Goal: Information Seeking & Learning: Learn about a topic

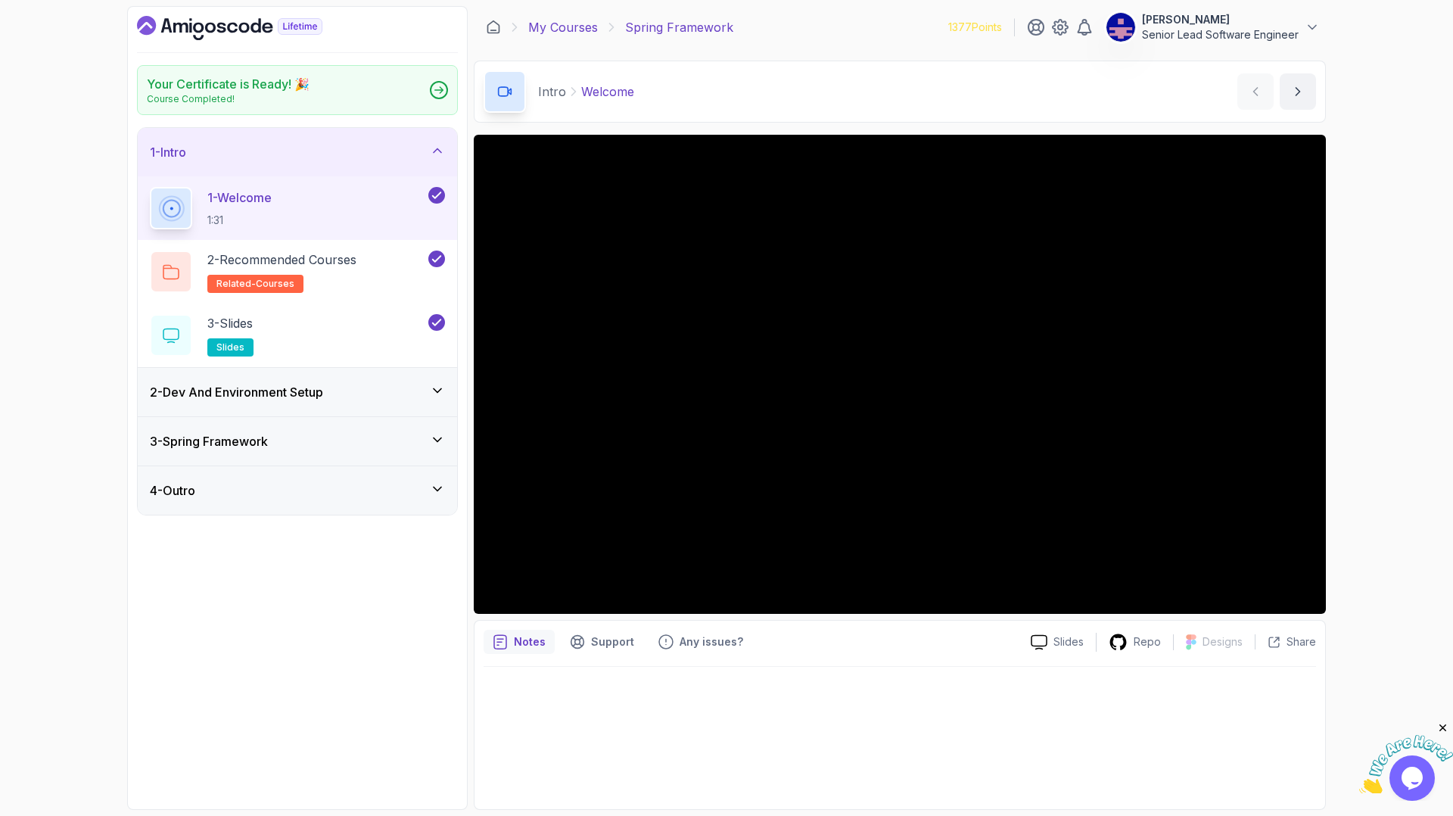
click at [543, 18] on link "My Courses" at bounding box center [563, 27] width 70 height 18
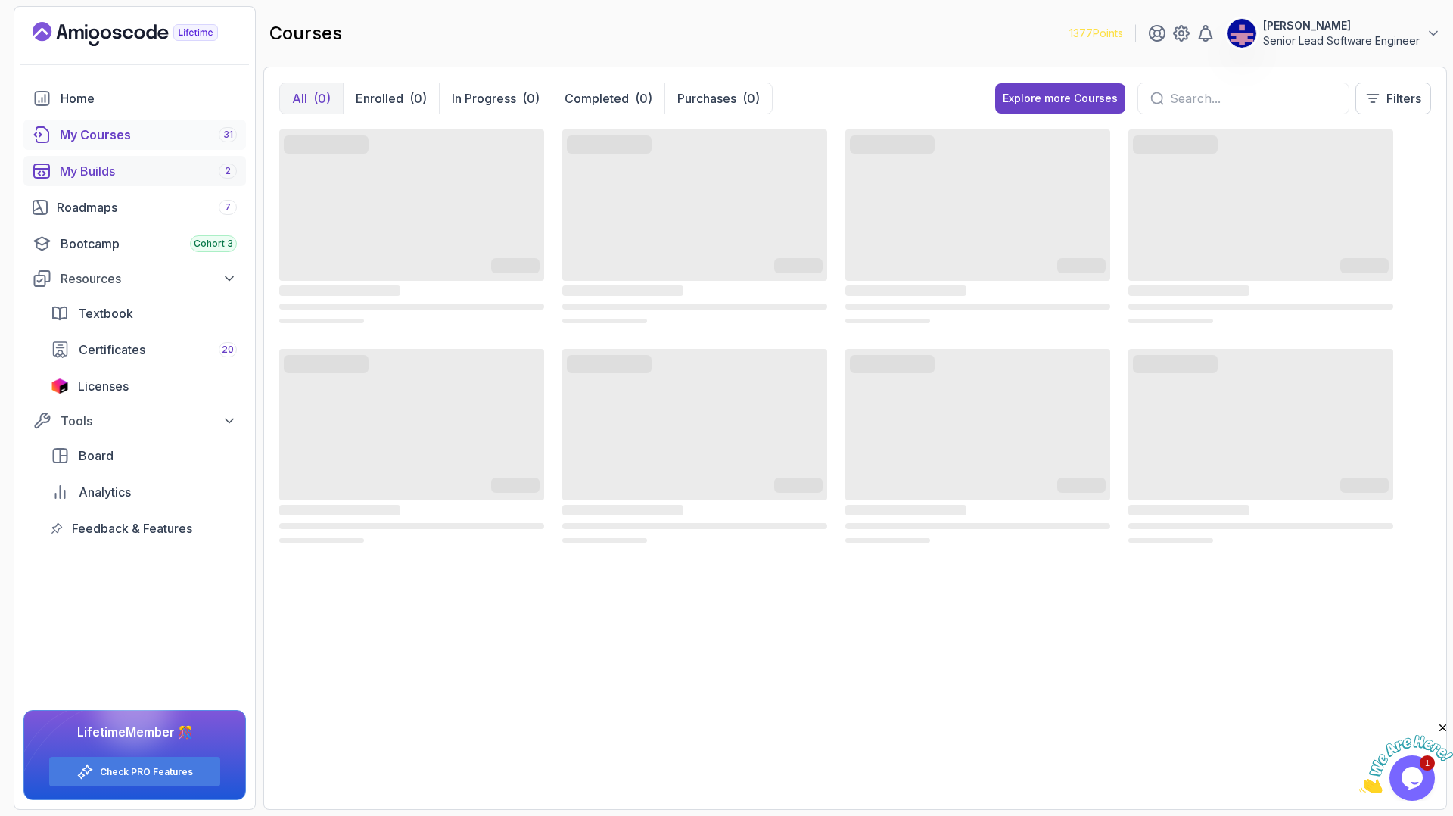
click at [91, 162] on div "My Builds 2" at bounding box center [148, 171] width 177 height 18
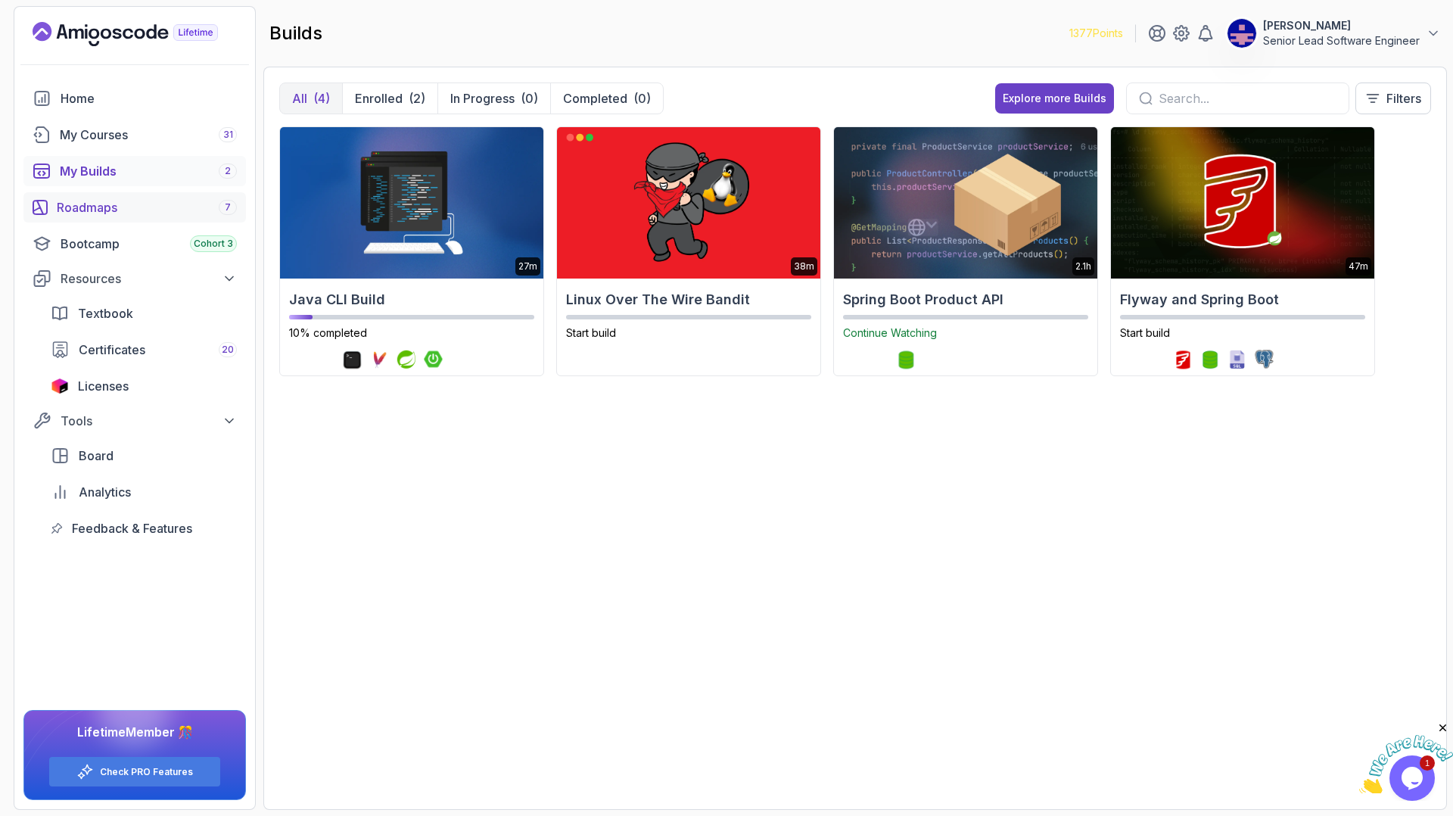
click at [79, 198] on div "Roadmaps 7" at bounding box center [147, 207] width 180 height 18
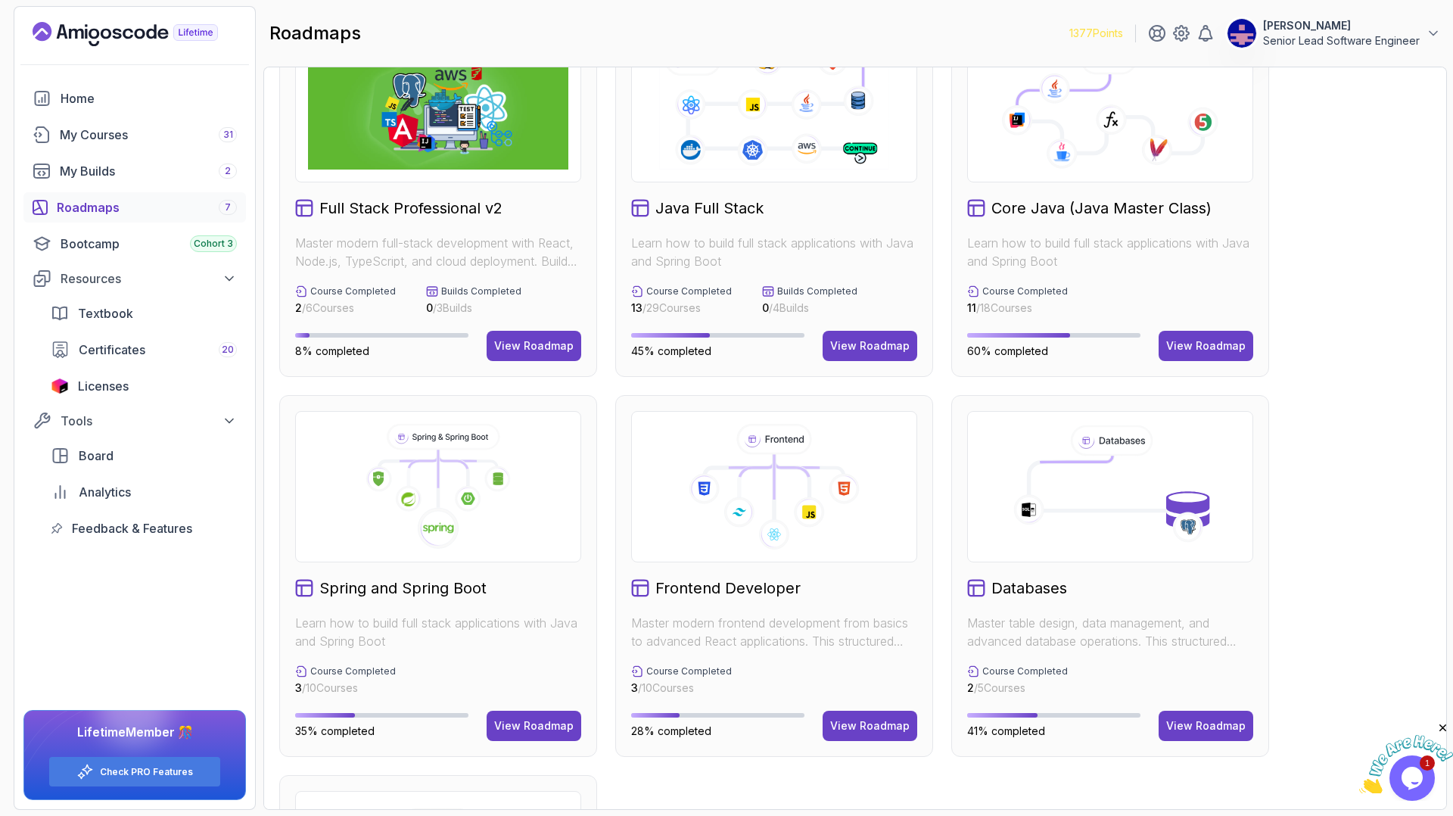
scroll to position [8, 0]
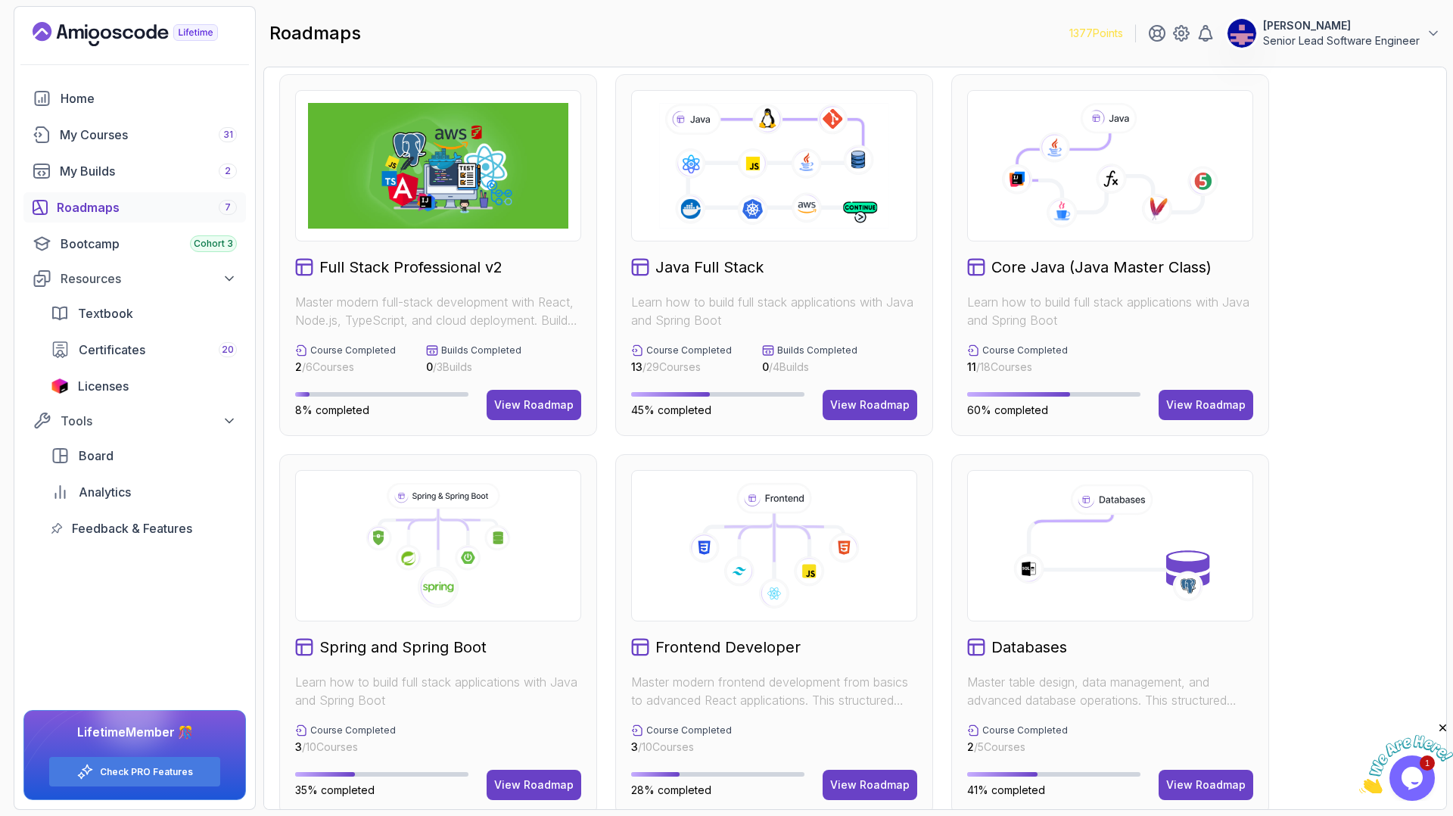
click at [769, 186] on icon at bounding box center [774, 166] width 234 height 130
click at [760, 168] on icon at bounding box center [774, 166] width 234 height 130
click at [866, 397] on div "View Roadmap" at bounding box center [869, 404] width 79 height 15
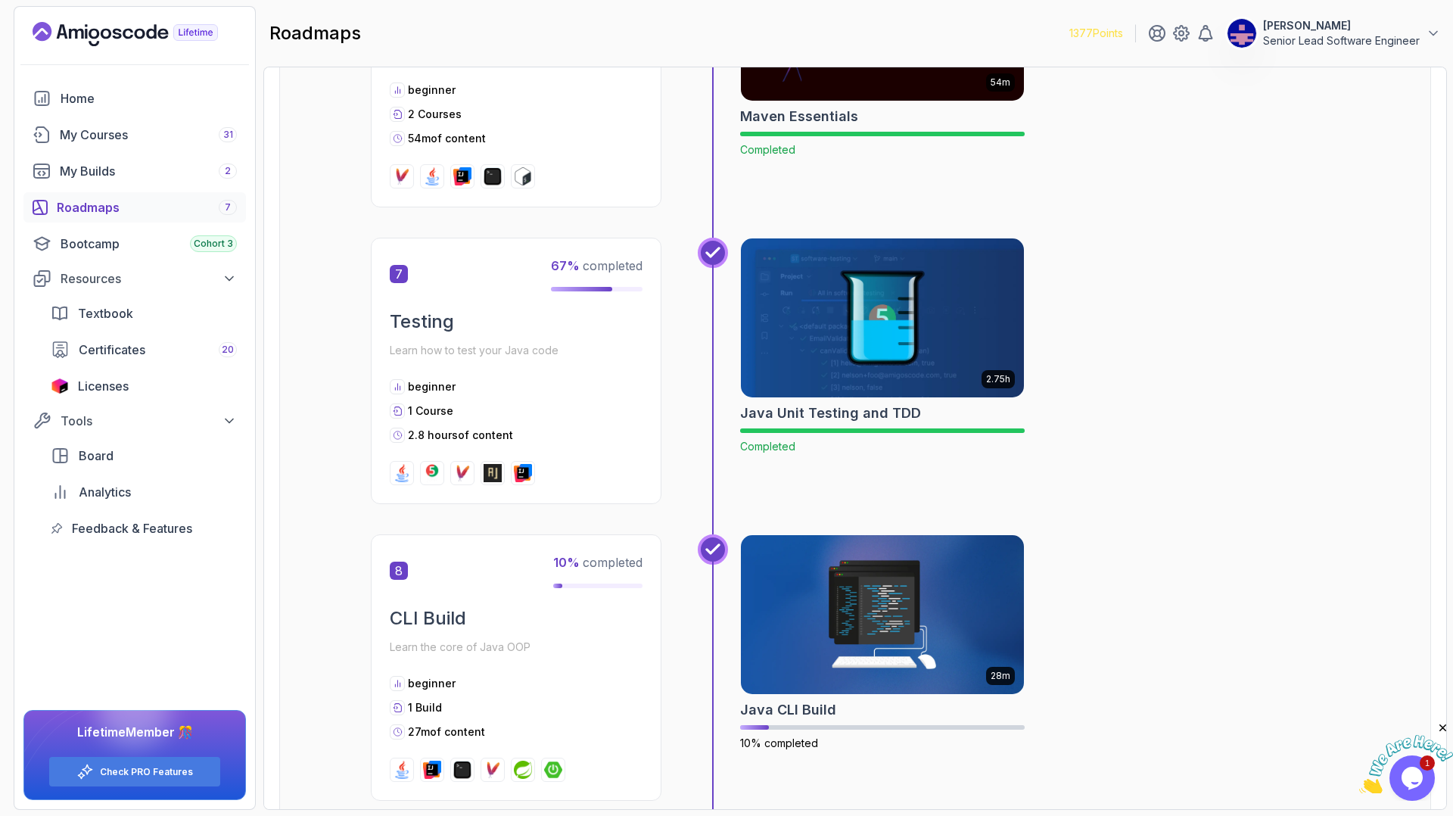
scroll to position [2356, 0]
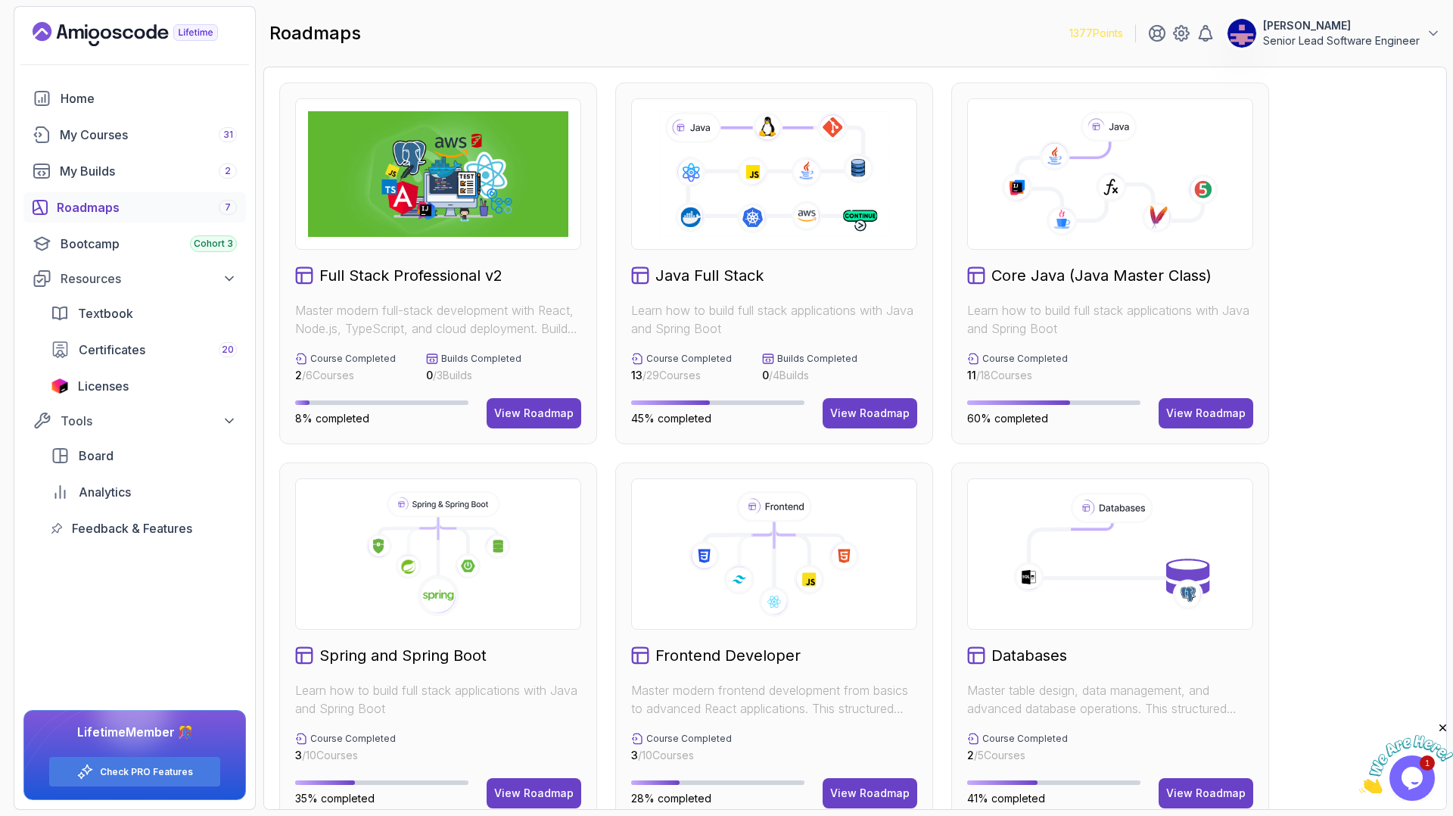
click at [1019, 198] on icon at bounding box center [1110, 174] width 260 height 126
click at [1202, 406] on div "View Roadmap" at bounding box center [1205, 413] width 79 height 15
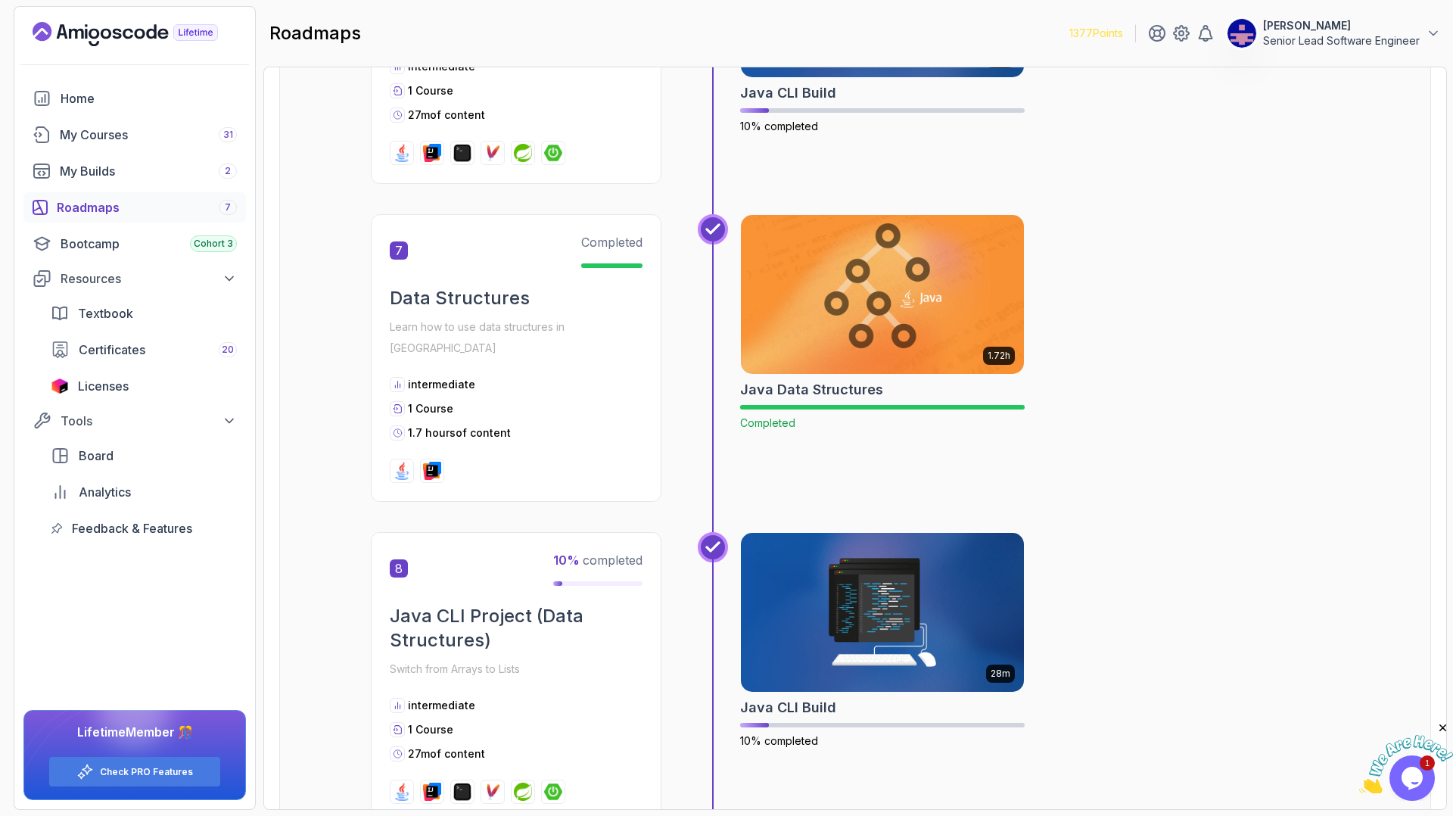
scroll to position [2144, 0]
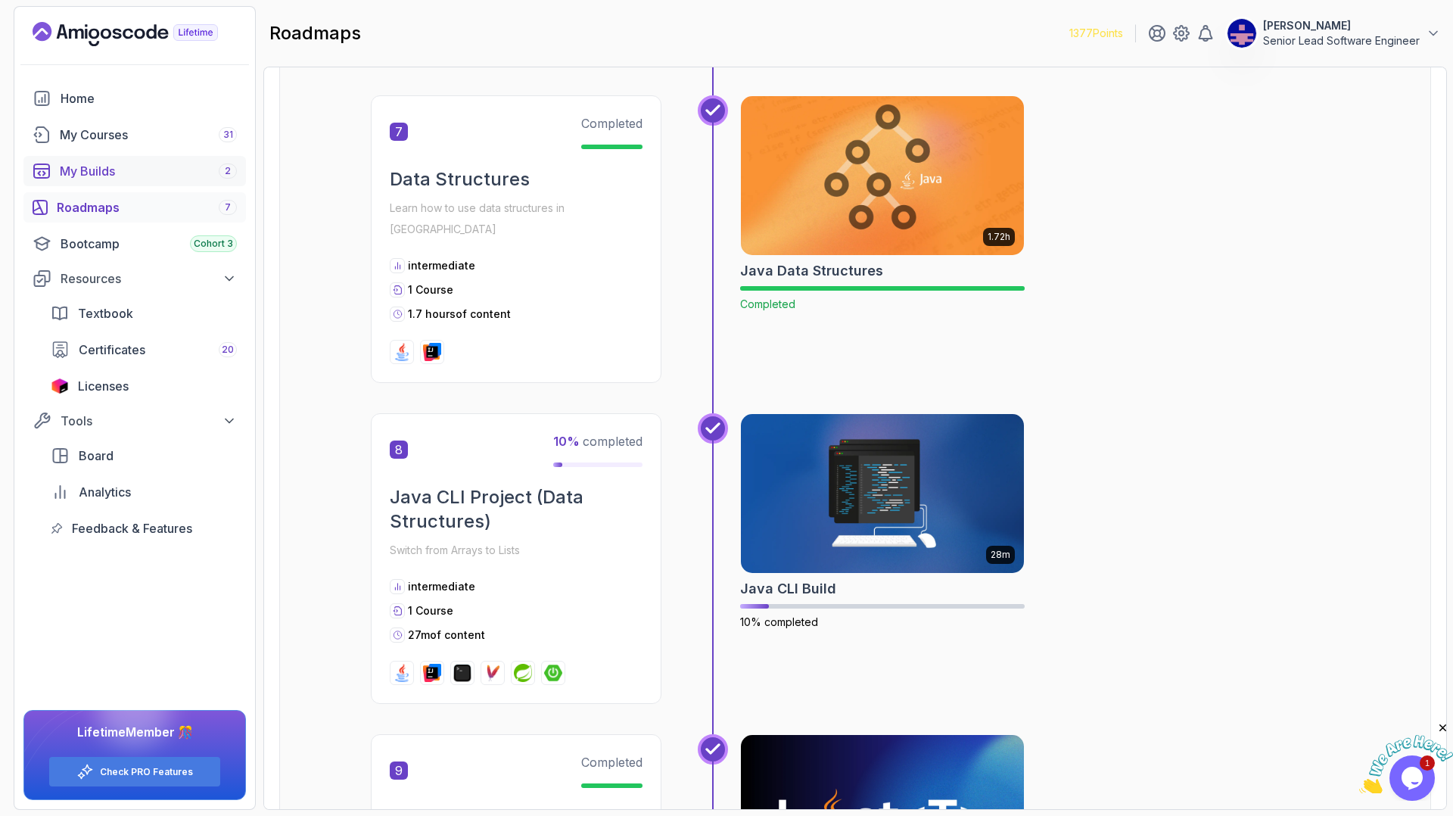
click at [80, 162] on div "My Builds 2" at bounding box center [148, 171] width 177 height 18
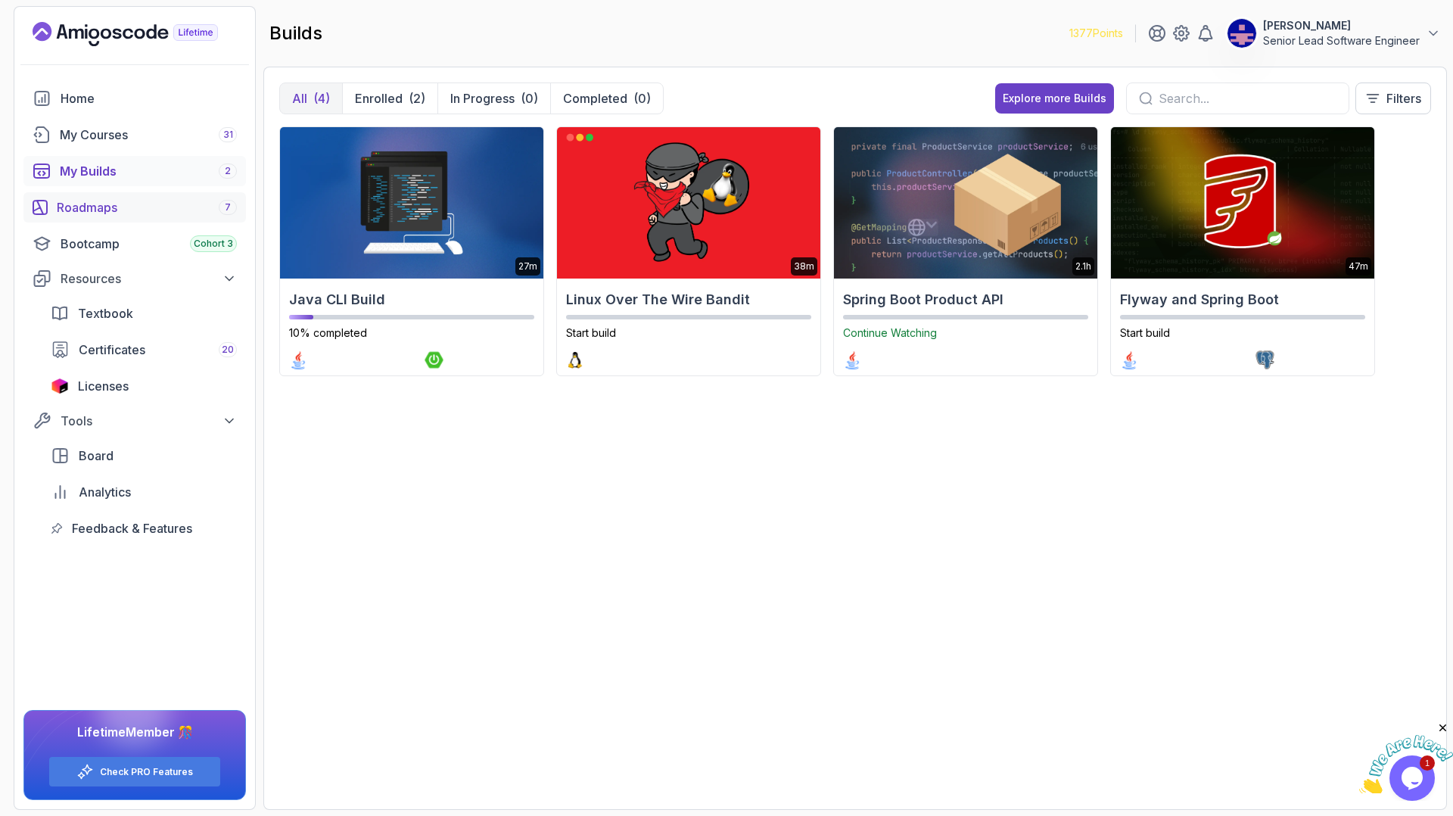
click at [87, 198] on div "Roadmaps 7" at bounding box center [147, 207] width 180 height 18
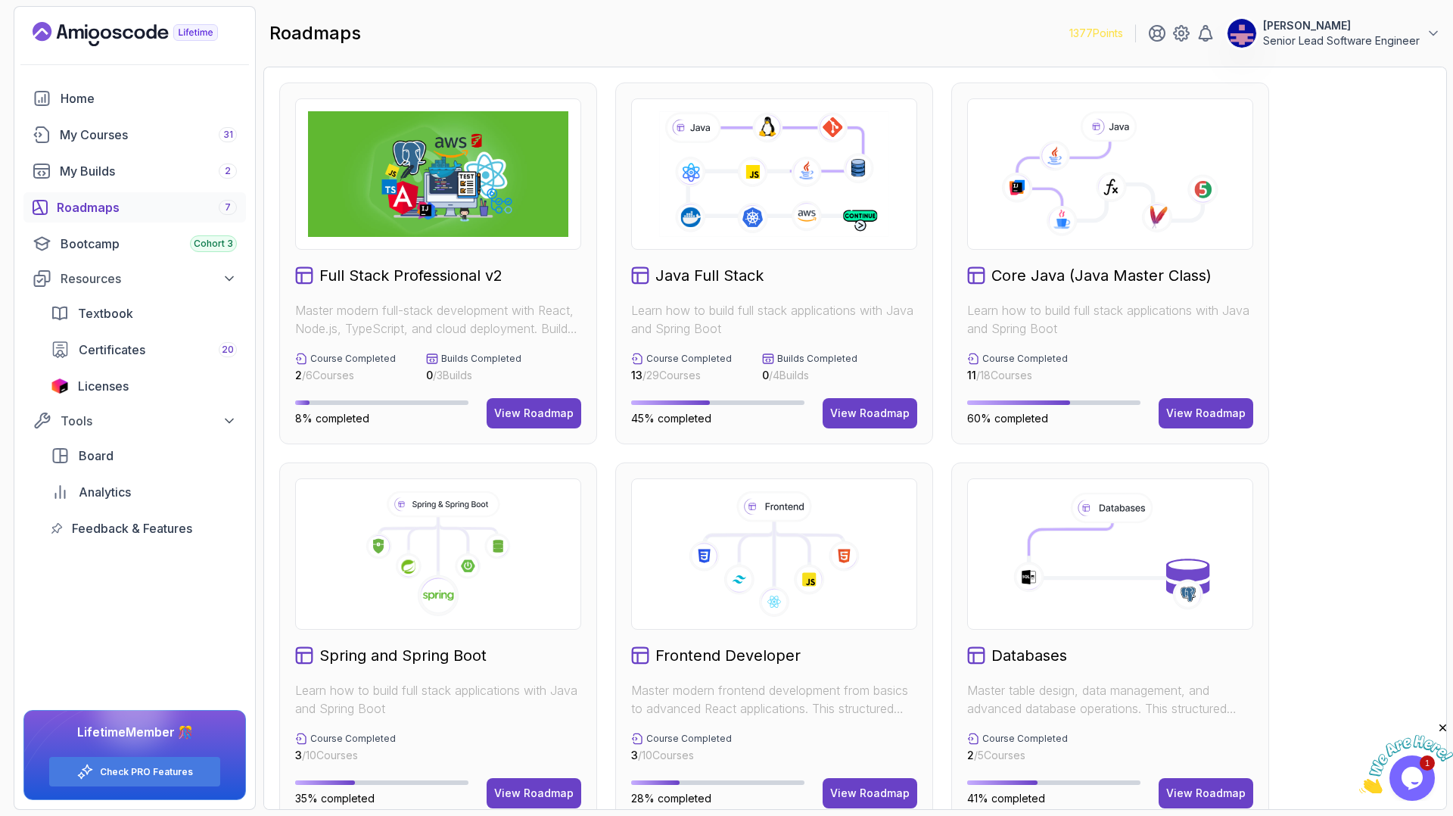
click at [767, 174] on icon at bounding box center [774, 174] width 234 height 130
click at [881, 398] on button "View Roadmap" at bounding box center [870, 413] width 95 height 30
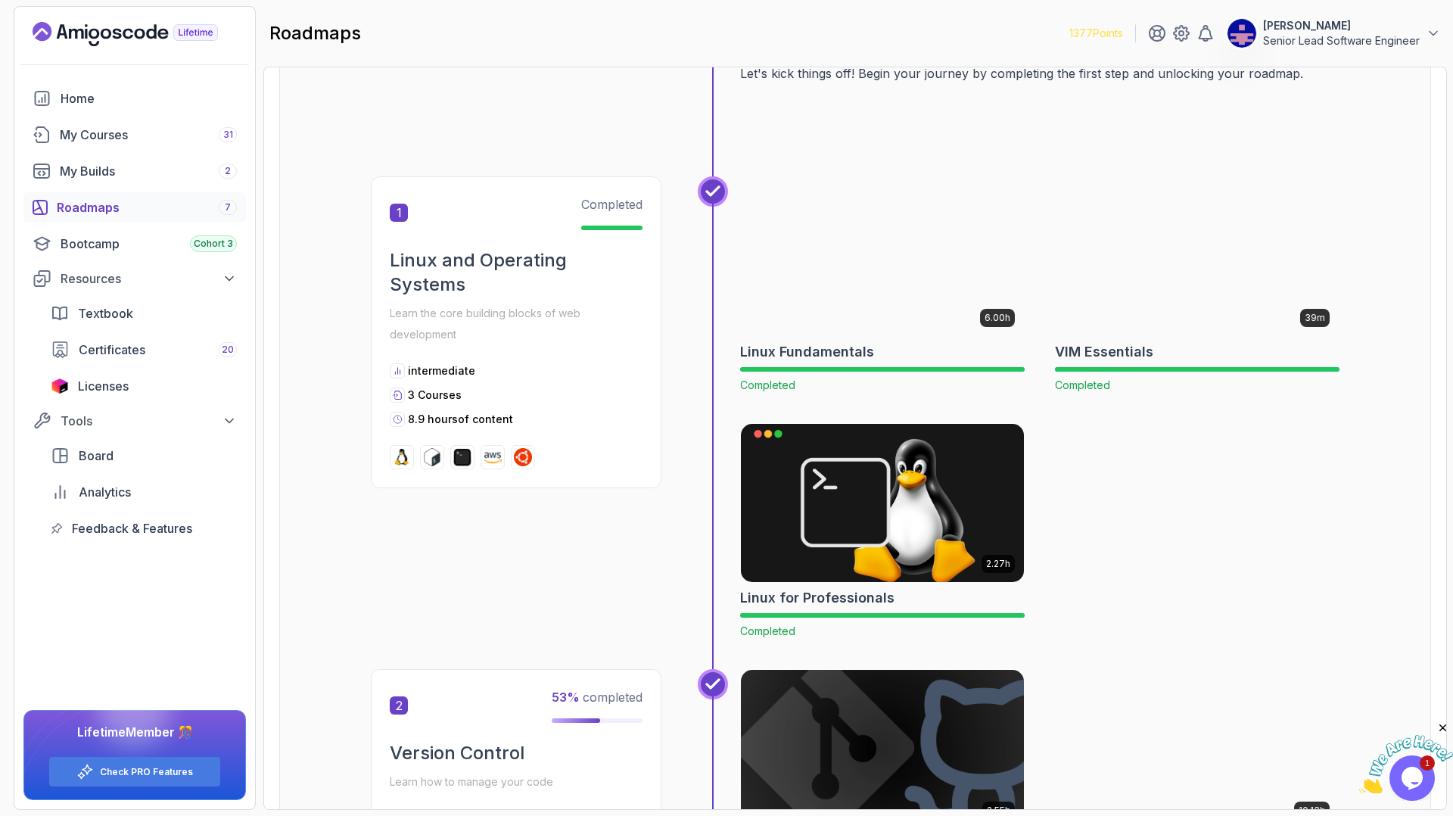
scroll to position [325, 0]
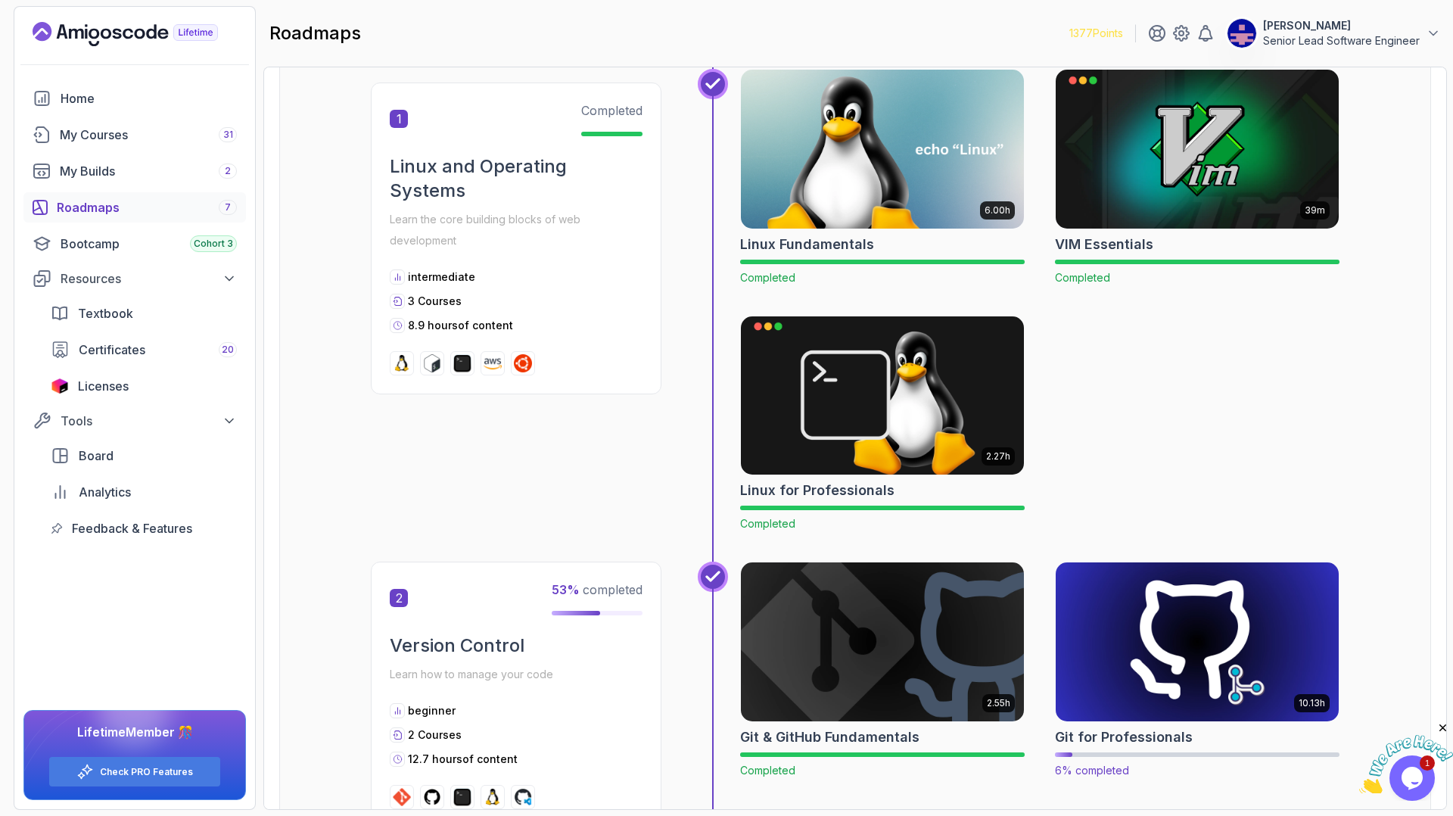
click at [1122, 558] on img at bounding box center [1197, 641] width 297 height 166
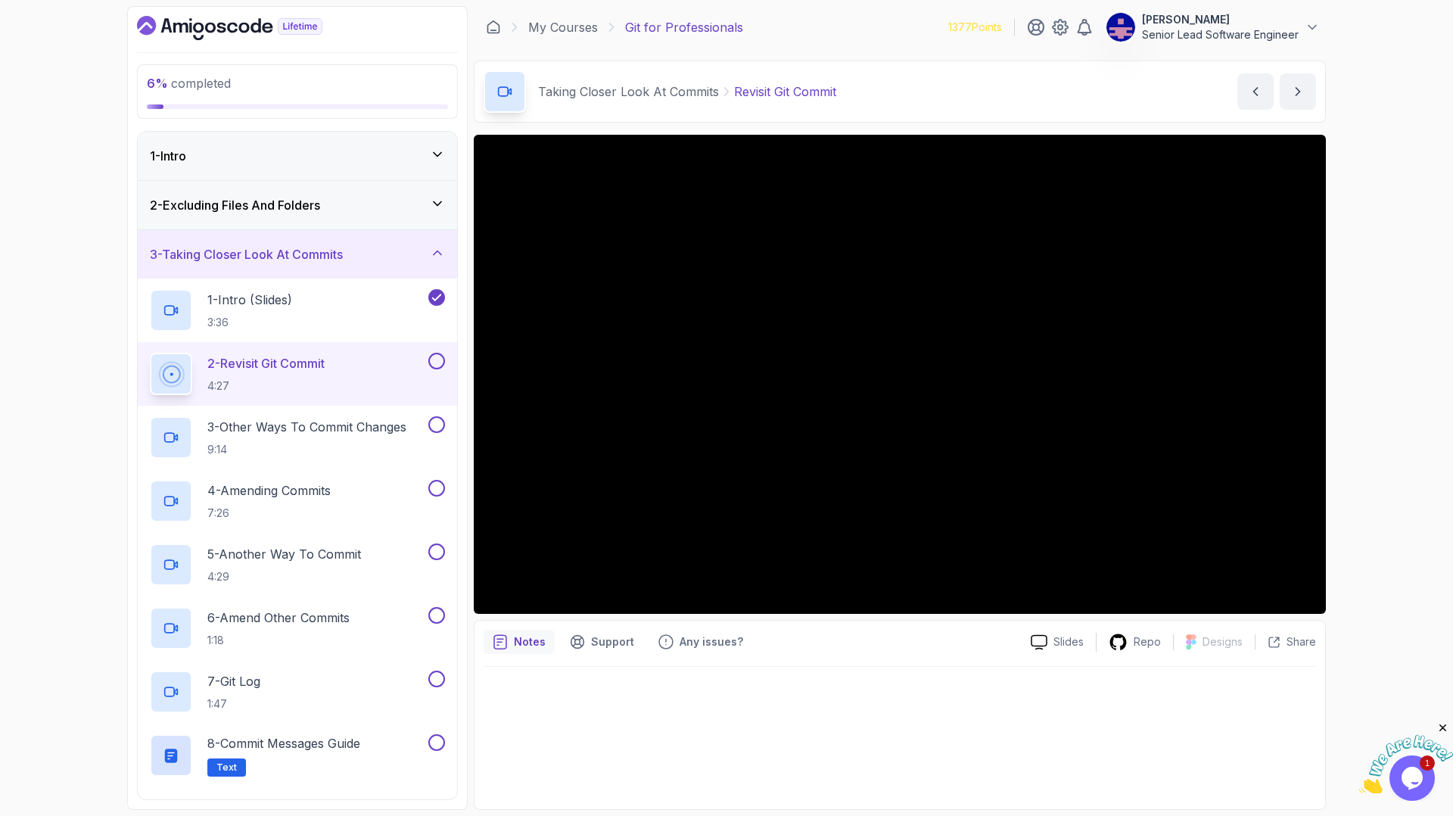
click at [240, 147] on div "1 - Intro" at bounding box center [297, 156] width 295 height 18
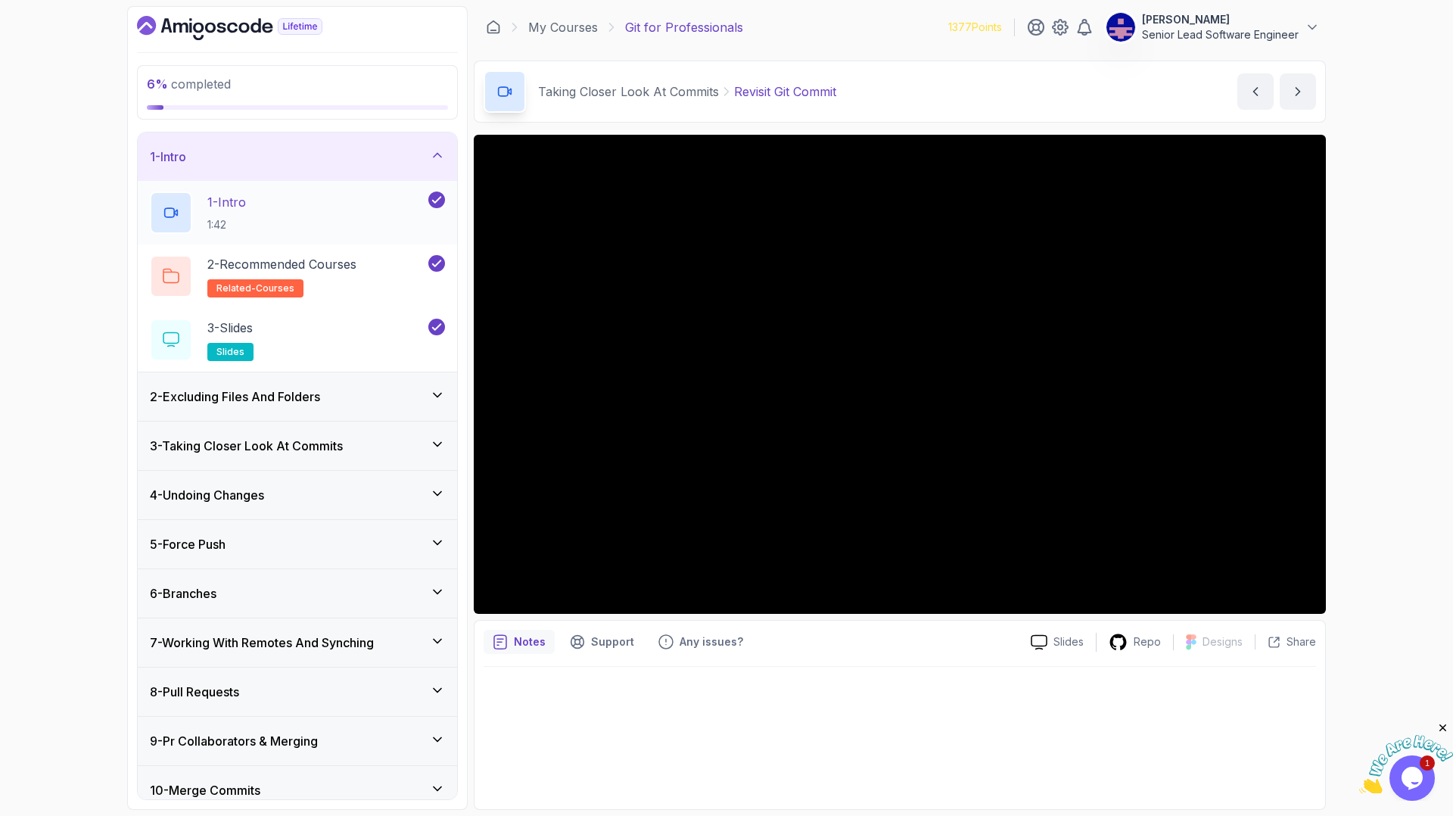
click at [216, 193] on p "1 - Intro" at bounding box center [226, 202] width 39 height 18
click at [232, 387] on h3 "2 - Excluding Files And Folders" at bounding box center [235, 396] width 170 height 18
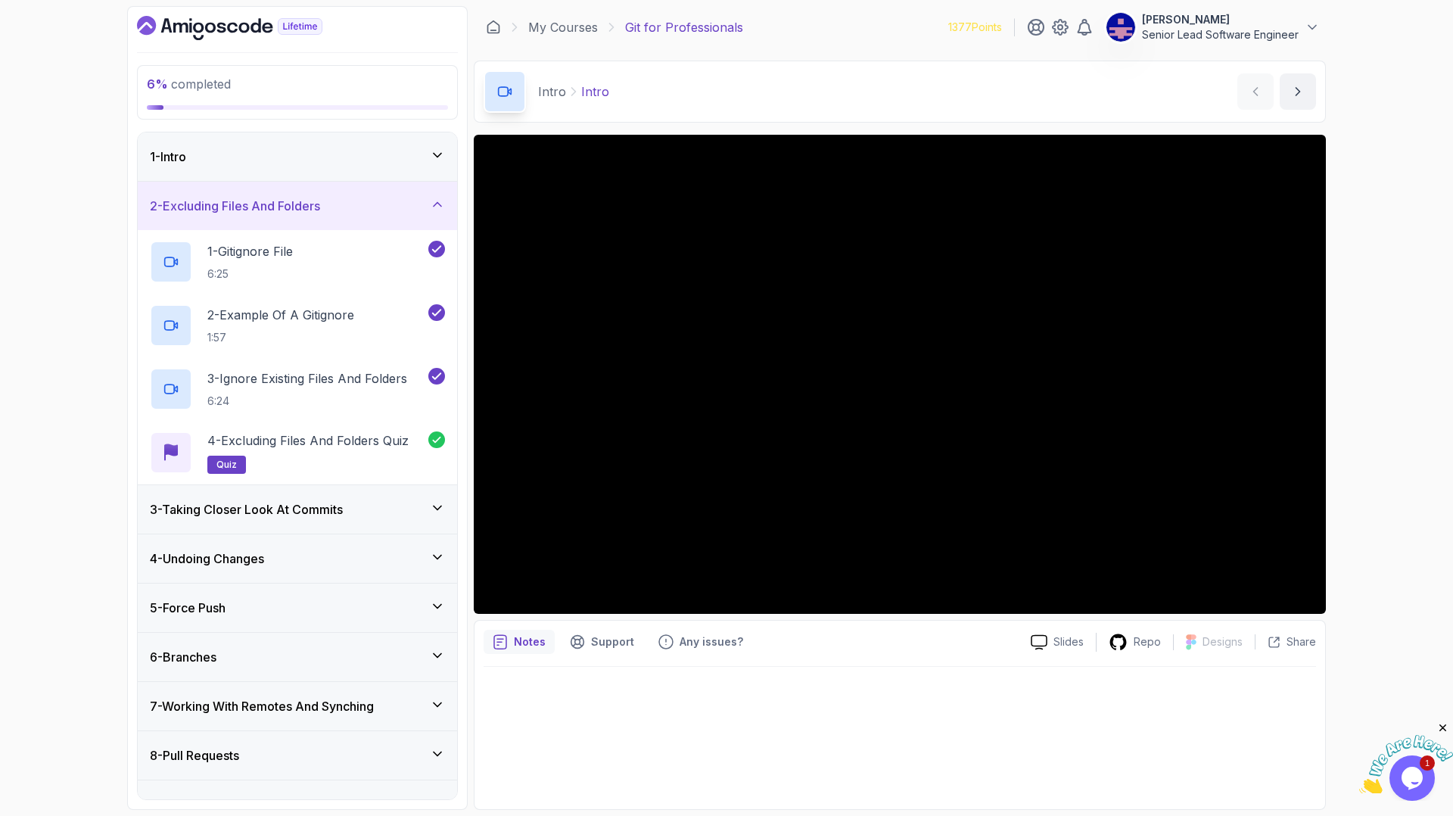
click at [445, 148] on icon at bounding box center [437, 155] width 15 height 15
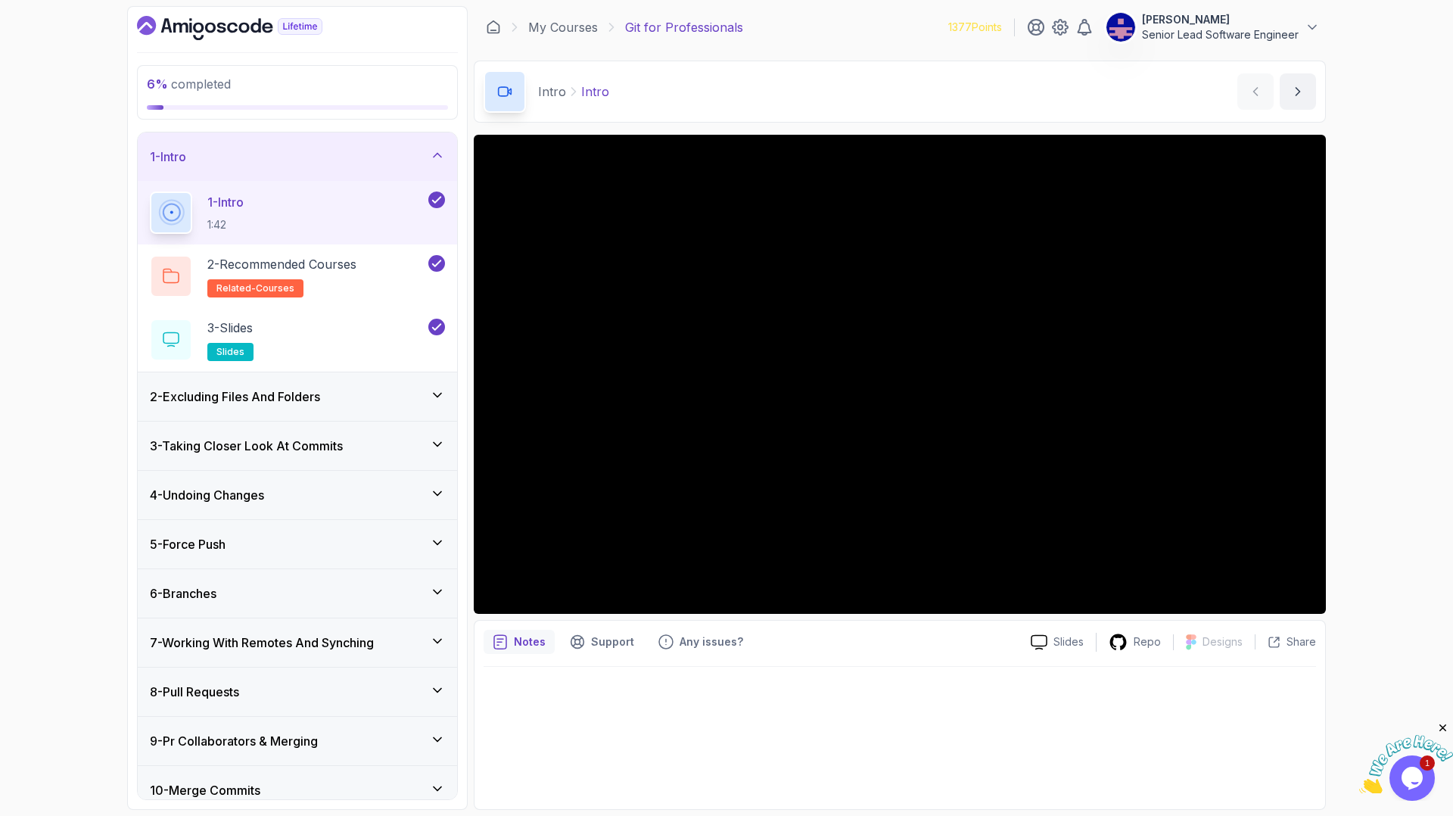
click at [401, 387] on div "2 - Excluding Files And Folders" at bounding box center [297, 396] width 295 height 18
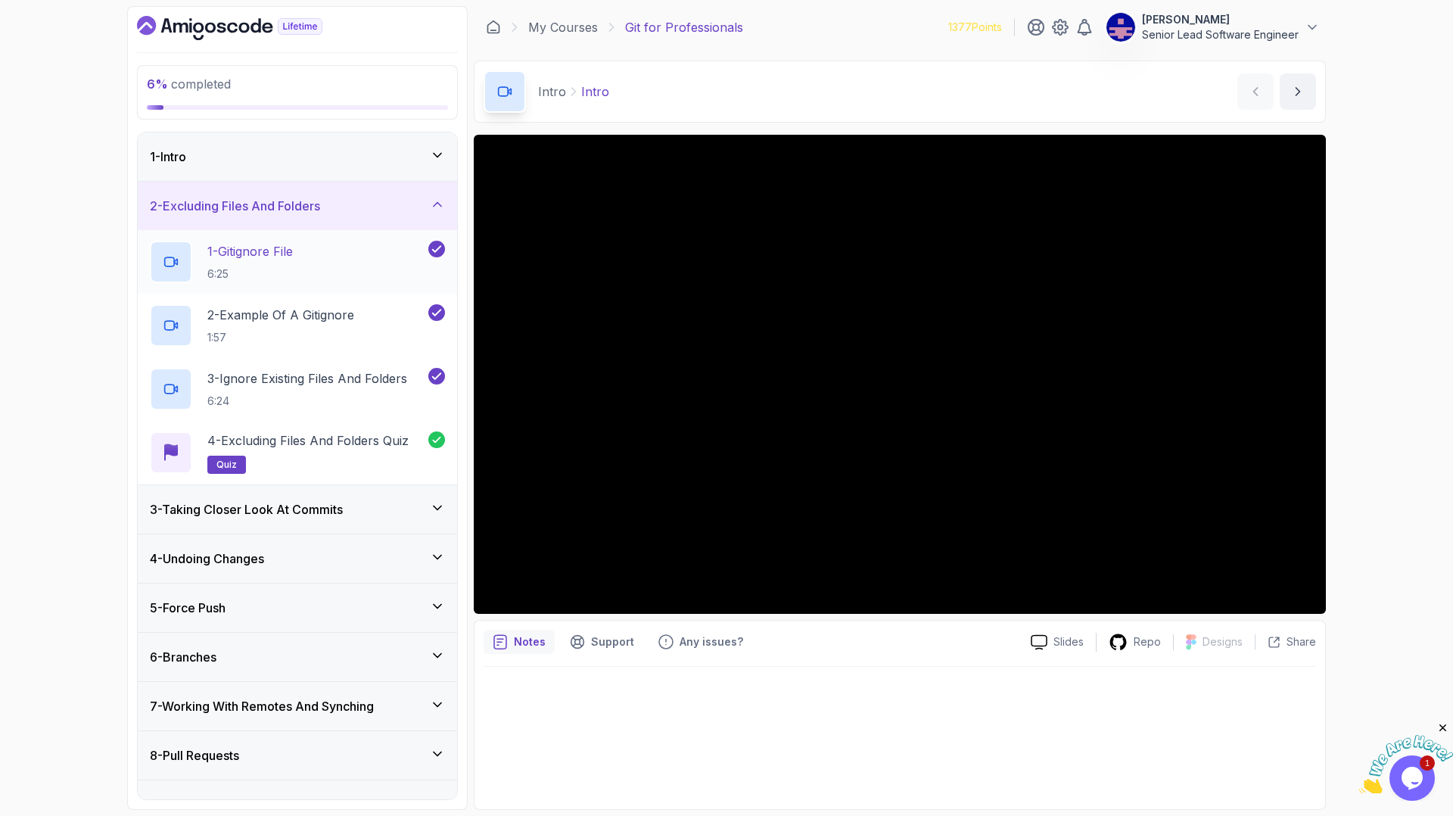
click at [228, 242] on p "1 - Gitignore File" at bounding box center [250, 251] width 86 height 18
click at [441, 148] on icon at bounding box center [437, 155] width 15 height 15
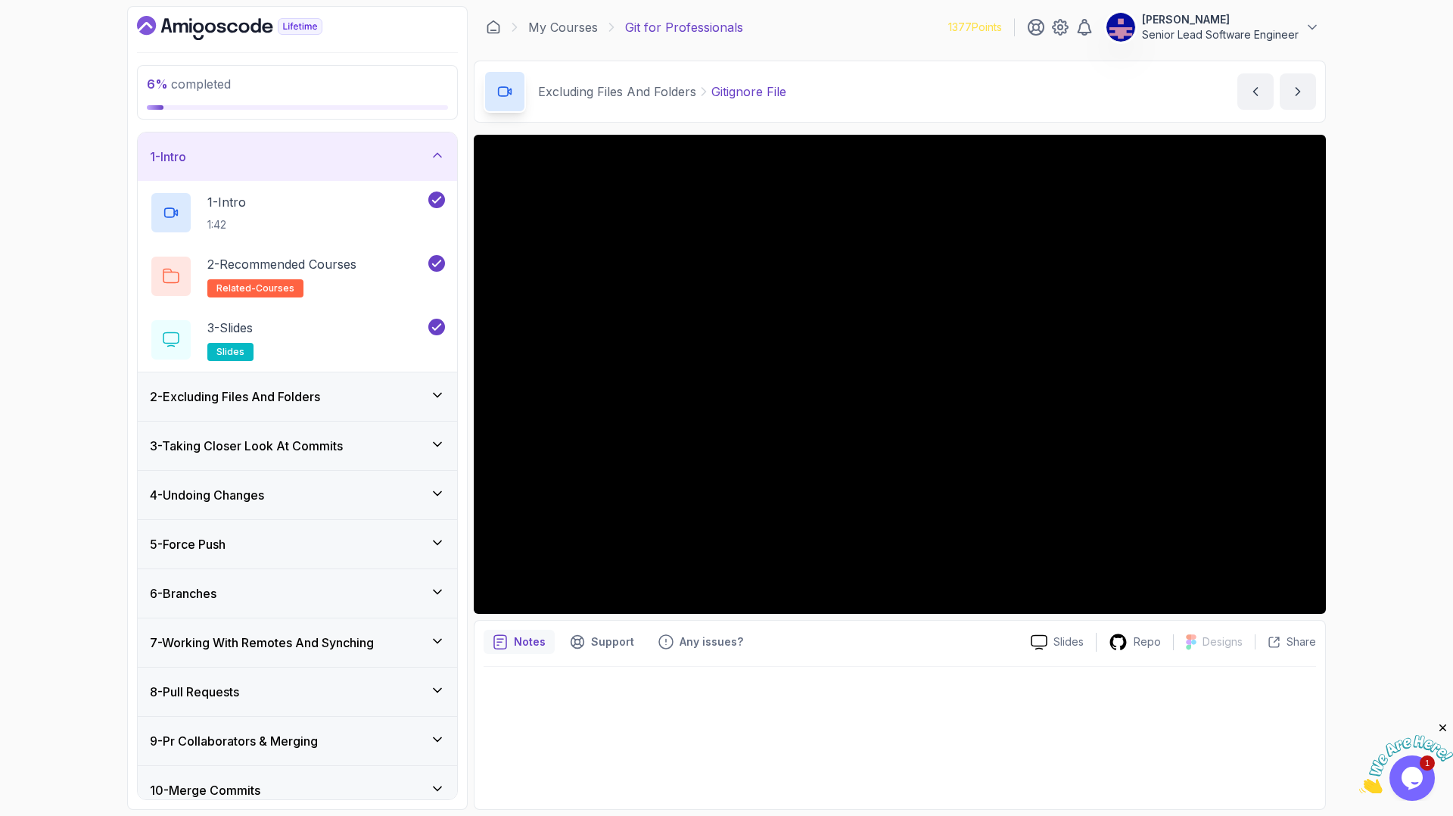
click at [437, 387] on icon at bounding box center [437, 394] width 15 height 15
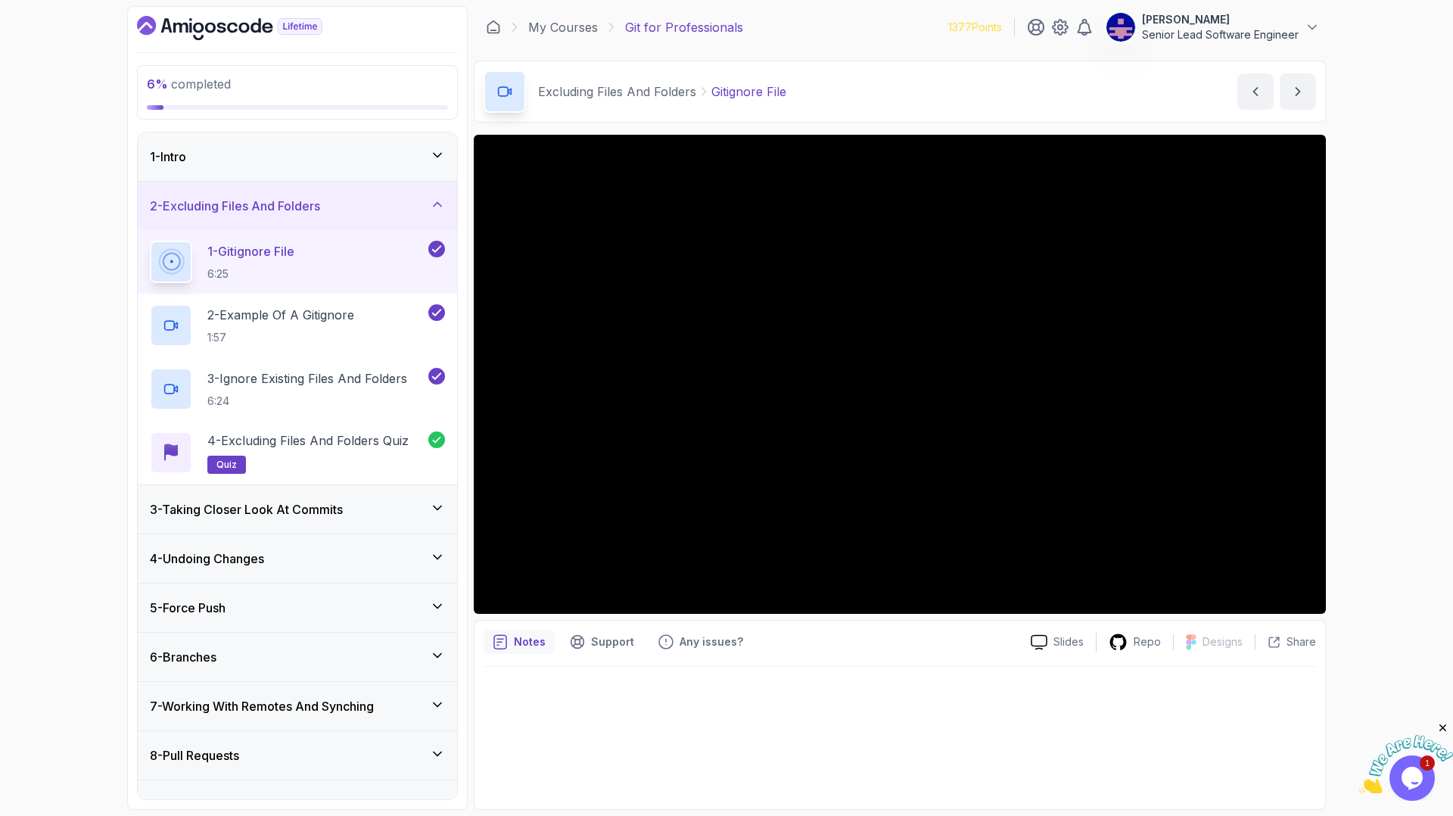
click at [440, 148] on icon at bounding box center [437, 155] width 15 height 15
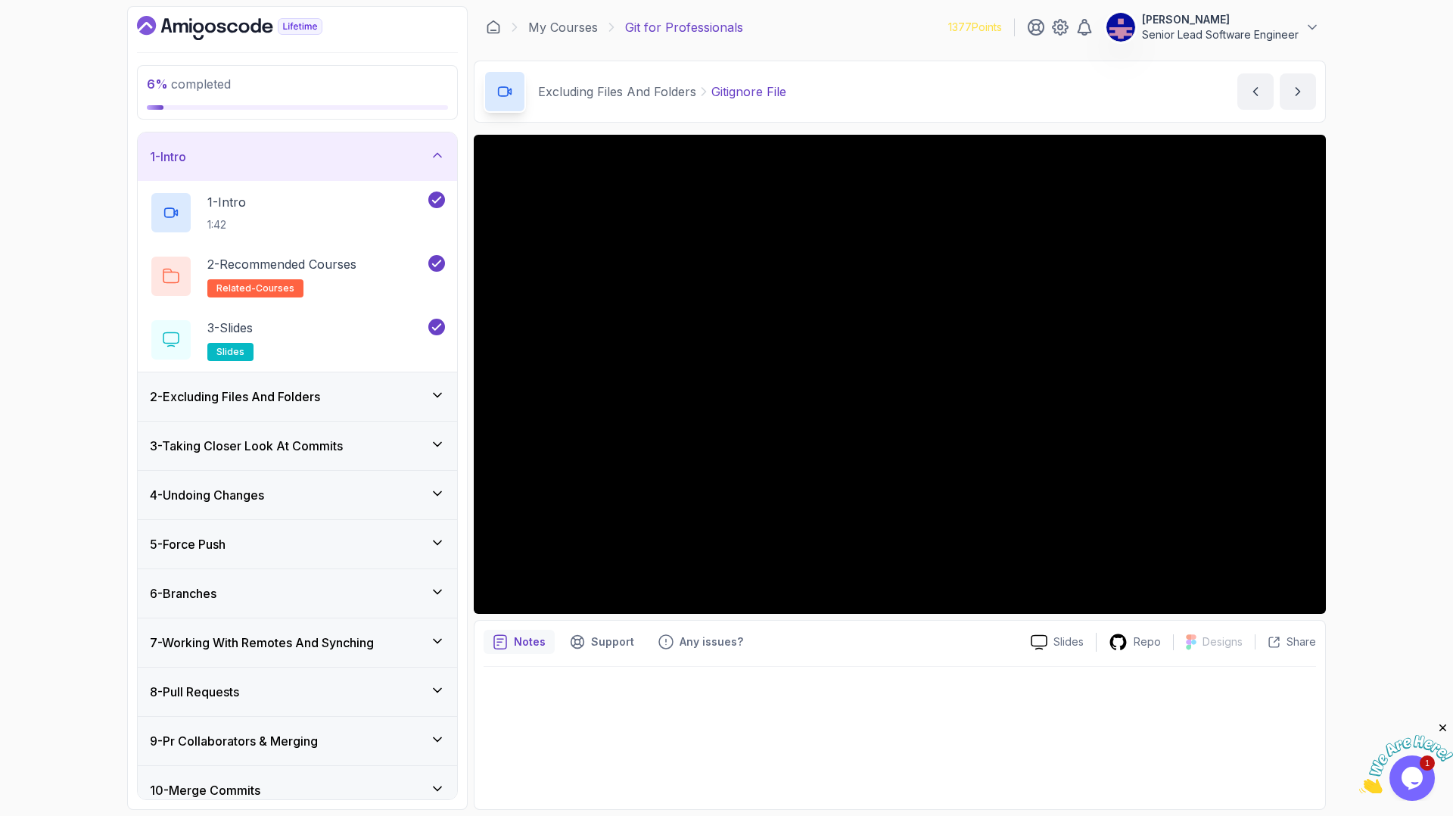
click at [437, 387] on icon at bounding box center [437, 394] width 15 height 15
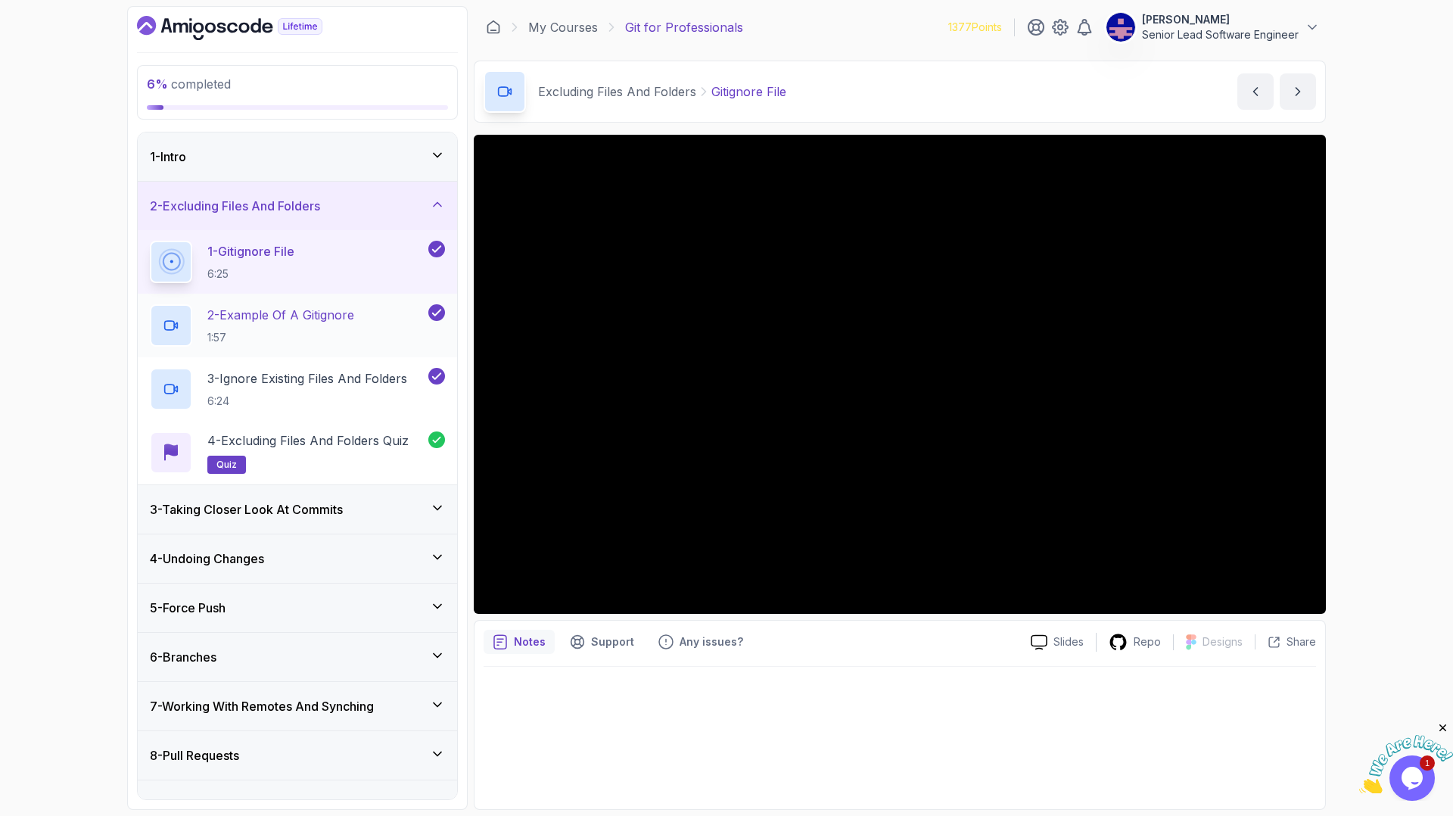
click at [250, 306] on p "2 - Example Of A Gitignore" at bounding box center [280, 315] width 147 height 18
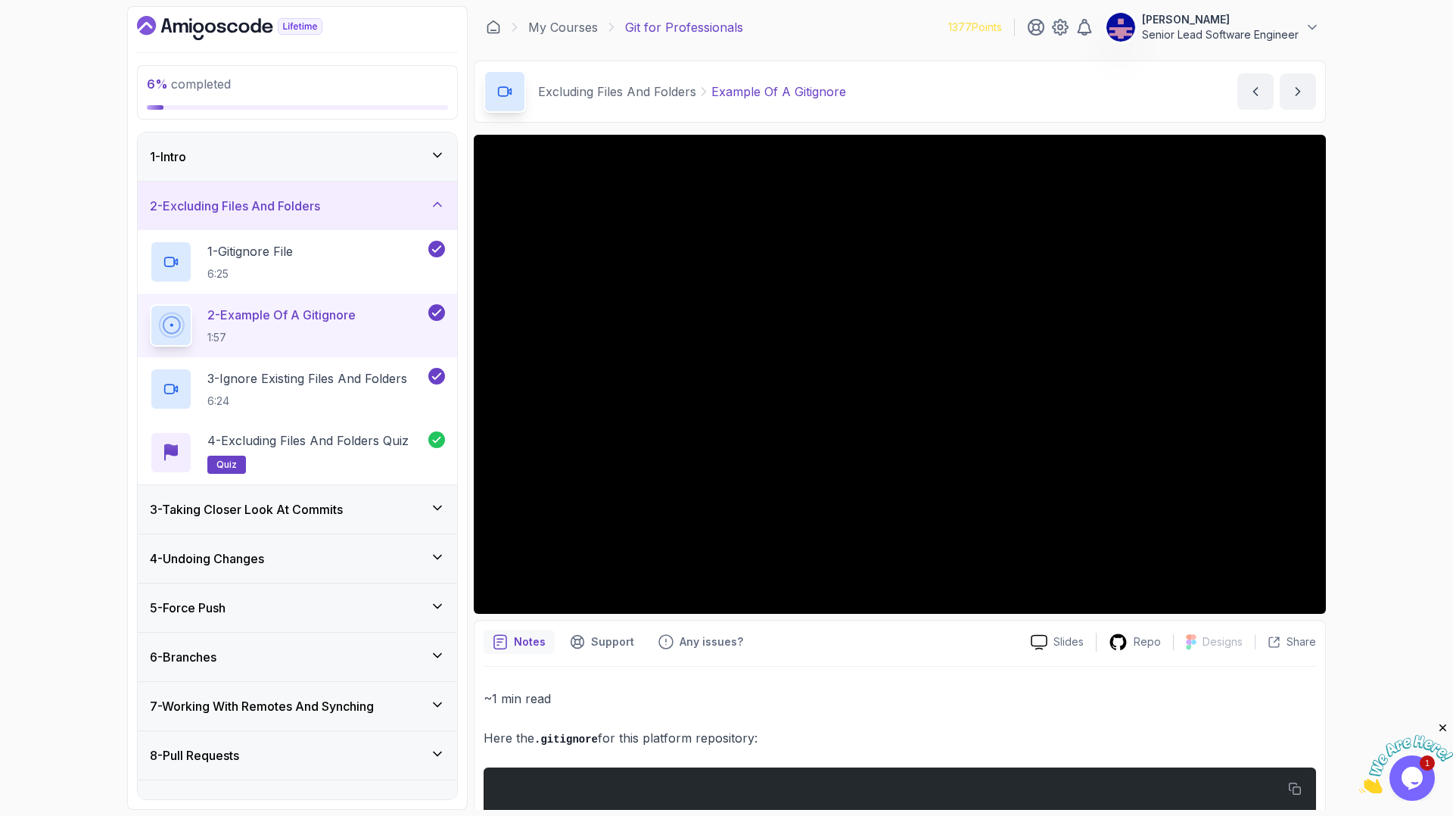
click at [440, 500] on icon at bounding box center [437, 507] width 15 height 15
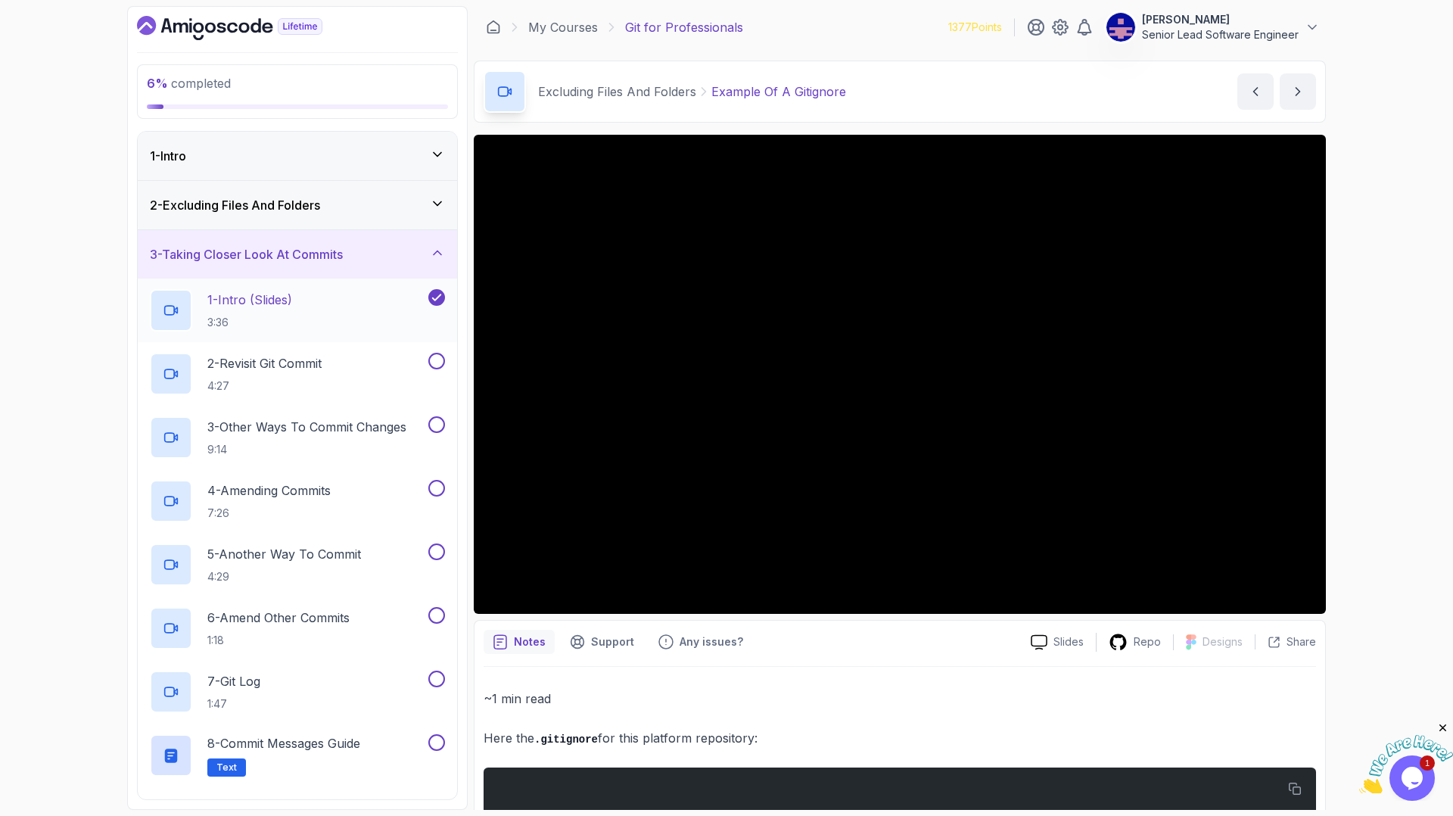
click at [225, 291] on p "1 - Intro (Slides)" at bounding box center [249, 300] width 85 height 18
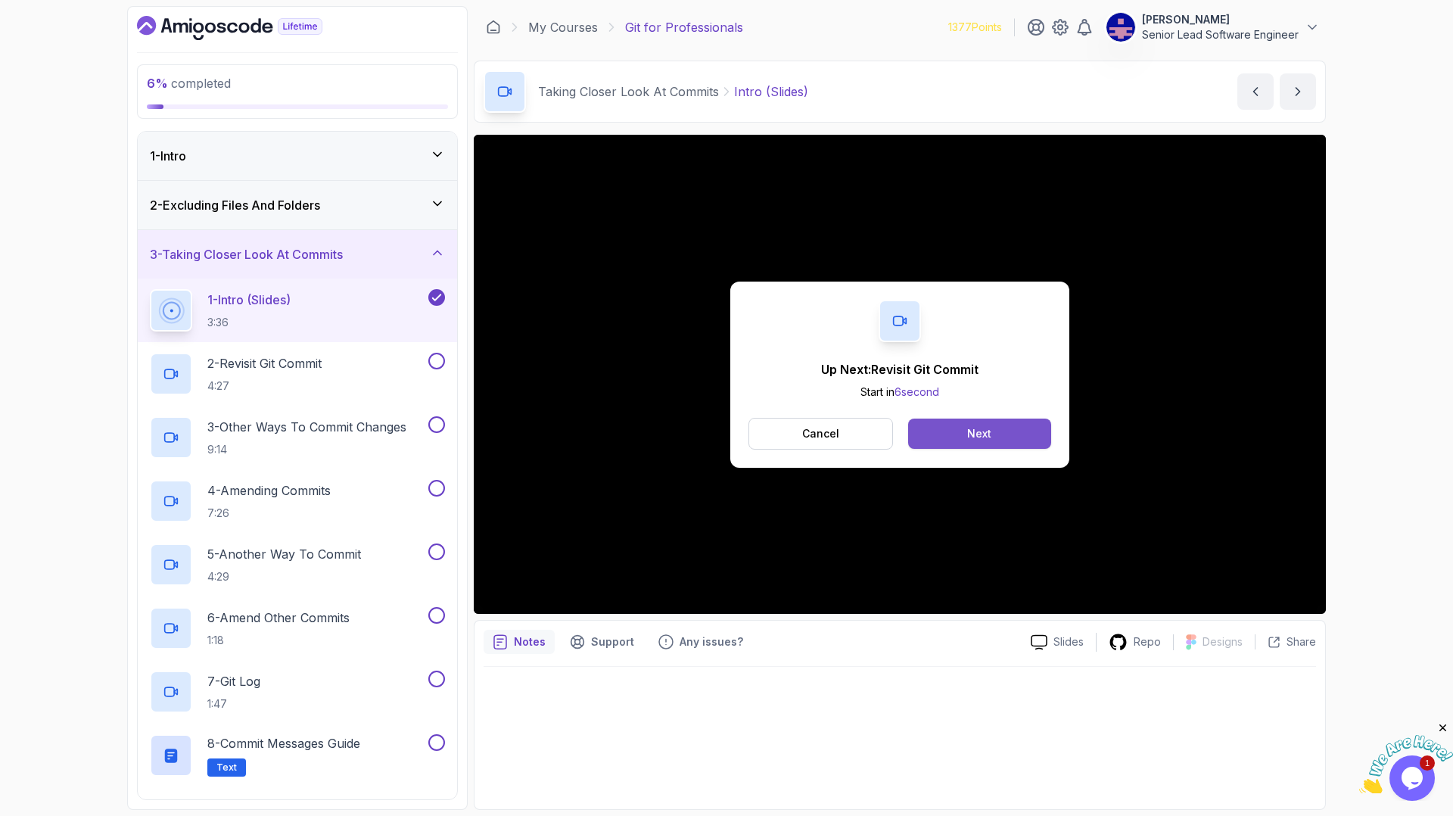
click at [958, 418] on button "Next" at bounding box center [979, 433] width 143 height 30
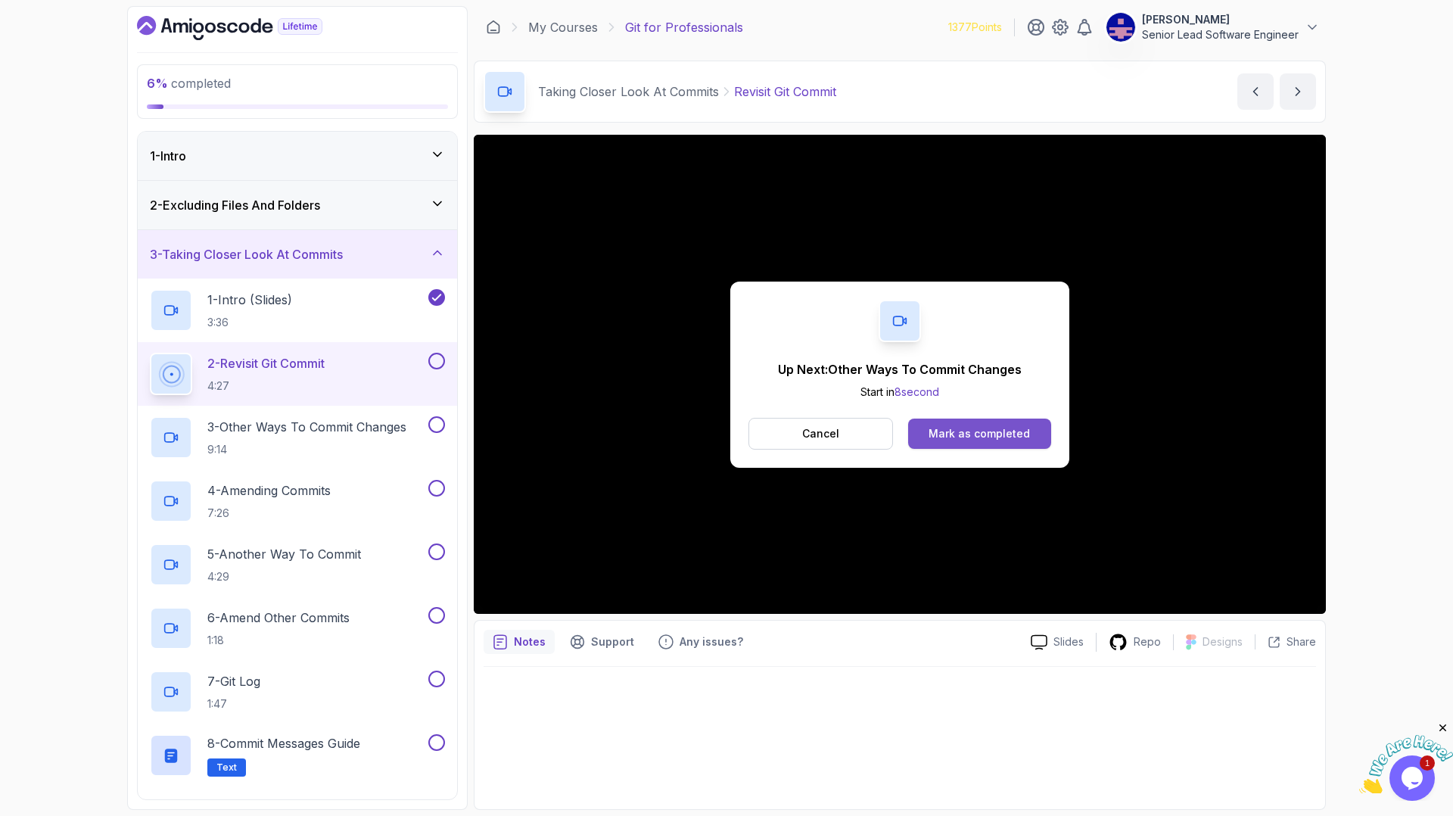
click at [951, 426] on div "Mark as completed" at bounding box center [978, 433] width 101 height 15
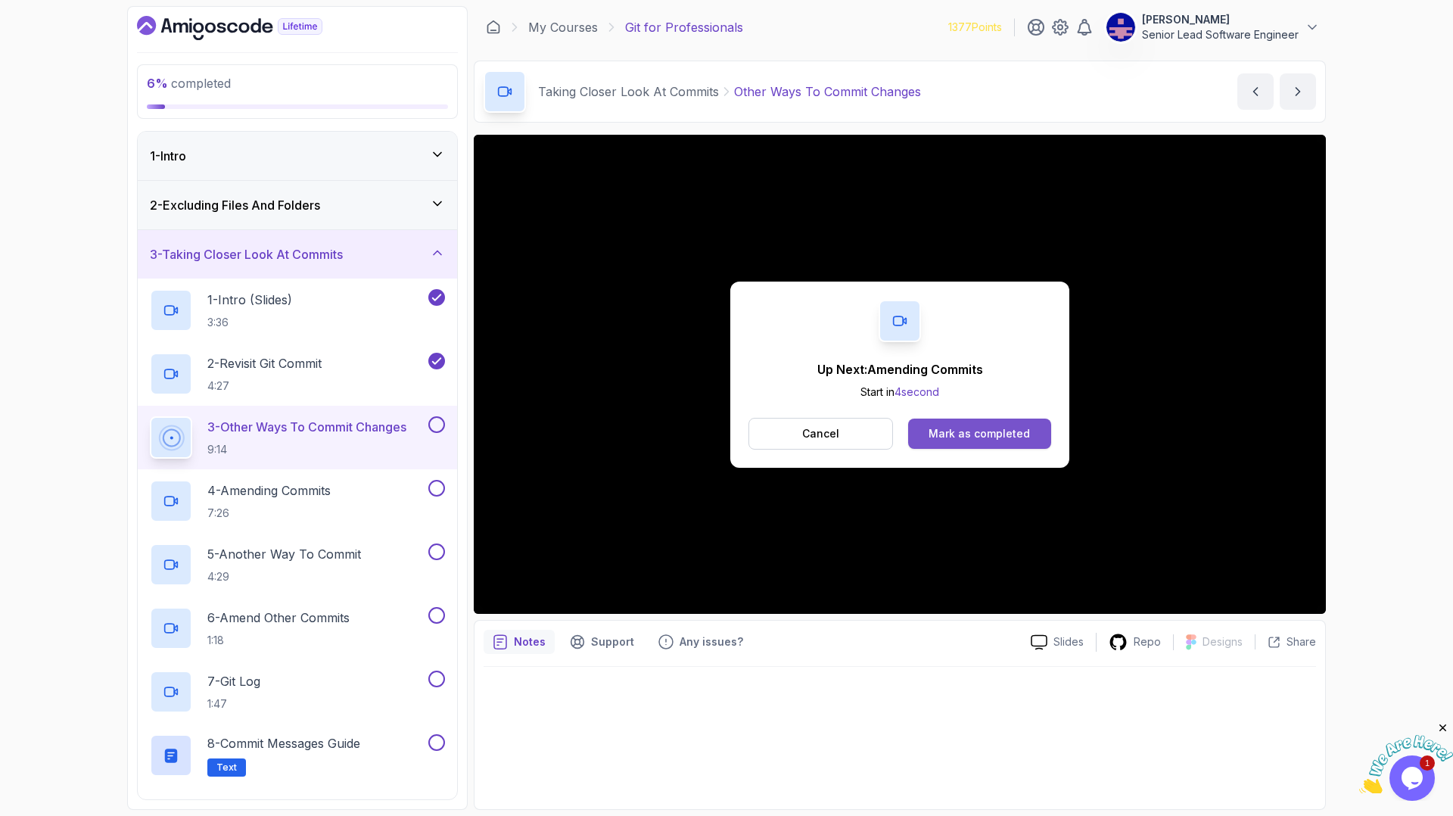
click at [950, 426] on div "Mark as completed" at bounding box center [978, 433] width 101 height 15
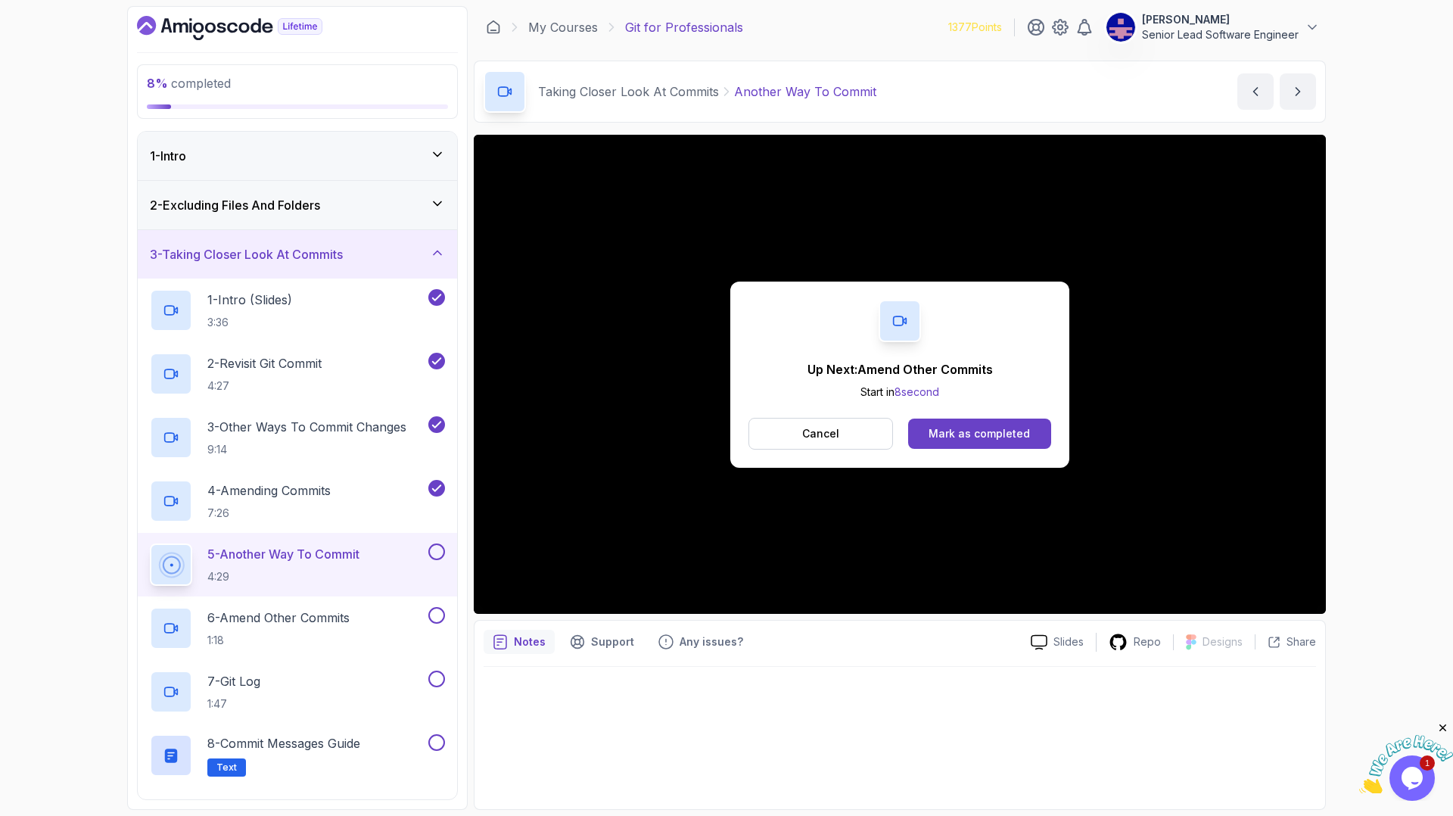
click at [950, 426] on div "Mark as completed" at bounding box center [978, 433] width 101 height 15
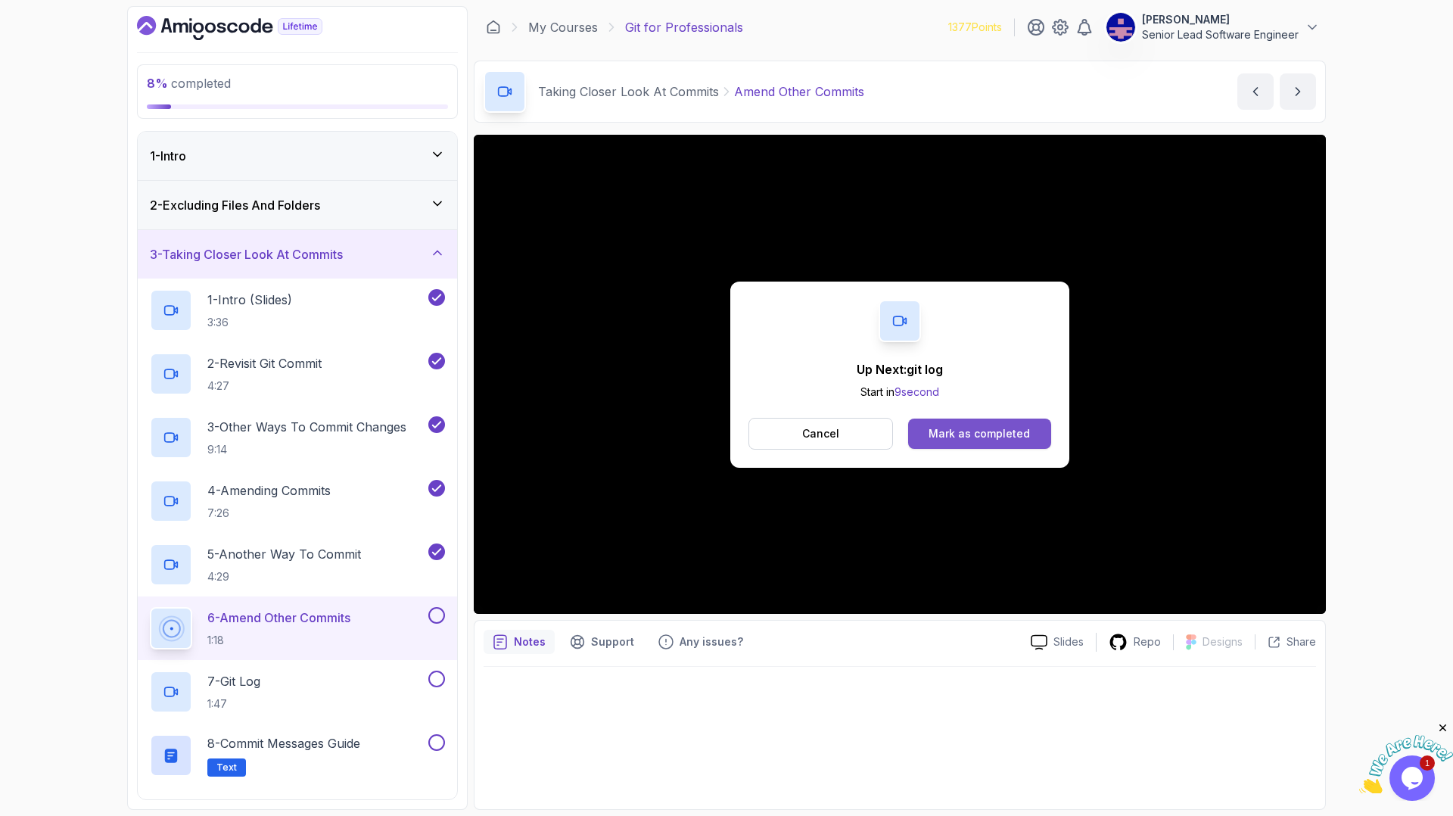
click at [978, 426] on div "Mark as completed" at bounding box center [978, 433] width 101 height 15
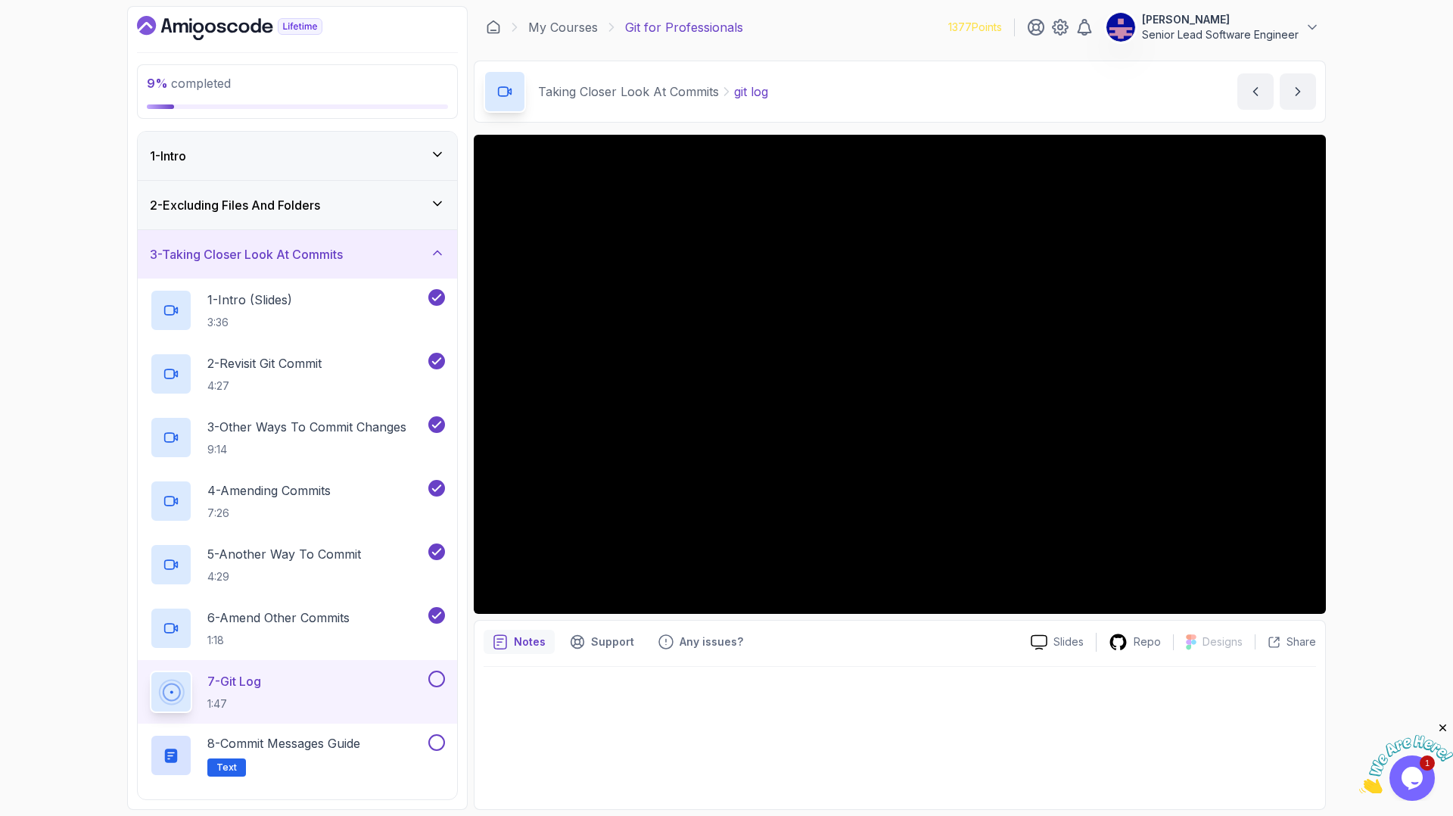
scroll to position [300, 0]
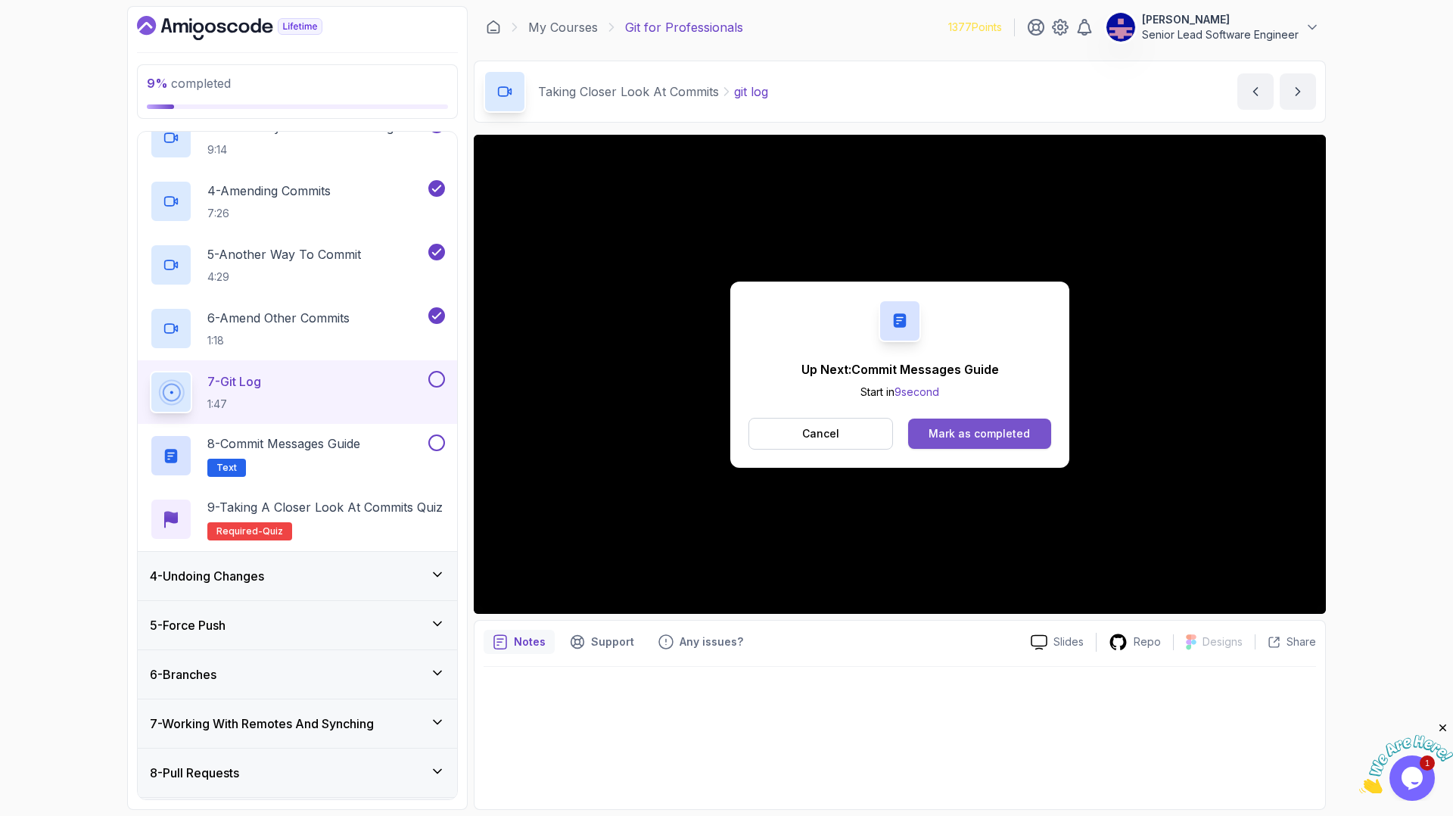
click at [959, 426] on div "Mark as completed" at bounding box center [978, 433] width 101 height 15
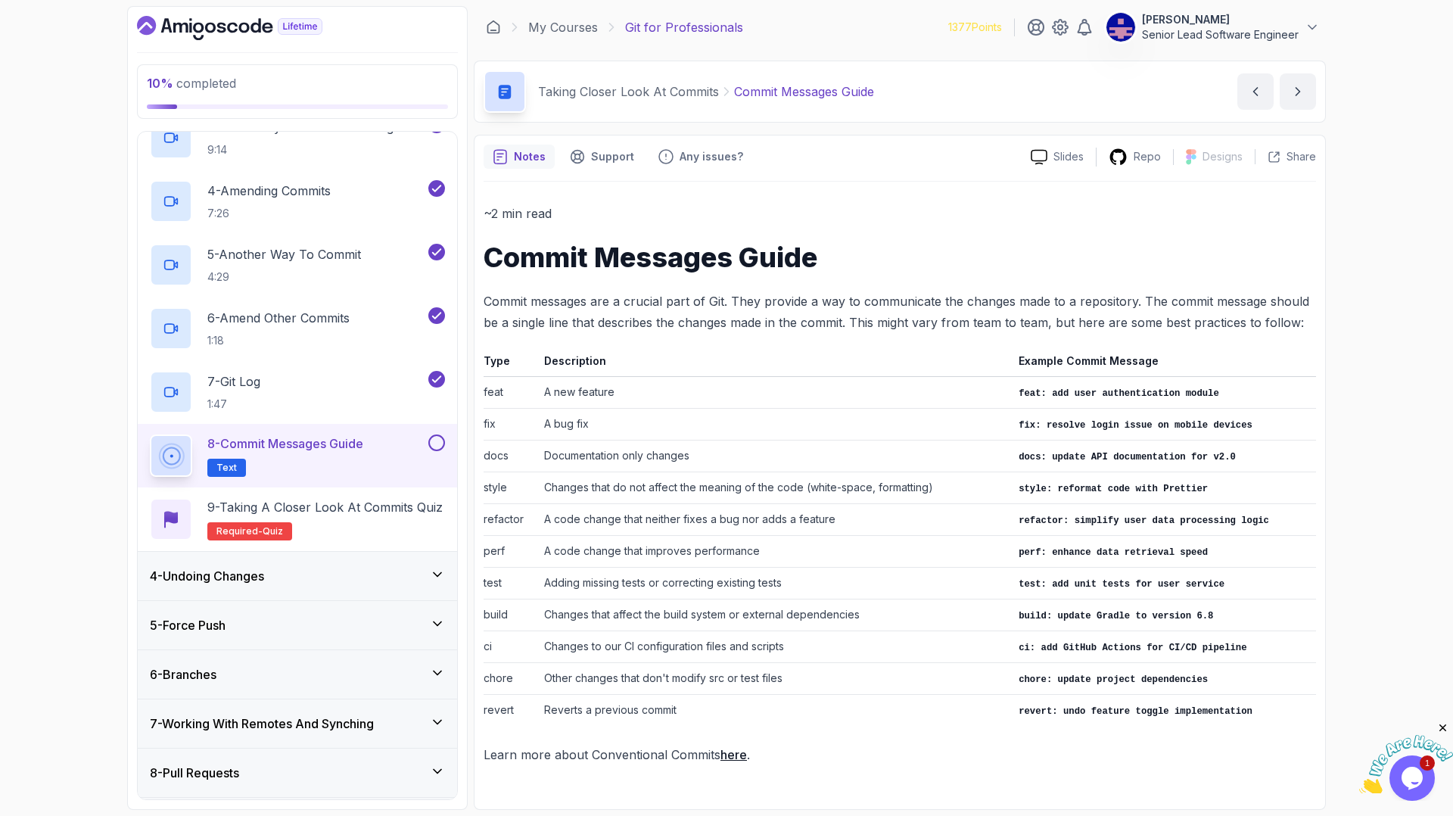
click at [440, 434] on button at bounding box center [436, 442] width 17 height 17
click at [278, 498] on p "9 - Taking a Closer Look at Commits Quiz" at bounding box center [324, 507] width 235 height 18
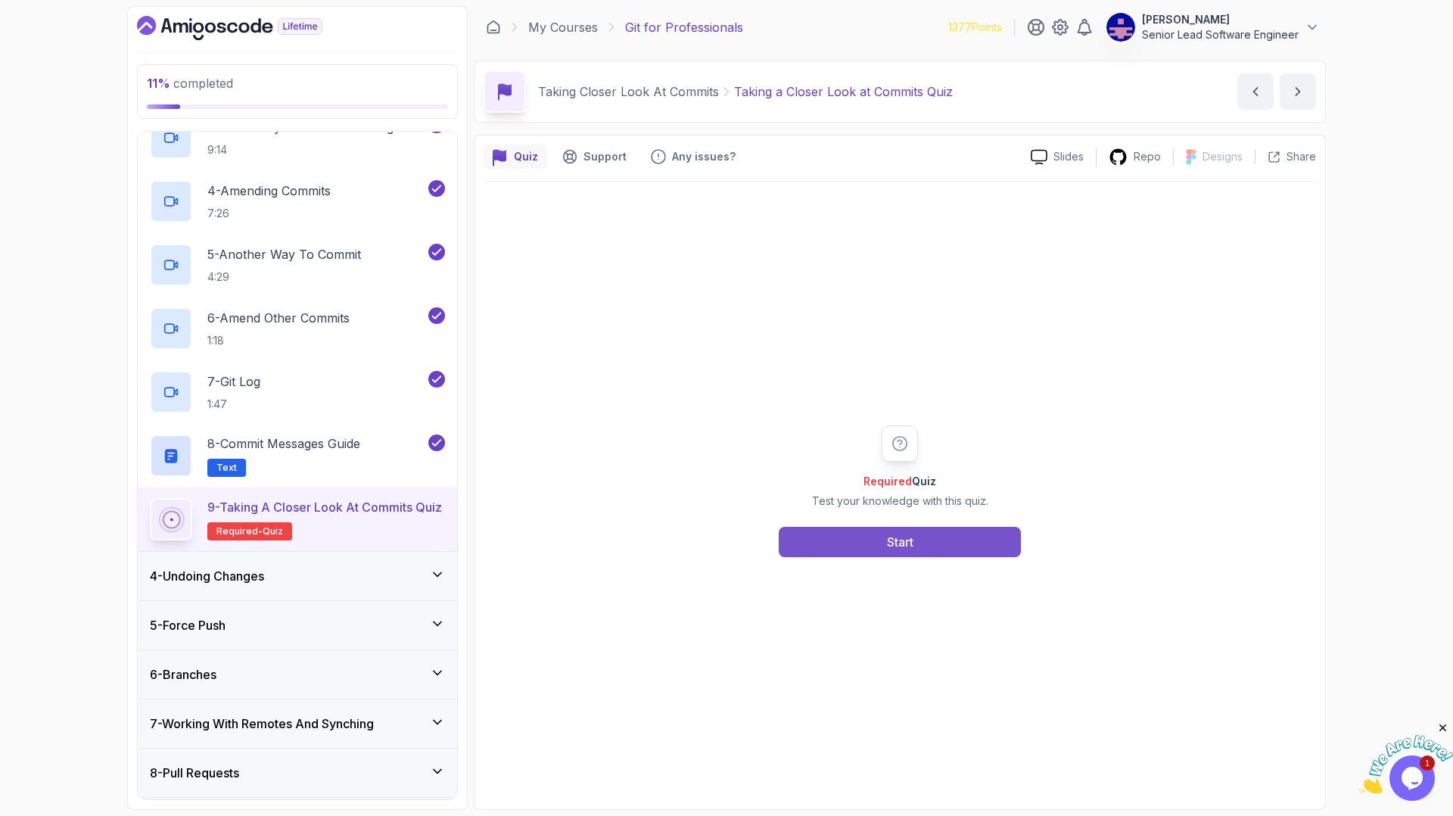
click at [930, 527] on button "Start" at bounding box center [900, 542] width 242 height 30
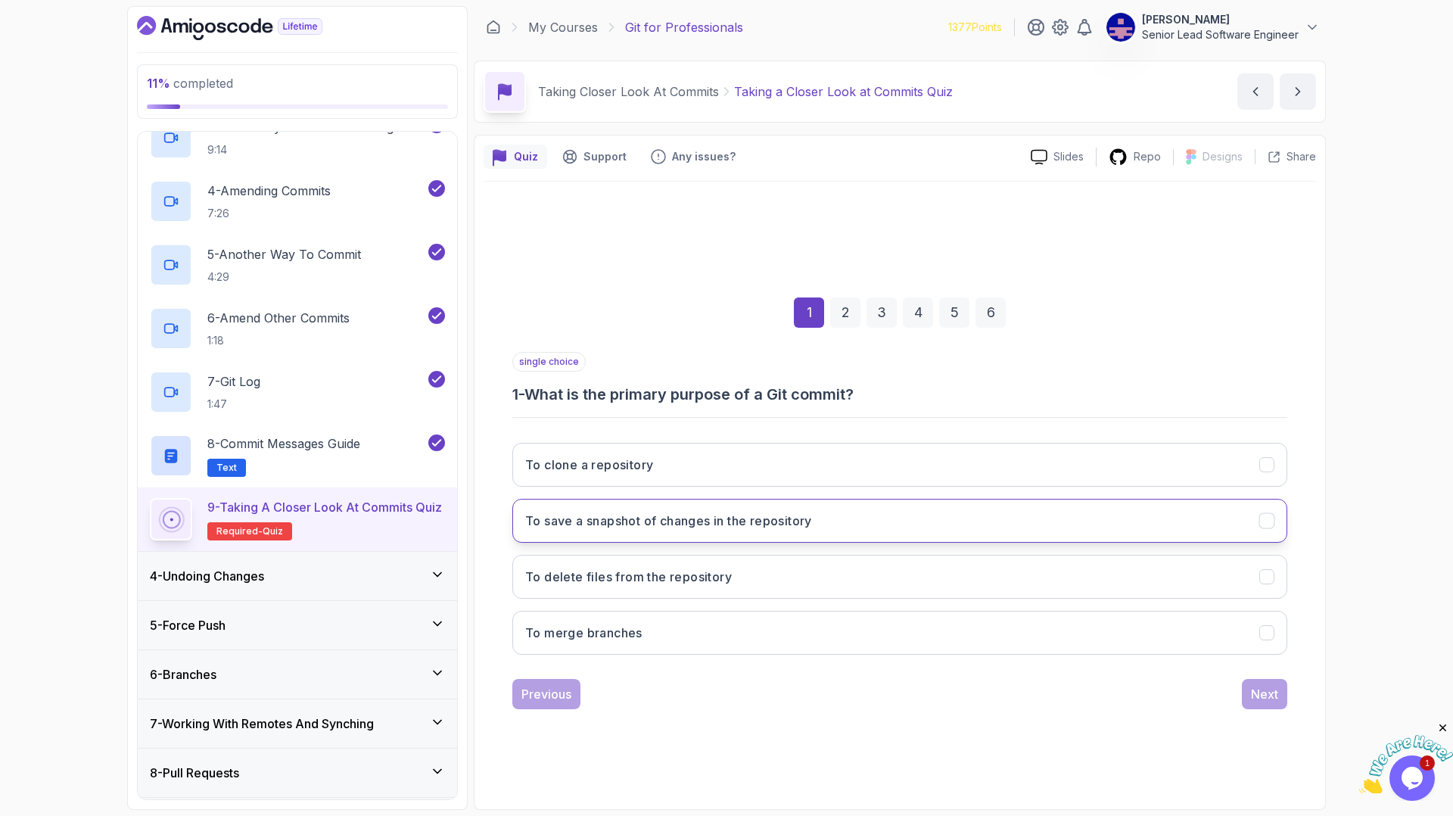
click at [917, 499] on button "To save a snapshot of changes in the repository" at bounding box center [899, 521] width 775 height 44
click at [1251, 685] on div "Next" at bounding box center [1264, 694] width 27 height 18
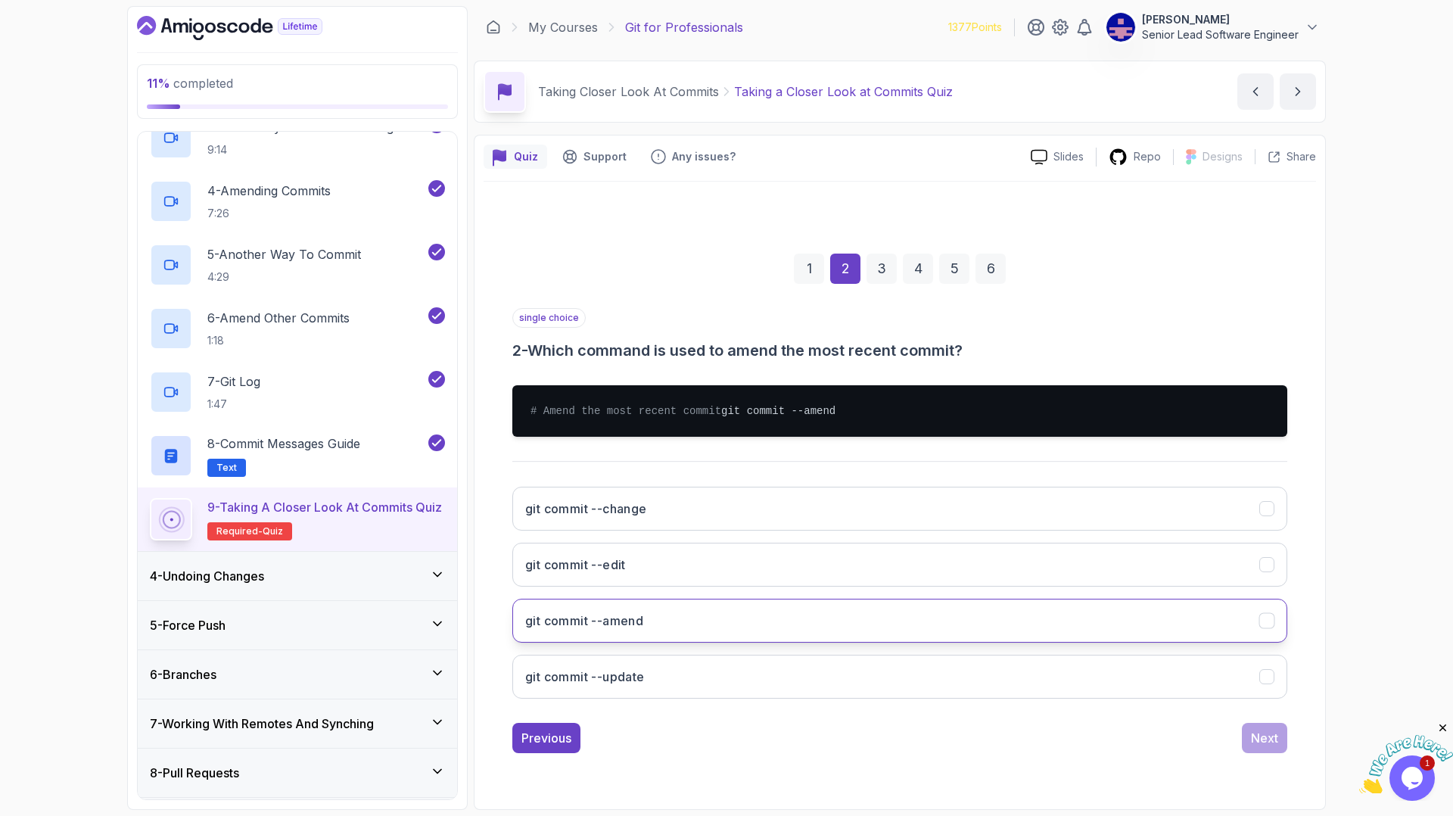
drag, startPoint x: 915, startPoint y: 577, endPoint x: 927, endPoint y: 583, distance: 13.2
click at [915, 599] on button "git commit --amend" at bounding box center [899, 621] width 775 height 44
click at [1251, 729] on div "Next" at bounding box center [1264, 738] width 27 height 18
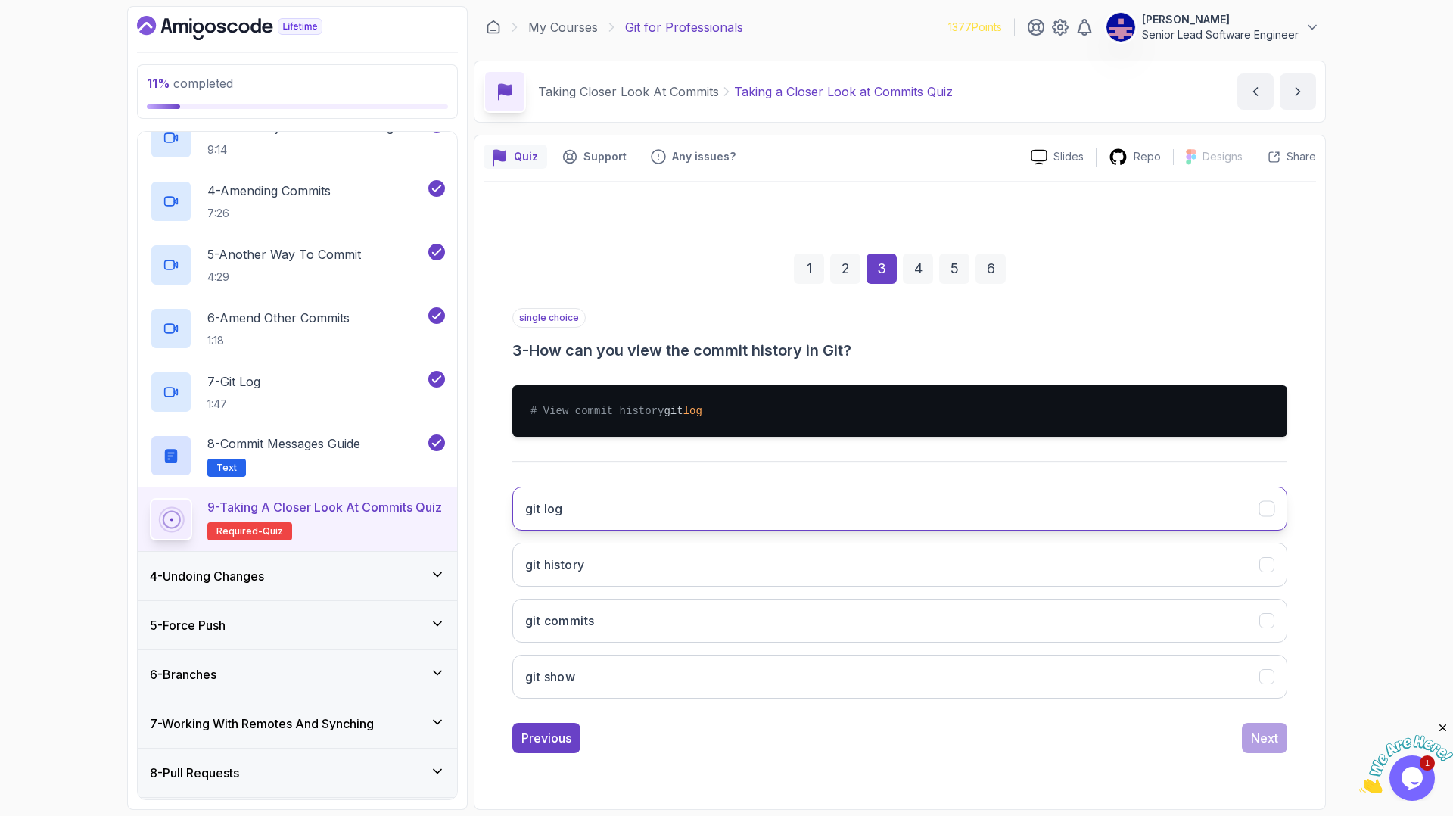
click at [563, 499] on h3 "git log" at bounding box center [544, 508] width 38 height 18
click at [1251, 729] on div "Next" at bounding box center [1264, 738] width 27 height 18
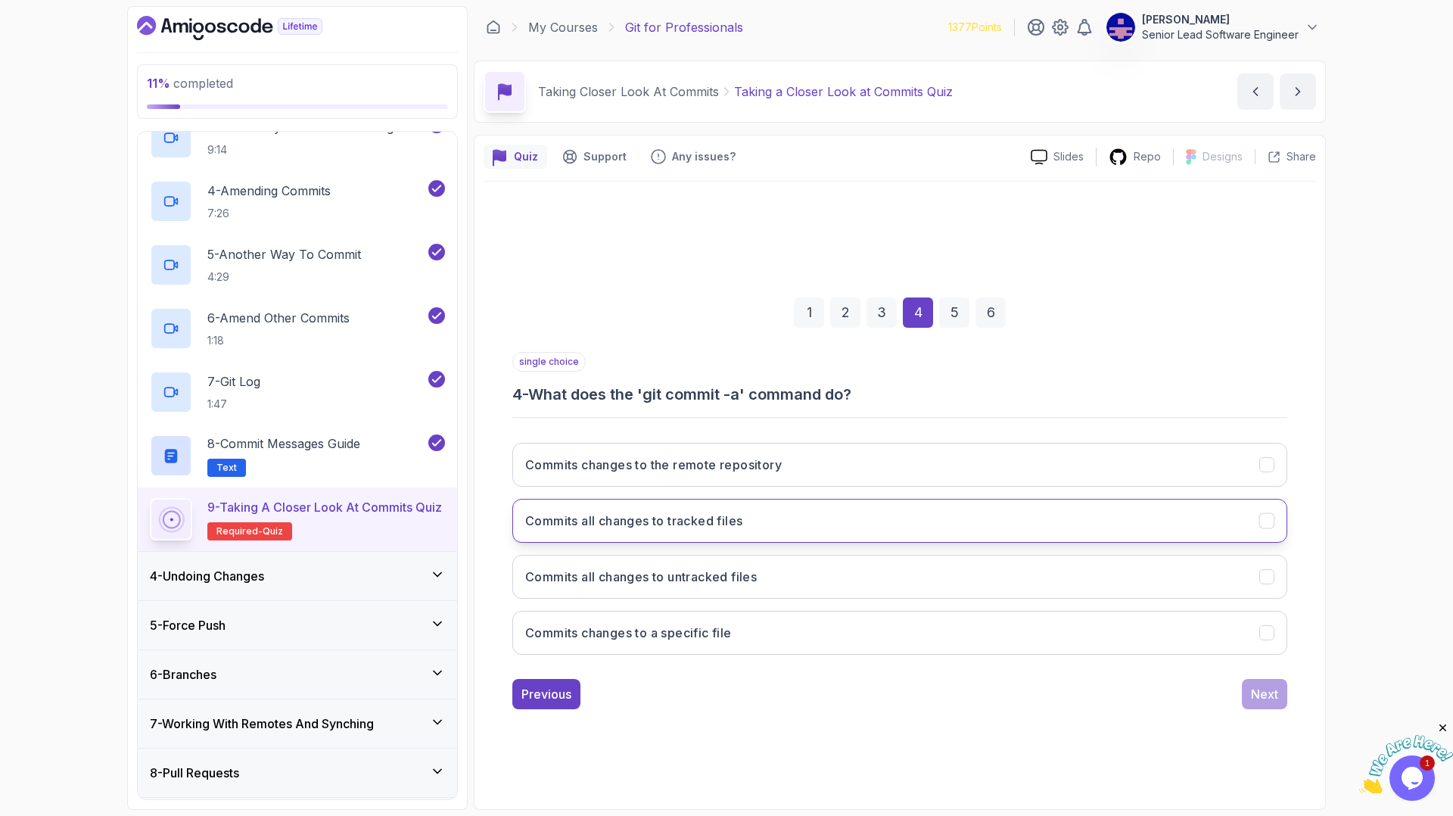
click at [1180, 499] on button "Commits all changes to tracked files" at bounding box center [899, 521] width 775 height 44
click at [1251, 685] on div "Next" at bounding box center [1264, 694] width 27 height 18
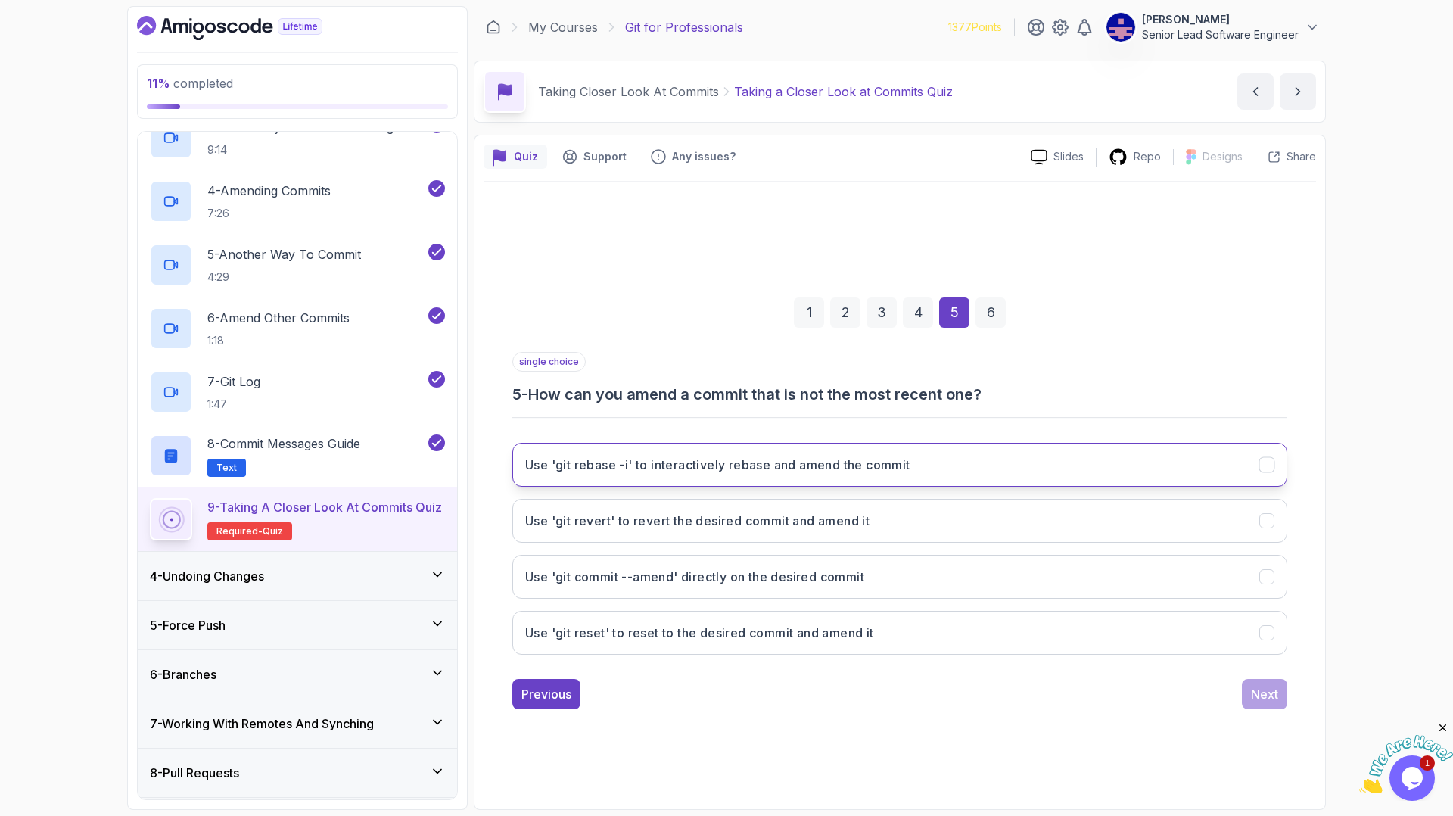
click at [1260, 457] on icon "Use 'git rebase -i' to interactively rebase and amend the commit" at bounding box center [1267, 464] width 14 height 14
click at [1251, 685] on div "Next" at bounding box center [1264, 694] width 27 height 18
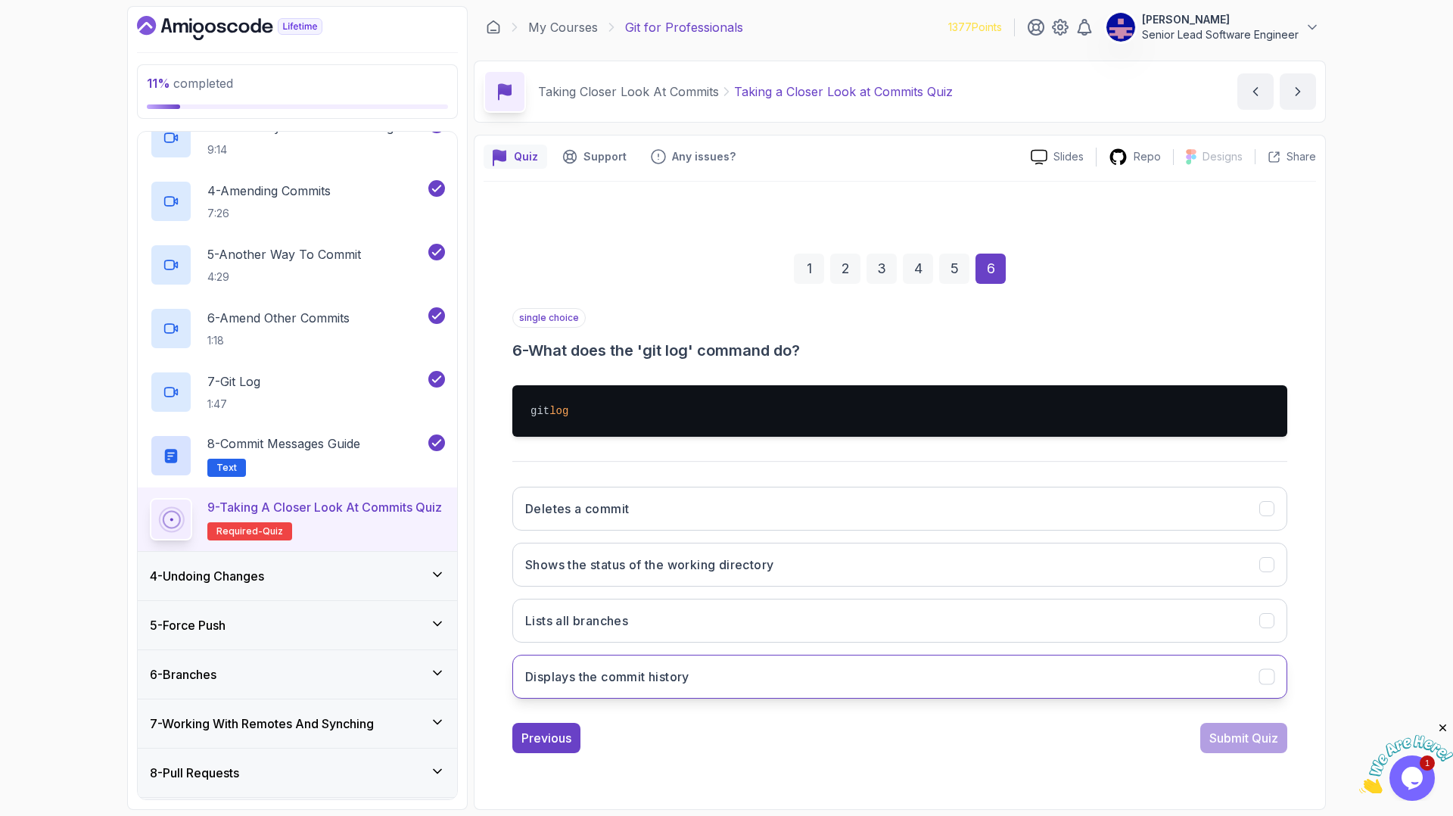
click at [1148, 655] on button "Displays the commit history" at bounding box center [899, 677] width 775 height 44
click at [1209, 729] on div "Submit Quiz" at bounding box center [1243, 738] width 69 height 18
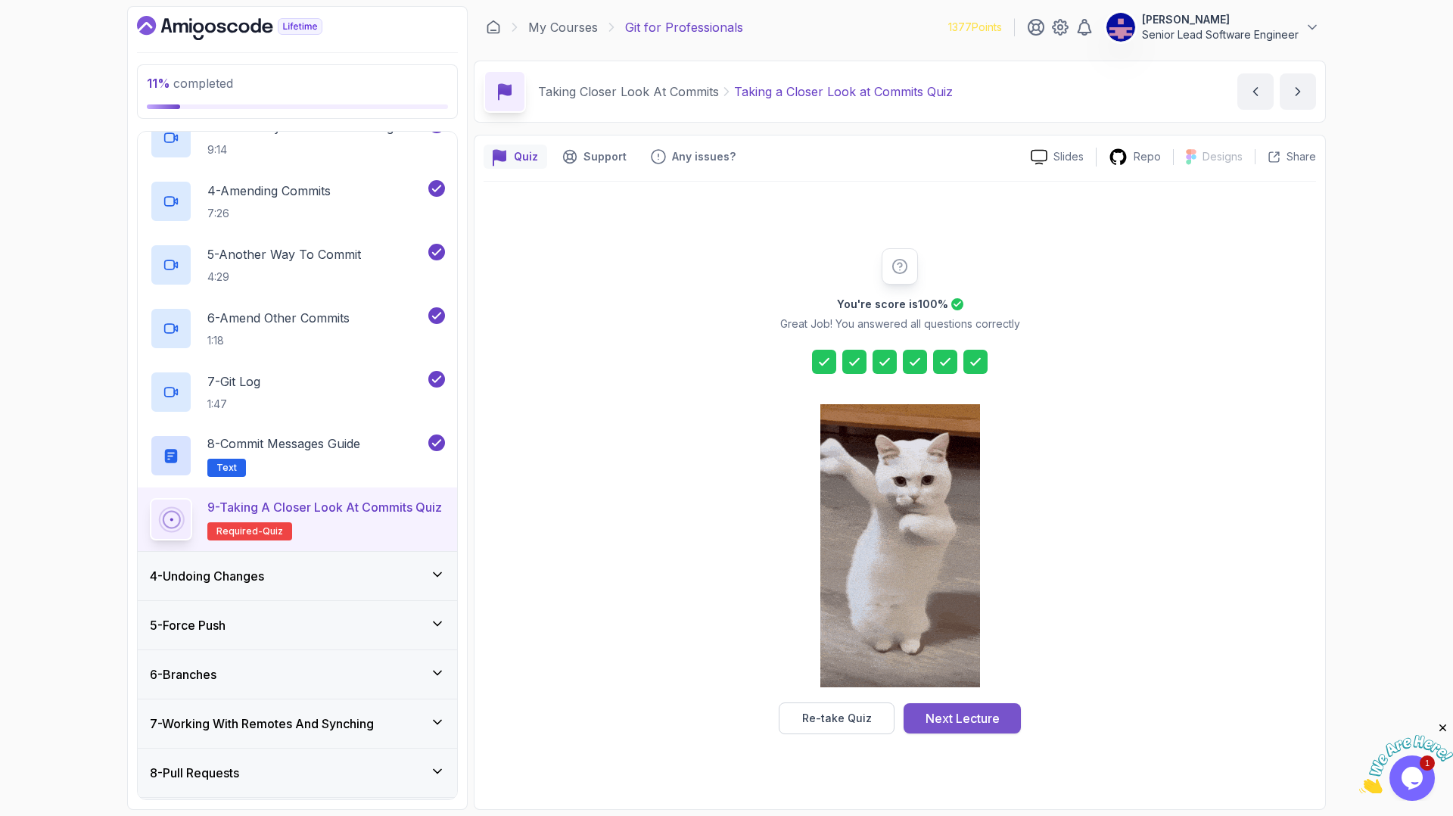
click at [949, 709] on div "Next Lecture" at bounding box center [962, 718] width 74 height 18
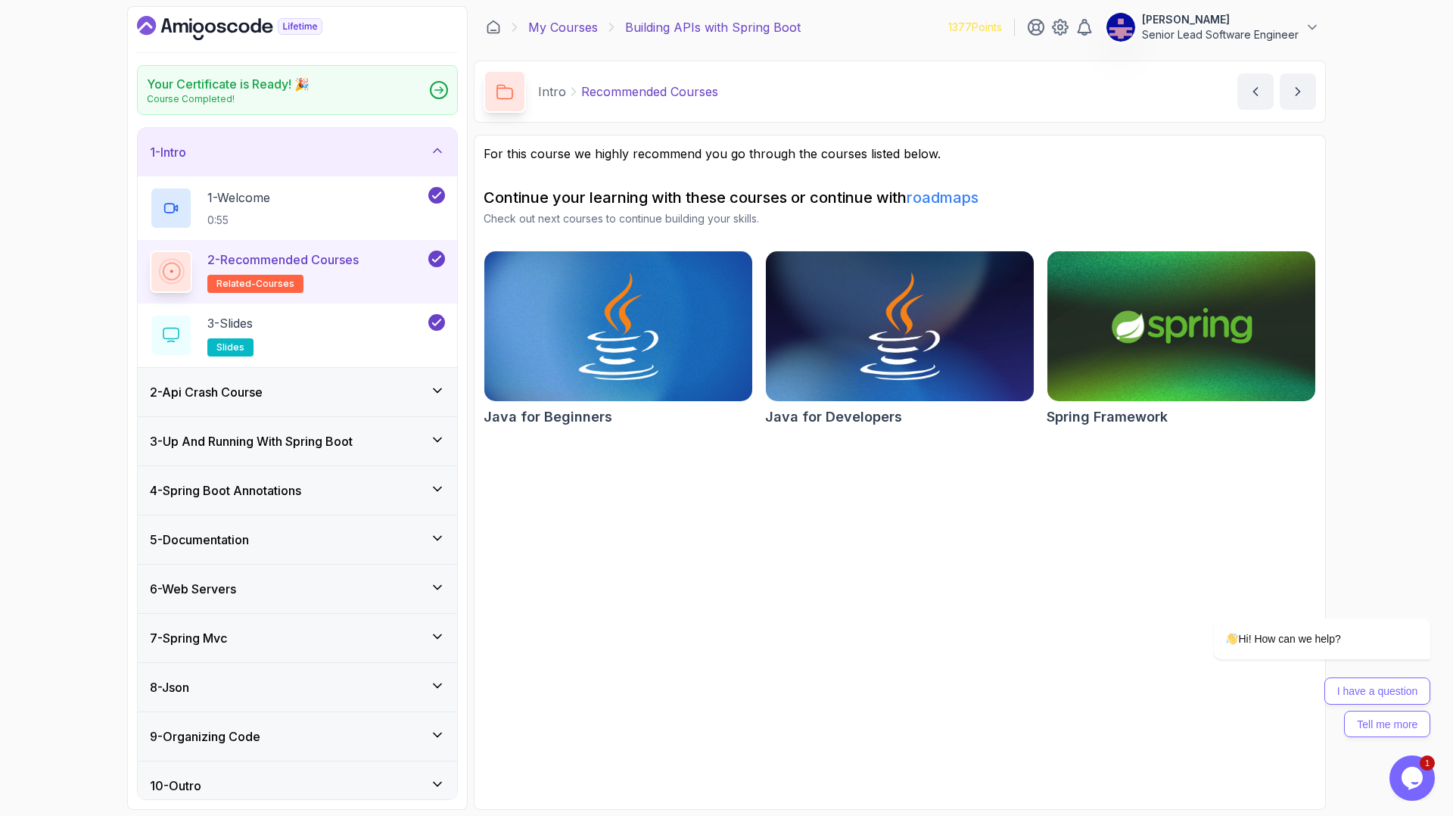
click at [528, 21] on link "My Courses" at bounding box center [563, 27] width 70 height 18
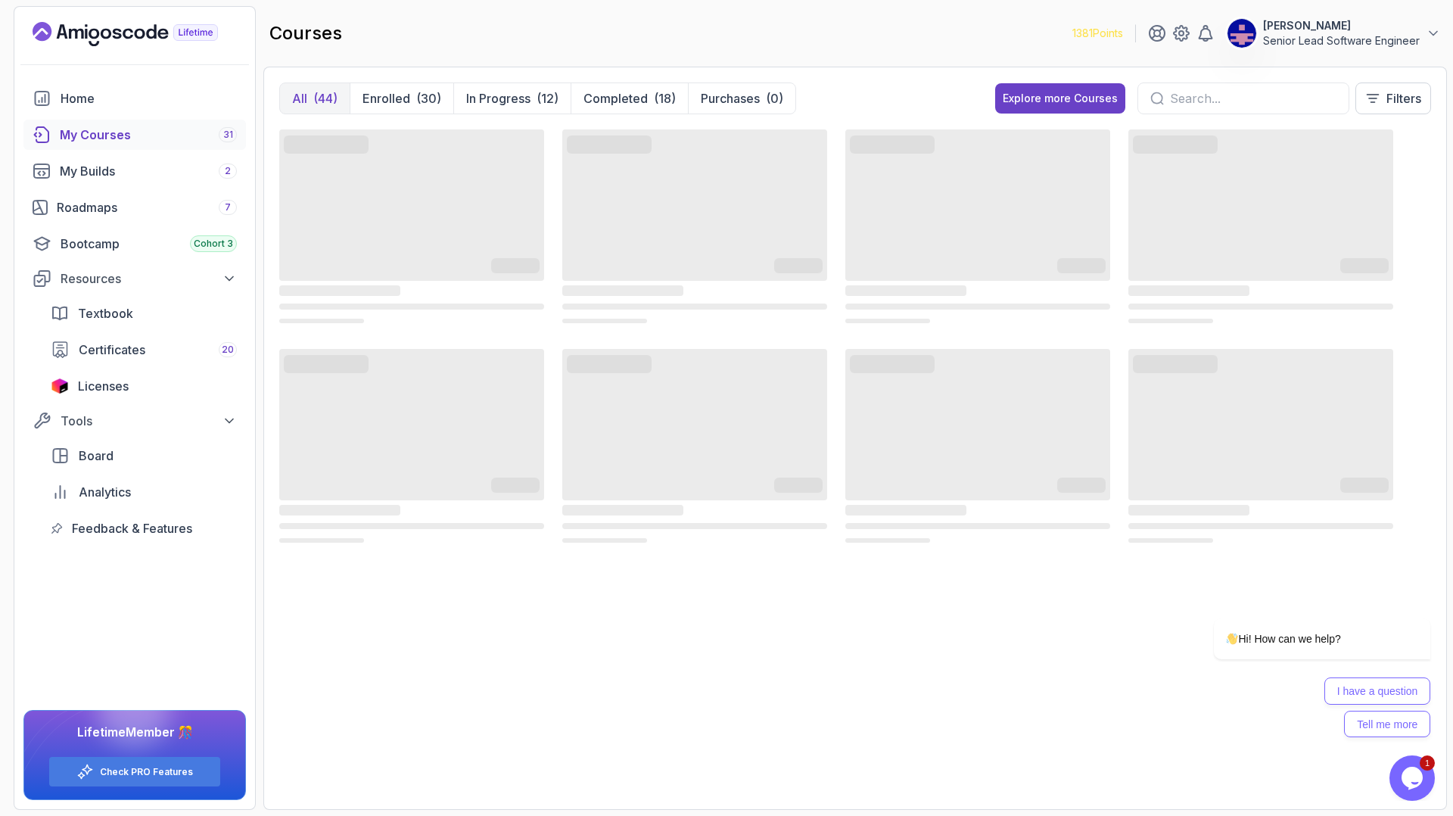
click at [1308, 89] on input "text" at bounding box center [1253, 98] width 166 height 18
type input "git"
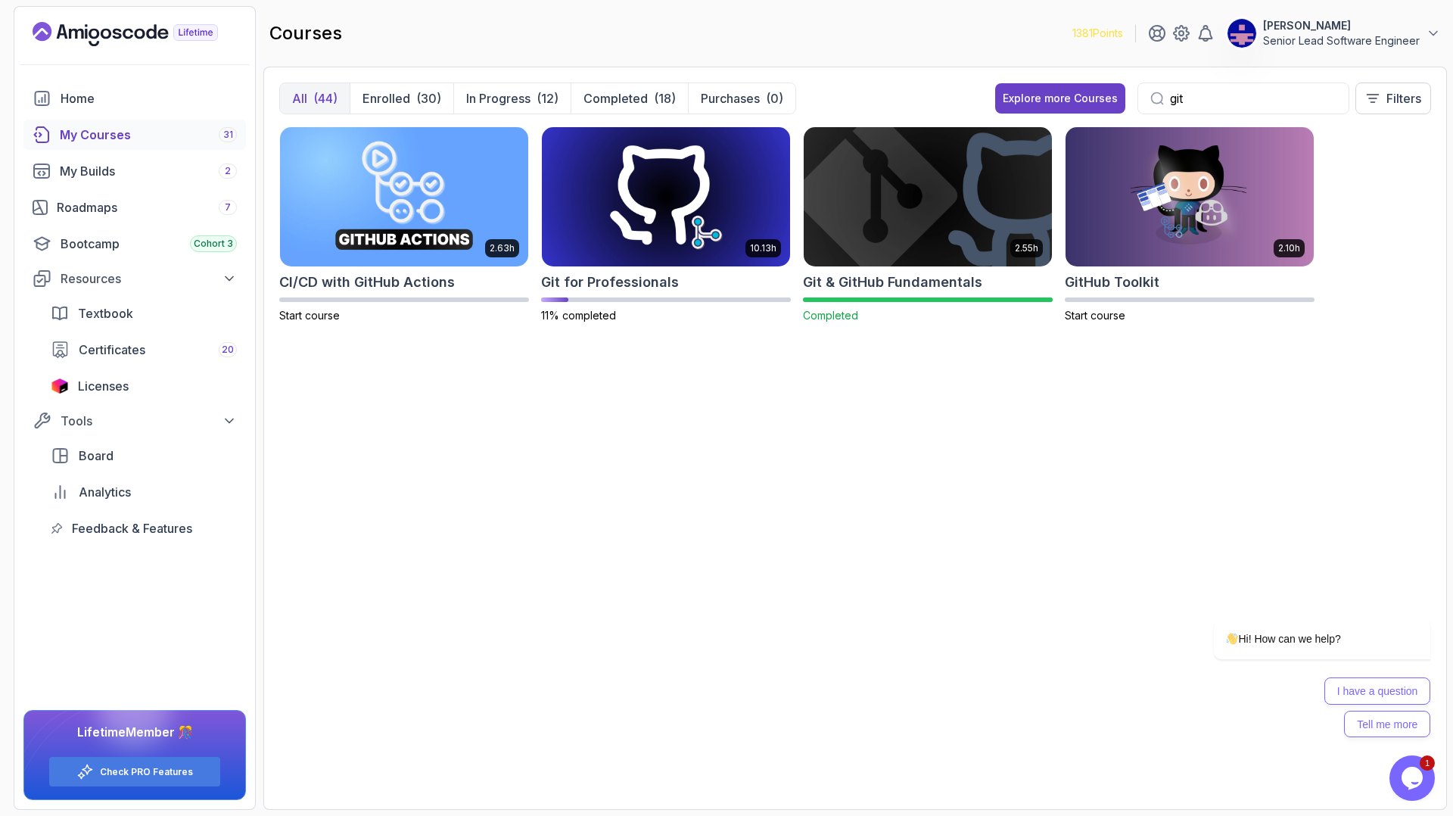
click at [852, 206] on img at bounding box center [928, 196] width 260 height 146
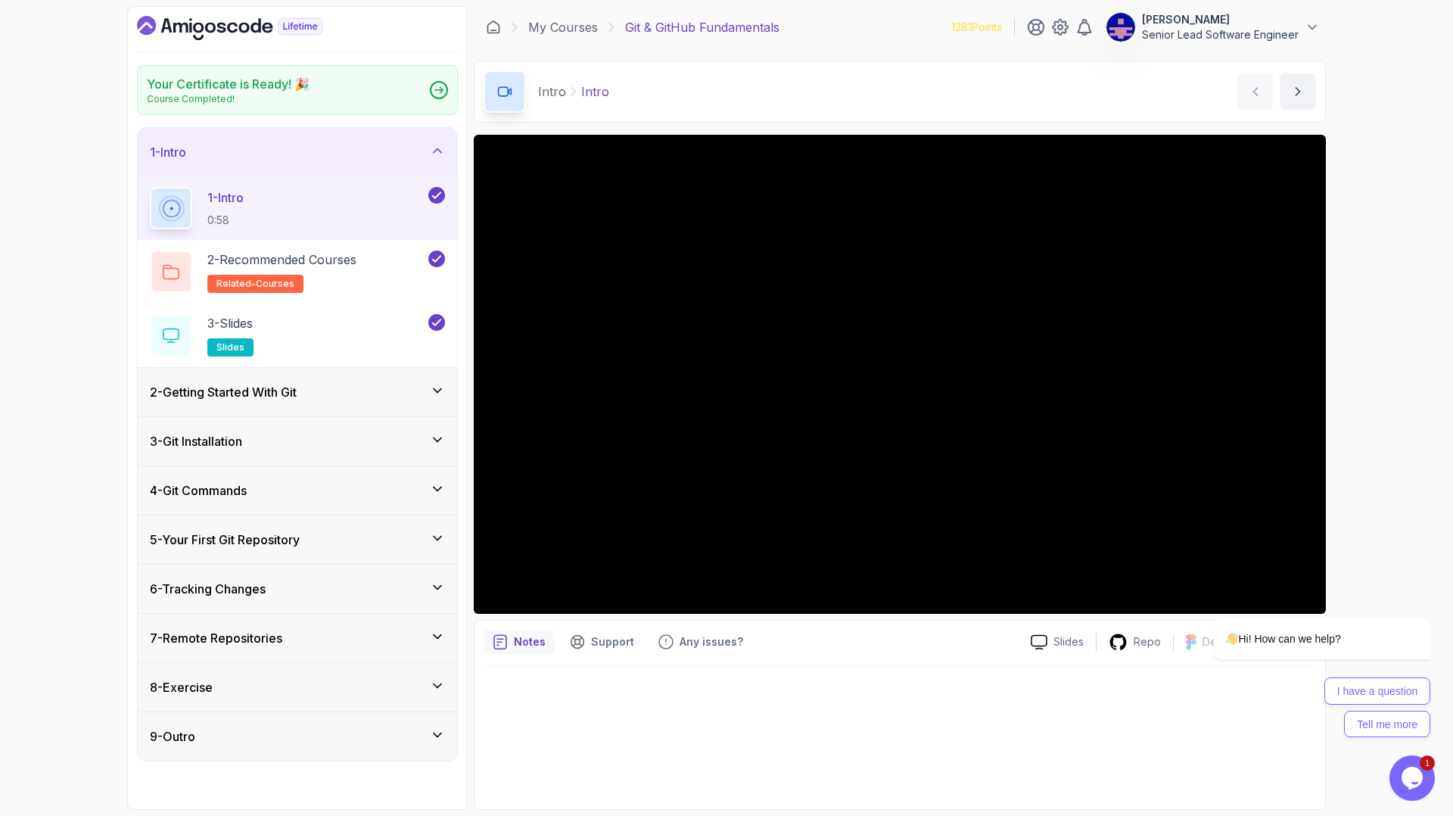
click at [221, 188] on p "1 - Intro" at bounding box center [225, 197] width 36 height 18
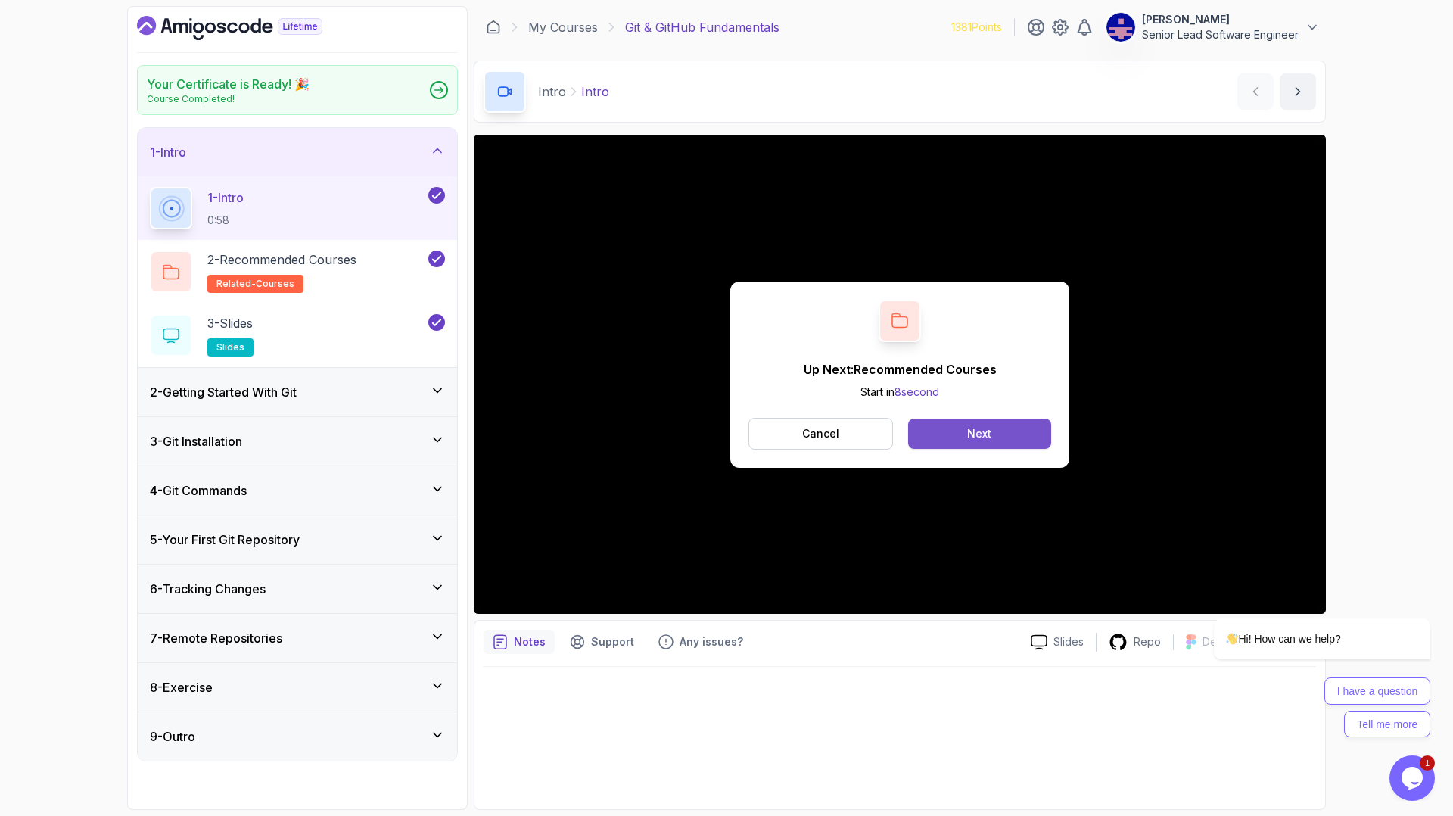
click at [975, 418] on button "Next" at bounding box center [979, 433] width 143 height 30
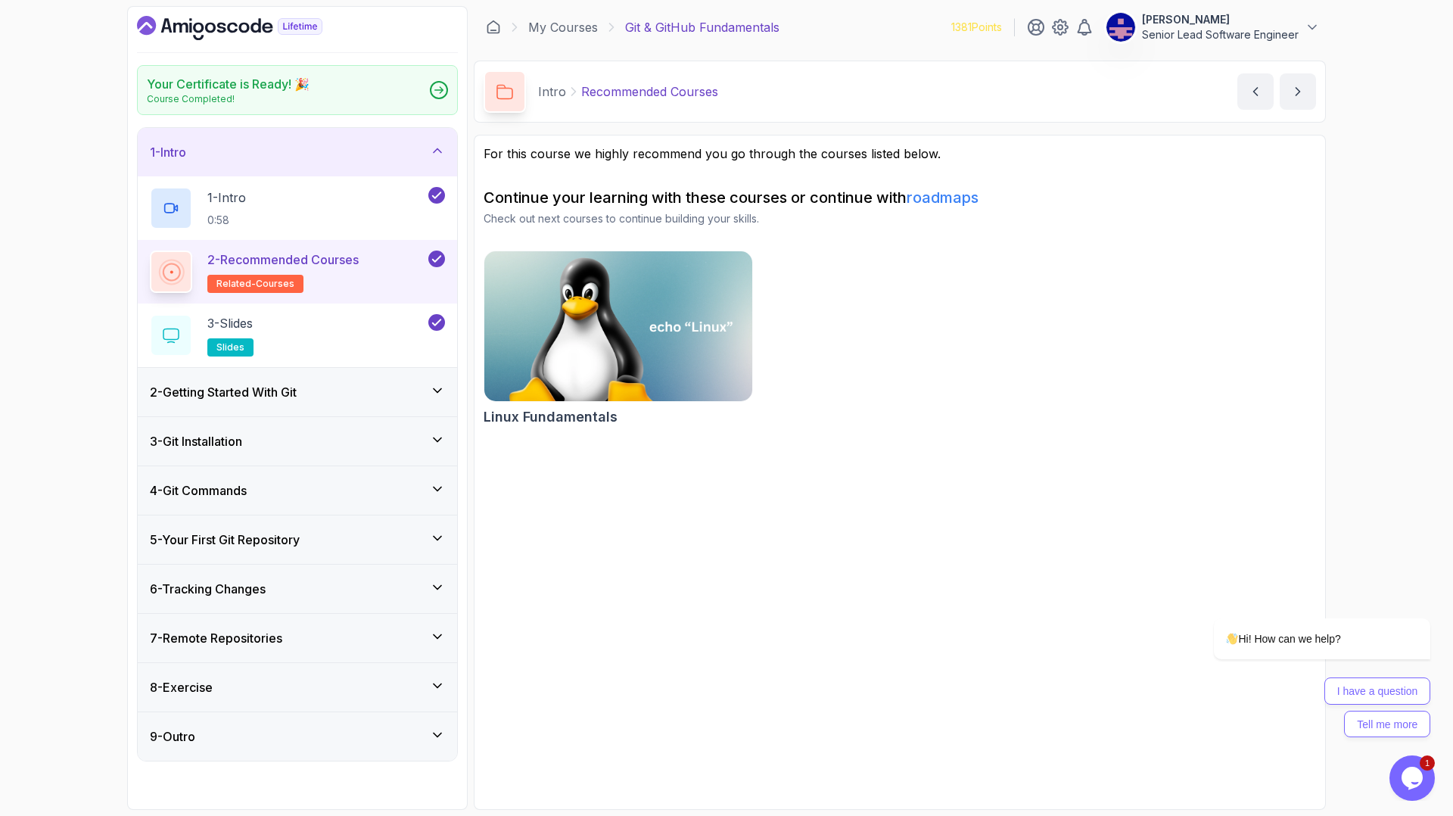
click at [210, 383] on h3 "2 - Getting Started With Git" at bounding box center [223, 392] width 147 height 18
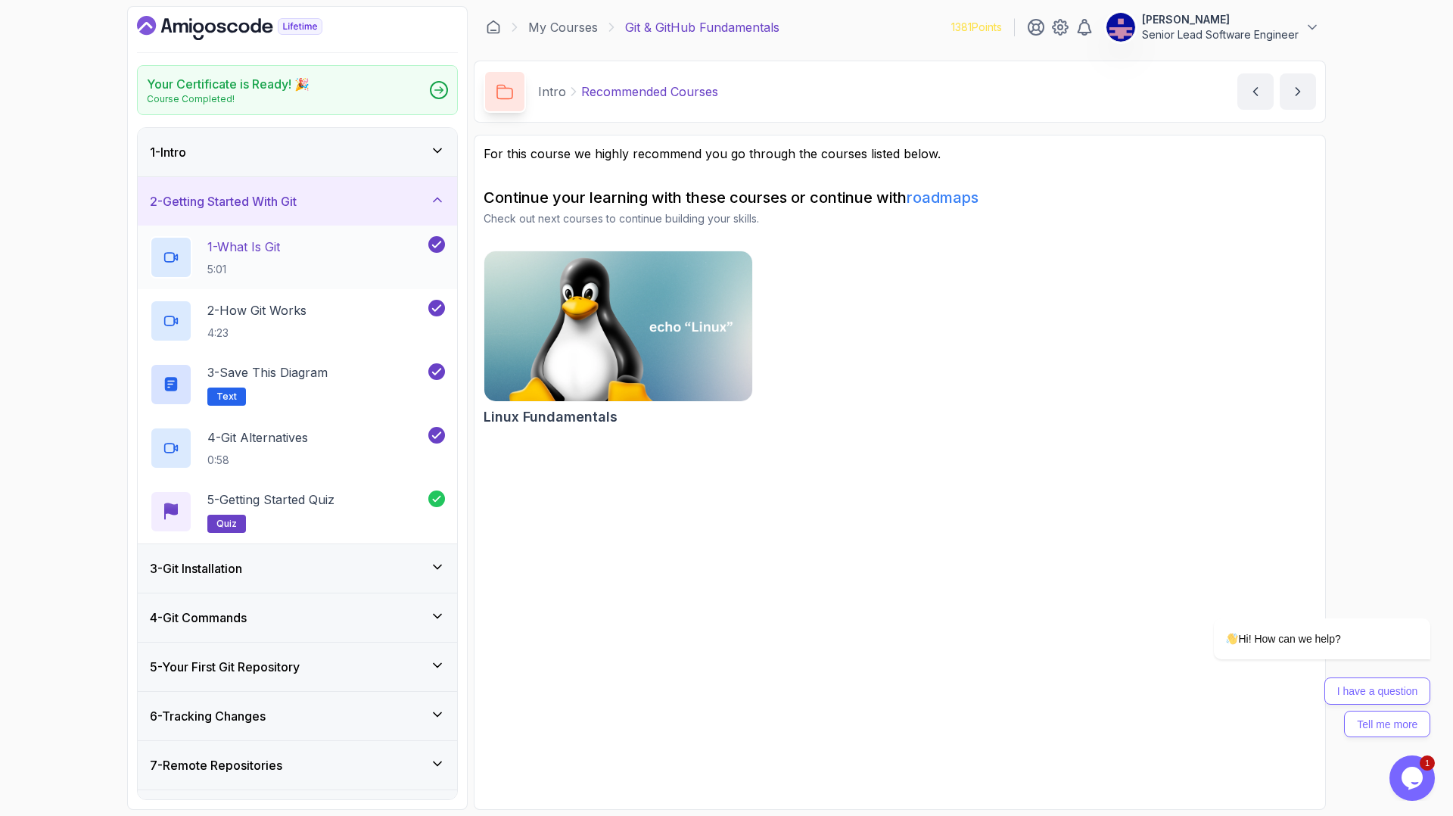
click at [207, 238] on h2 "1 - What Is Git 5:01" at bounding box center [243, 257] width 73 height 39
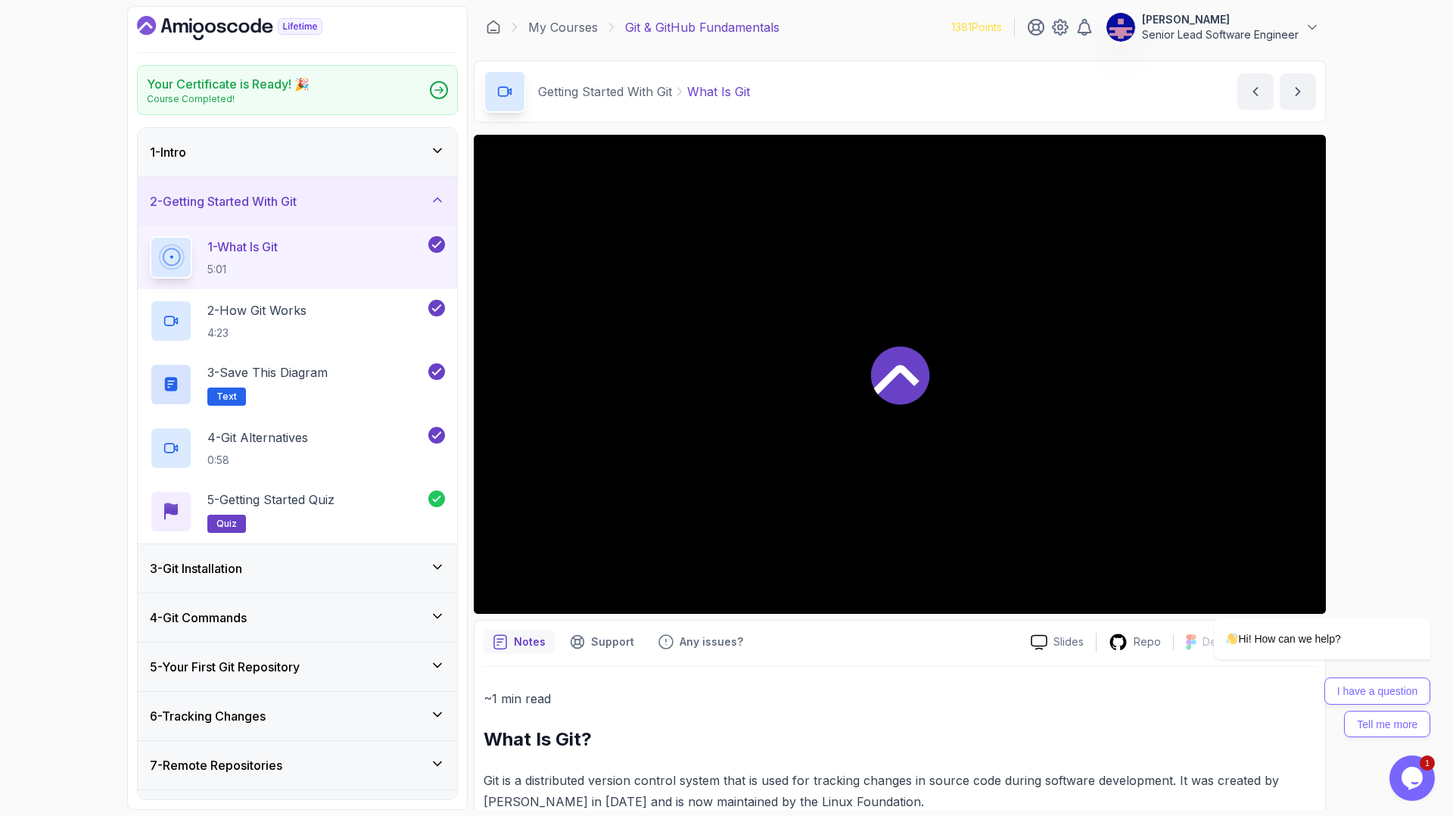
click at [209, 238] on p "1 - What Is Git" at bounding box center [242, 247] width 70 height 18
click at [437, 559] on icon at bounding box center [437, 566] width 15 height 15
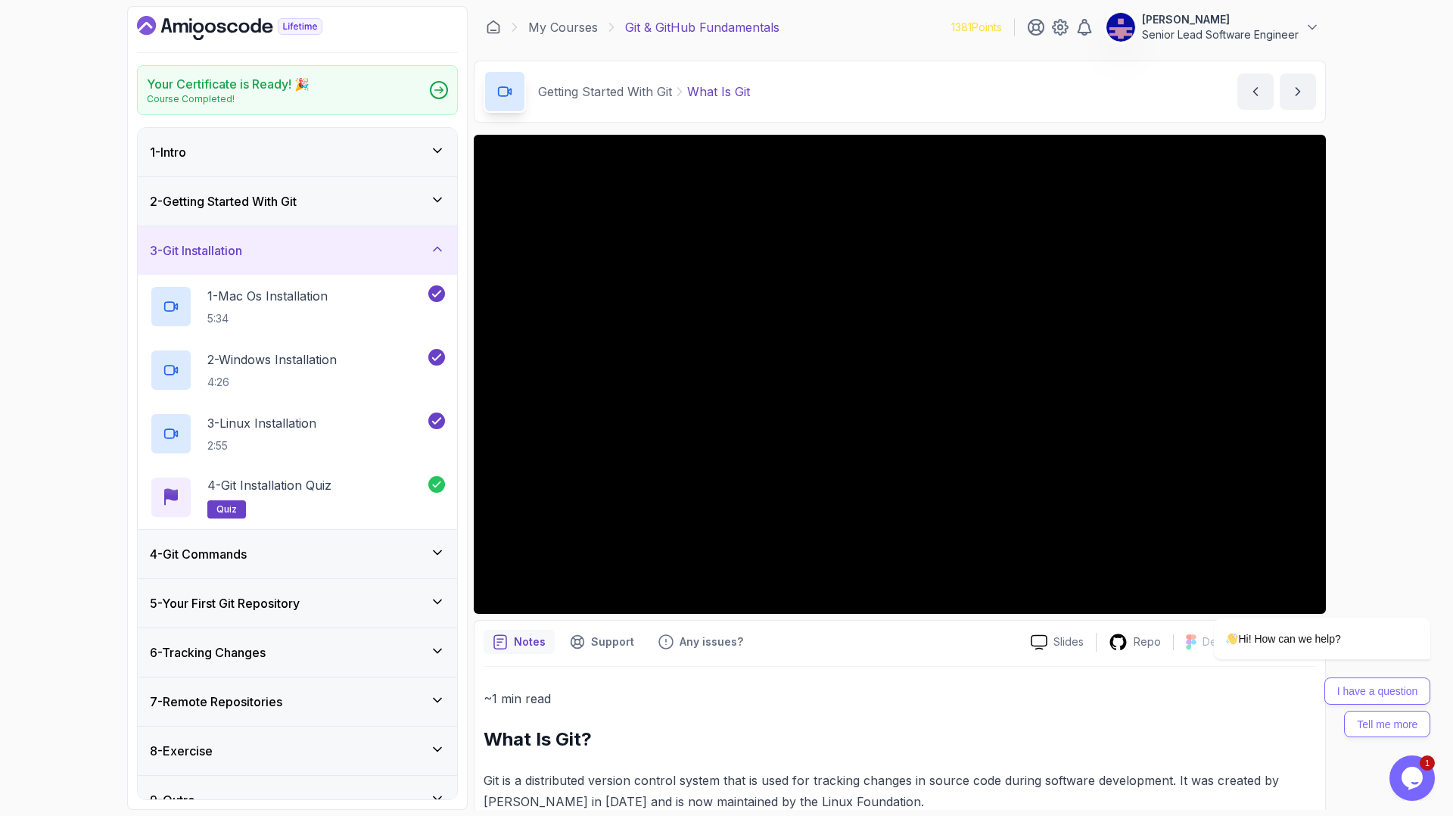
click at [418, 530] on div "4 - Git Commands" at bounding box center [297, 554] width 319 height 48
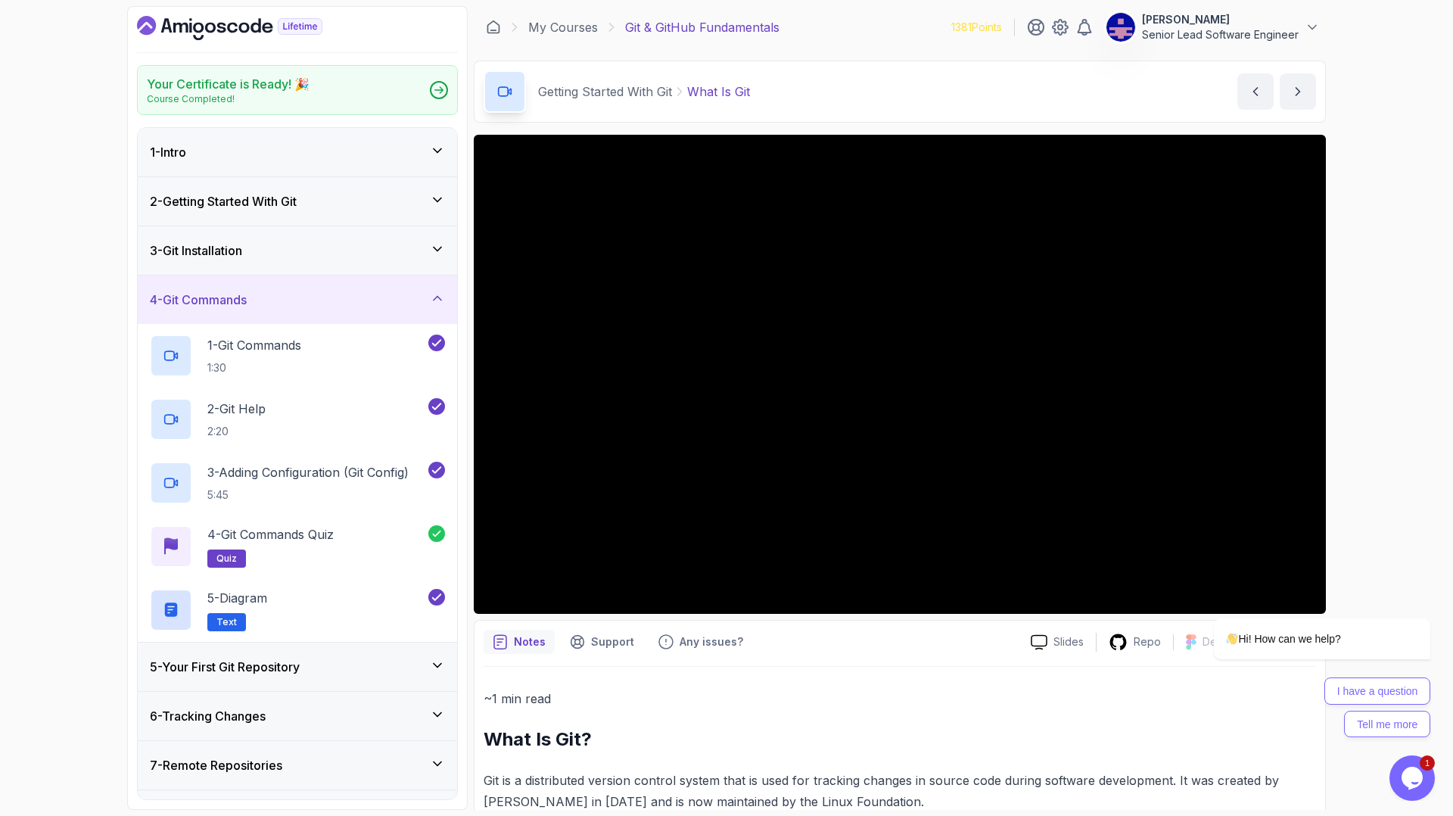
click at [437, 241] on icon at bounding box center [437, 248] width 15 height 15
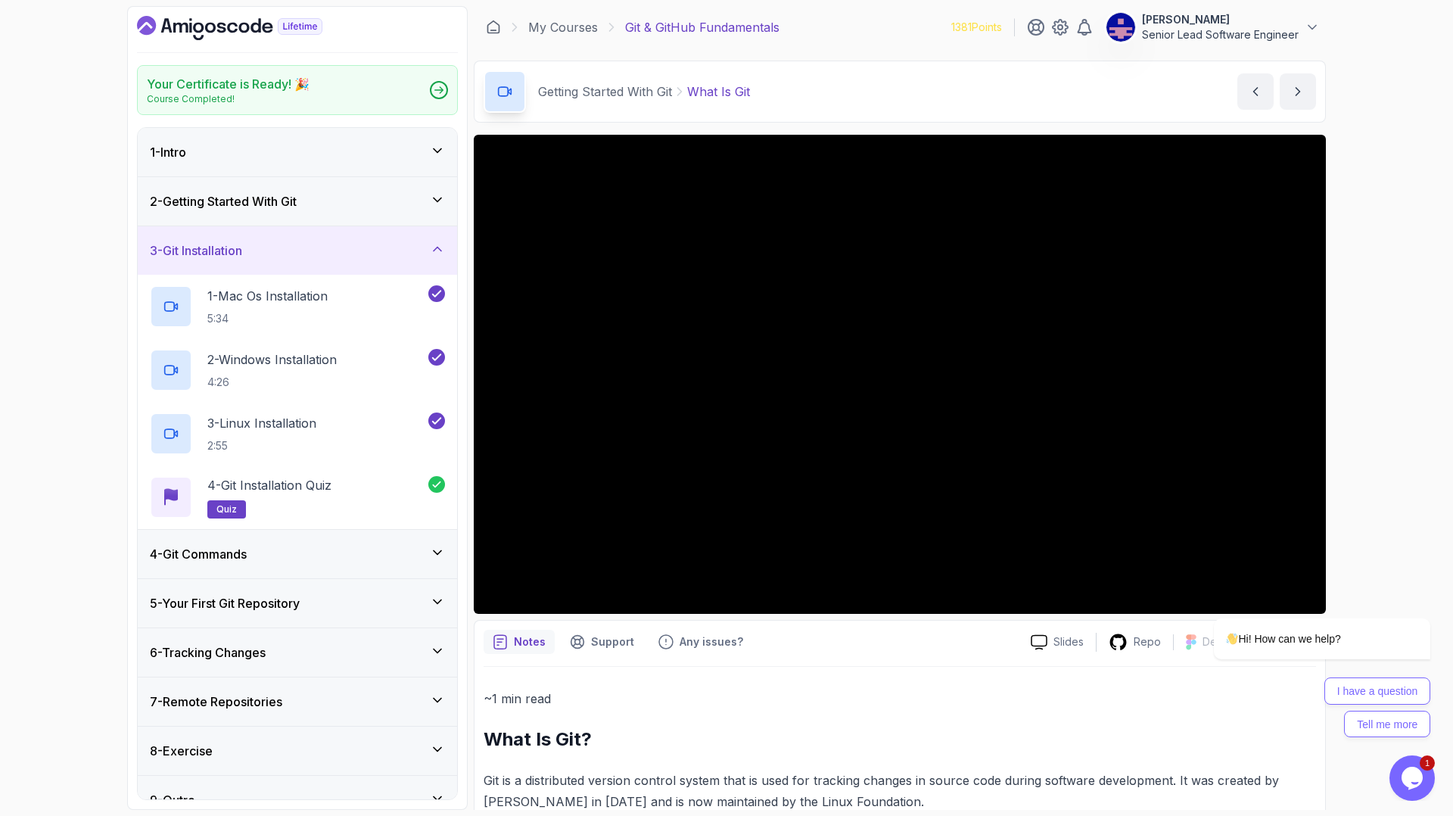
click at [244, 192] on h3 "2 - Getting Started With Git" at bounding box center [223, 201] width 147 height 18
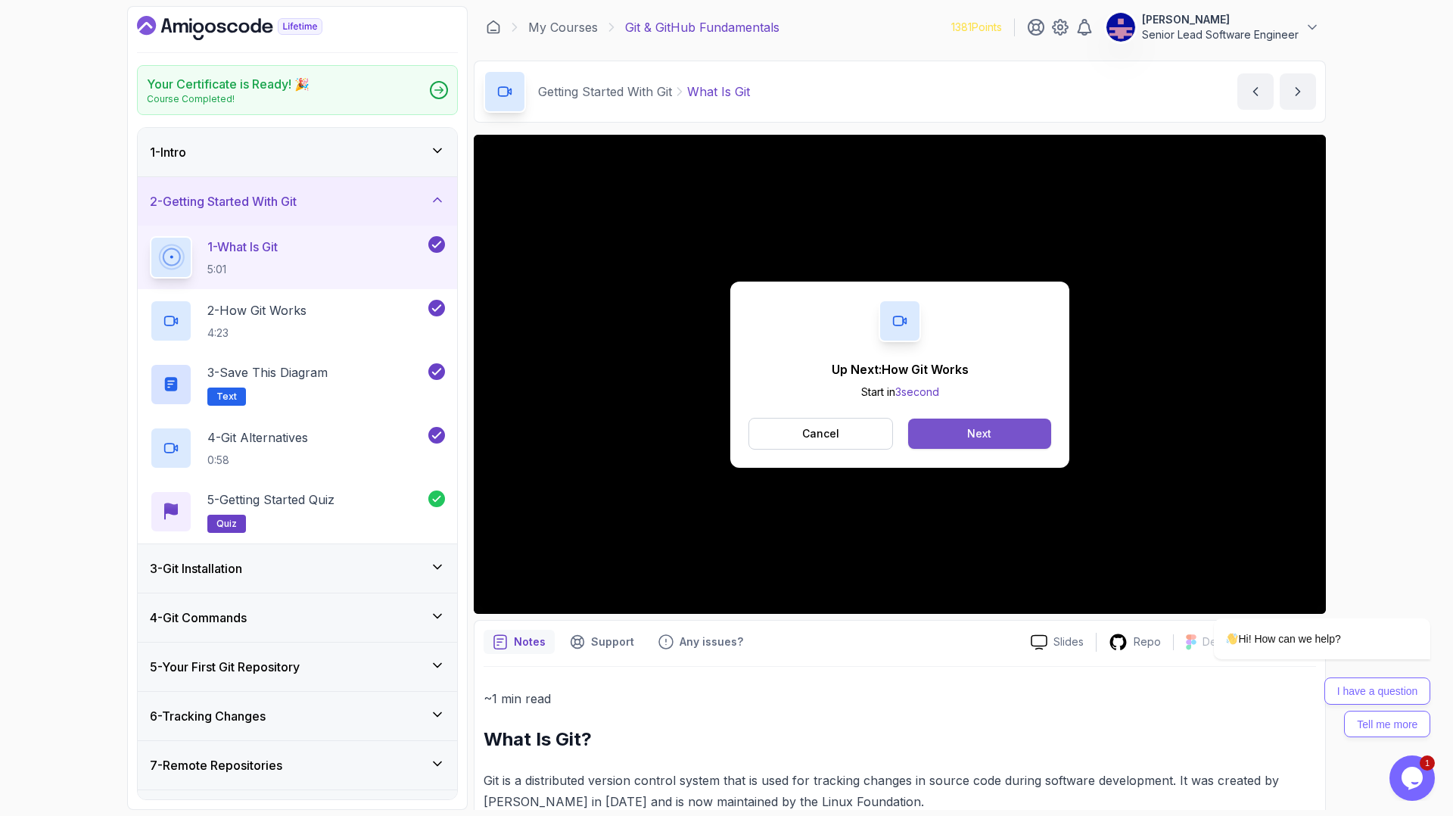
click at [967, 418] on button "Next" at bounding box center [979, 433] width 143 height 30
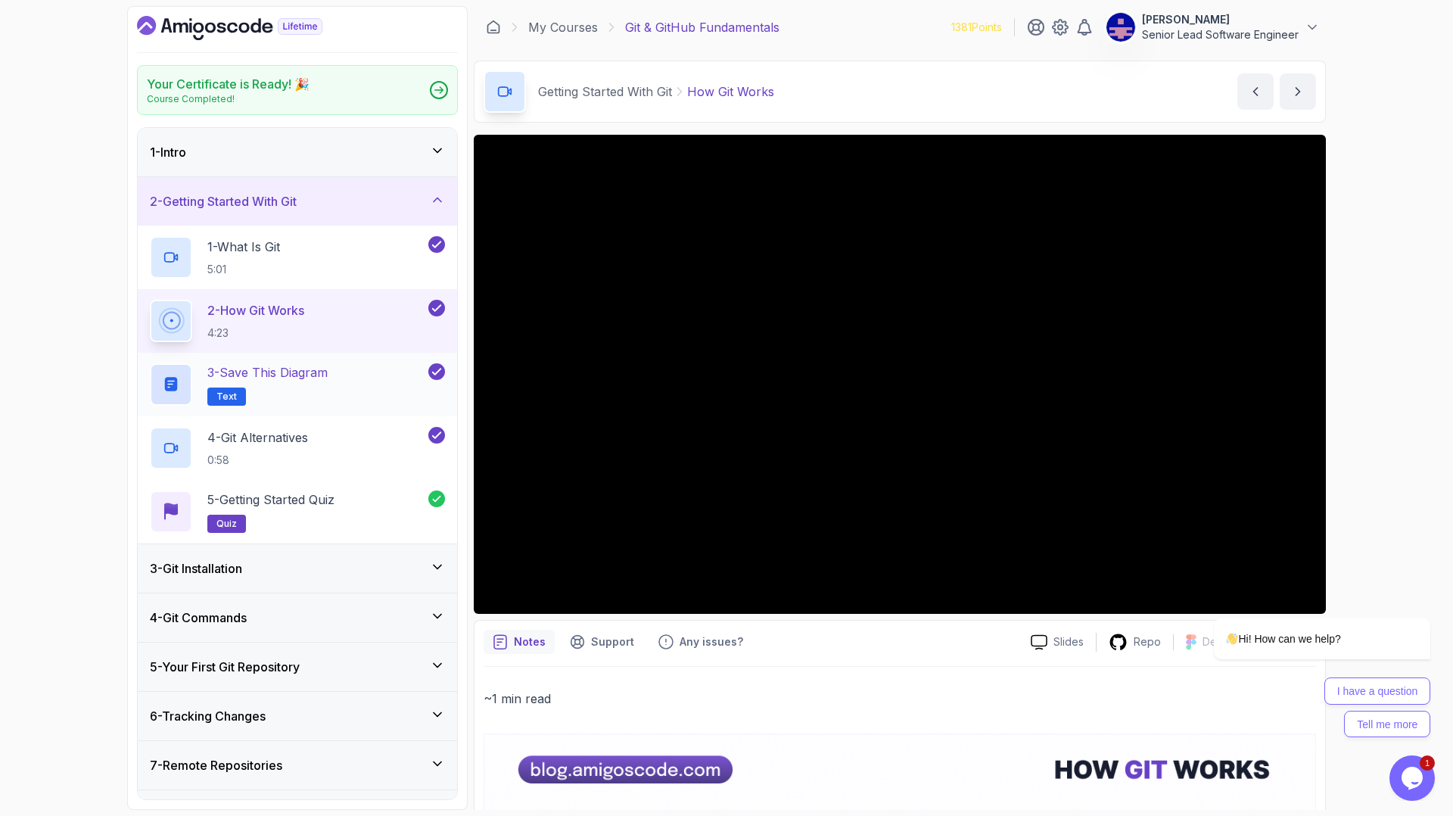
click at [250, 363] on p "3 - Save this diagram" at bounding box center [267, 372] width 120 height 18
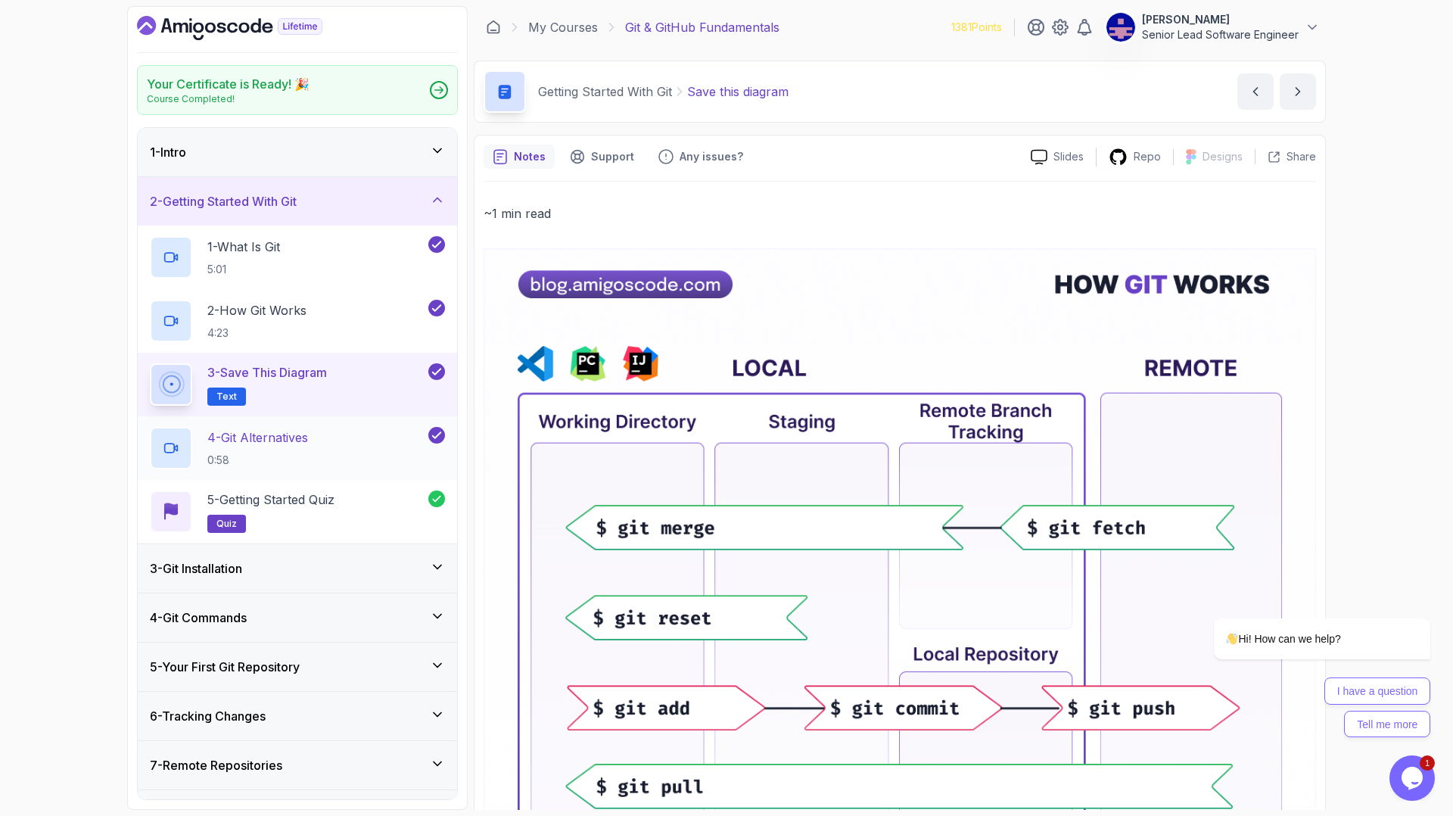
click at [250, 428] on p "4 - Git Alternatives" at bounding box center [257, 437] width 101 height 18
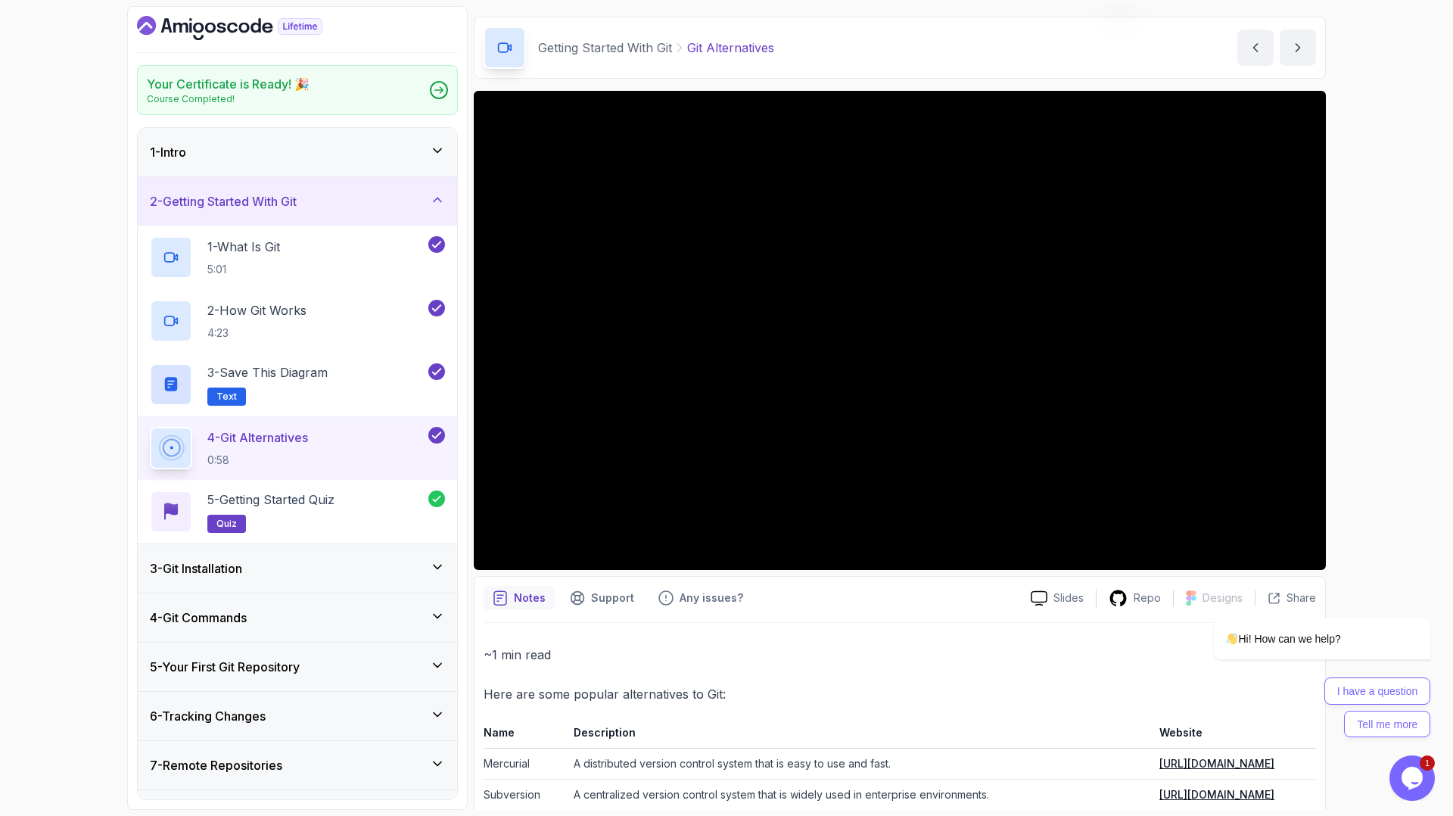
scroll to position [48, 0]
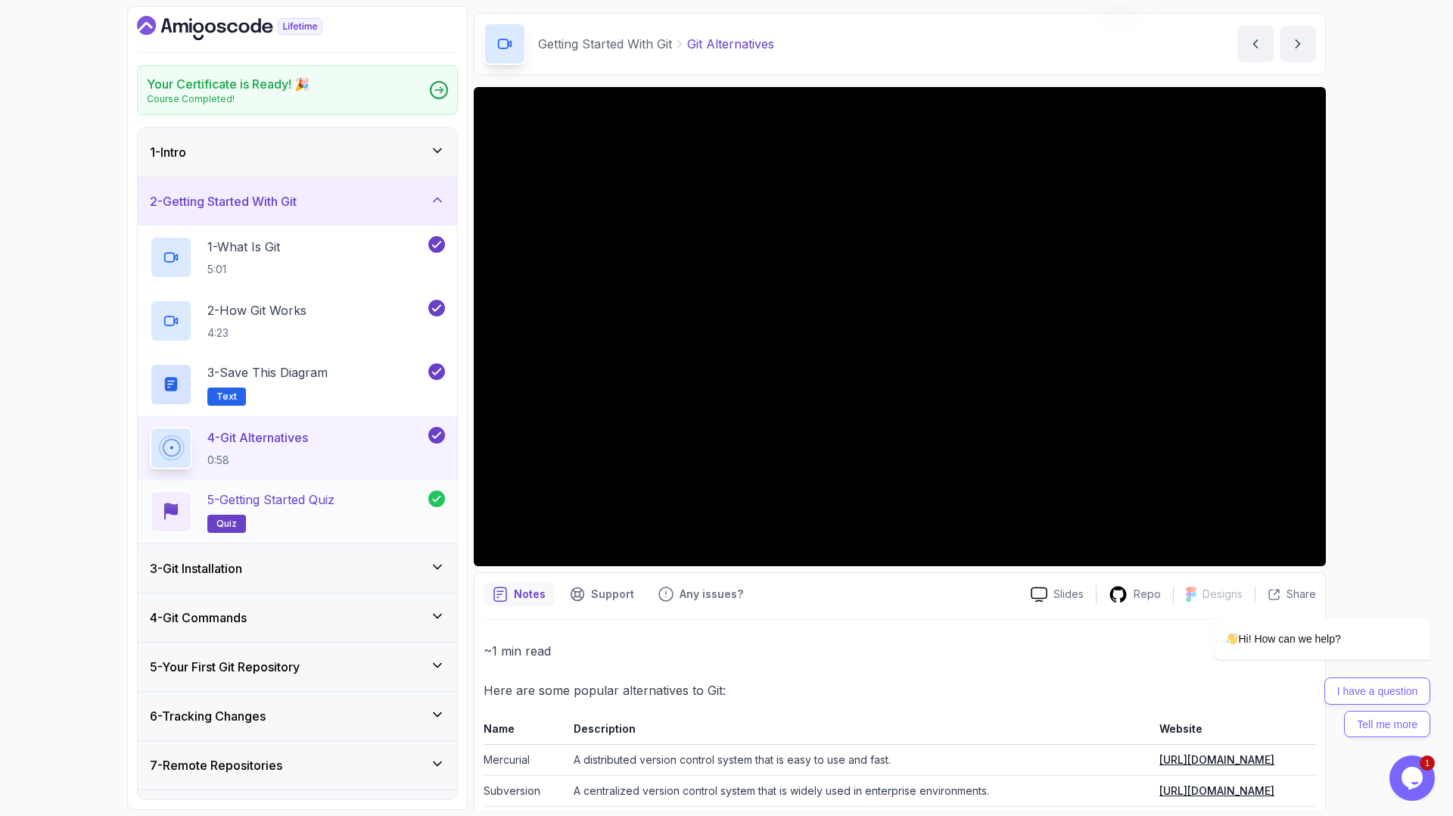
click at [263, 490] on p "5 - Getting Started Quiz" at bounding box center [270, 499] width 127 height 18
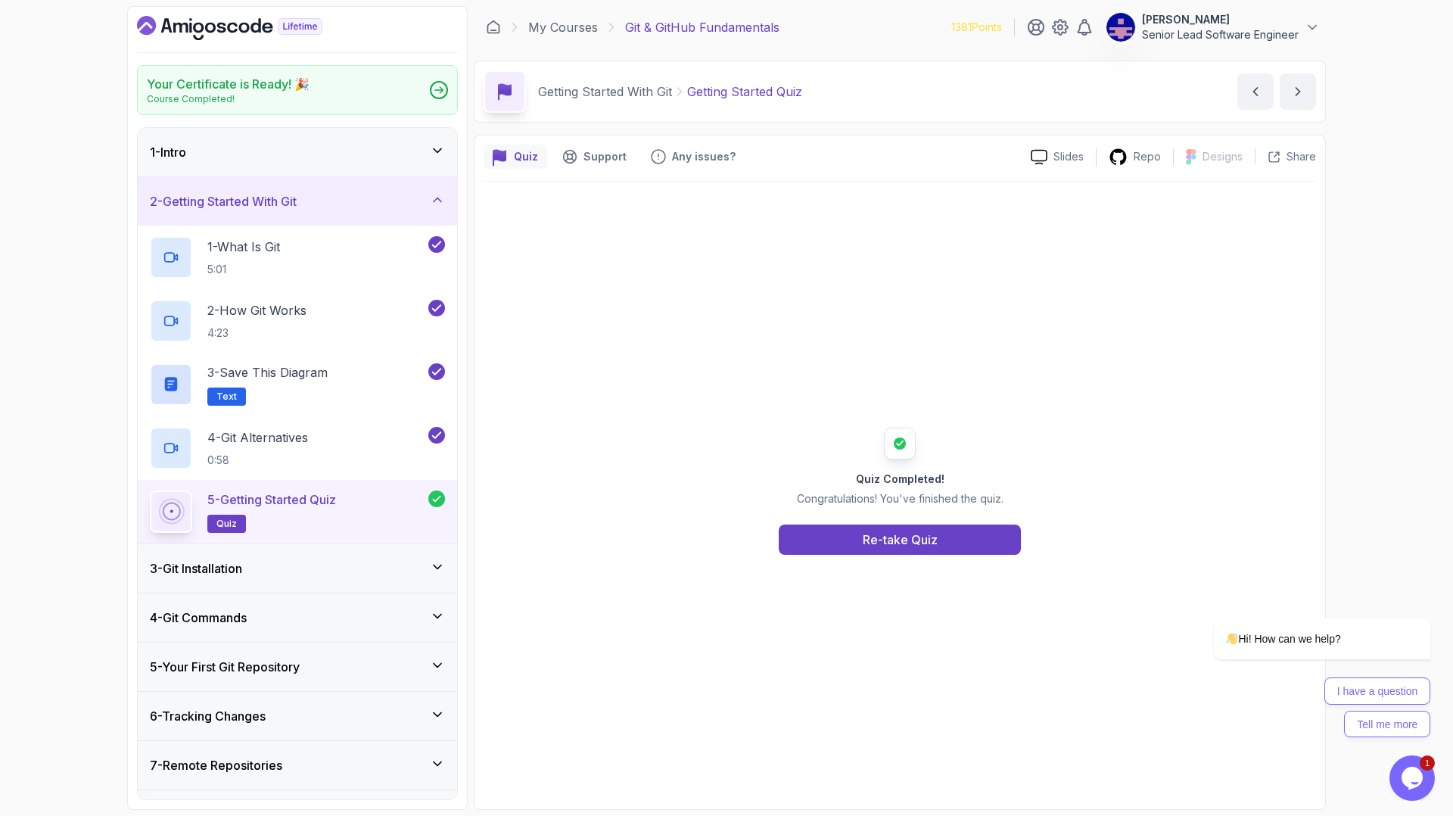
click at [250, 559] on div "3 - Git Installation" at bounding box center [297, 568] width 295 height 18
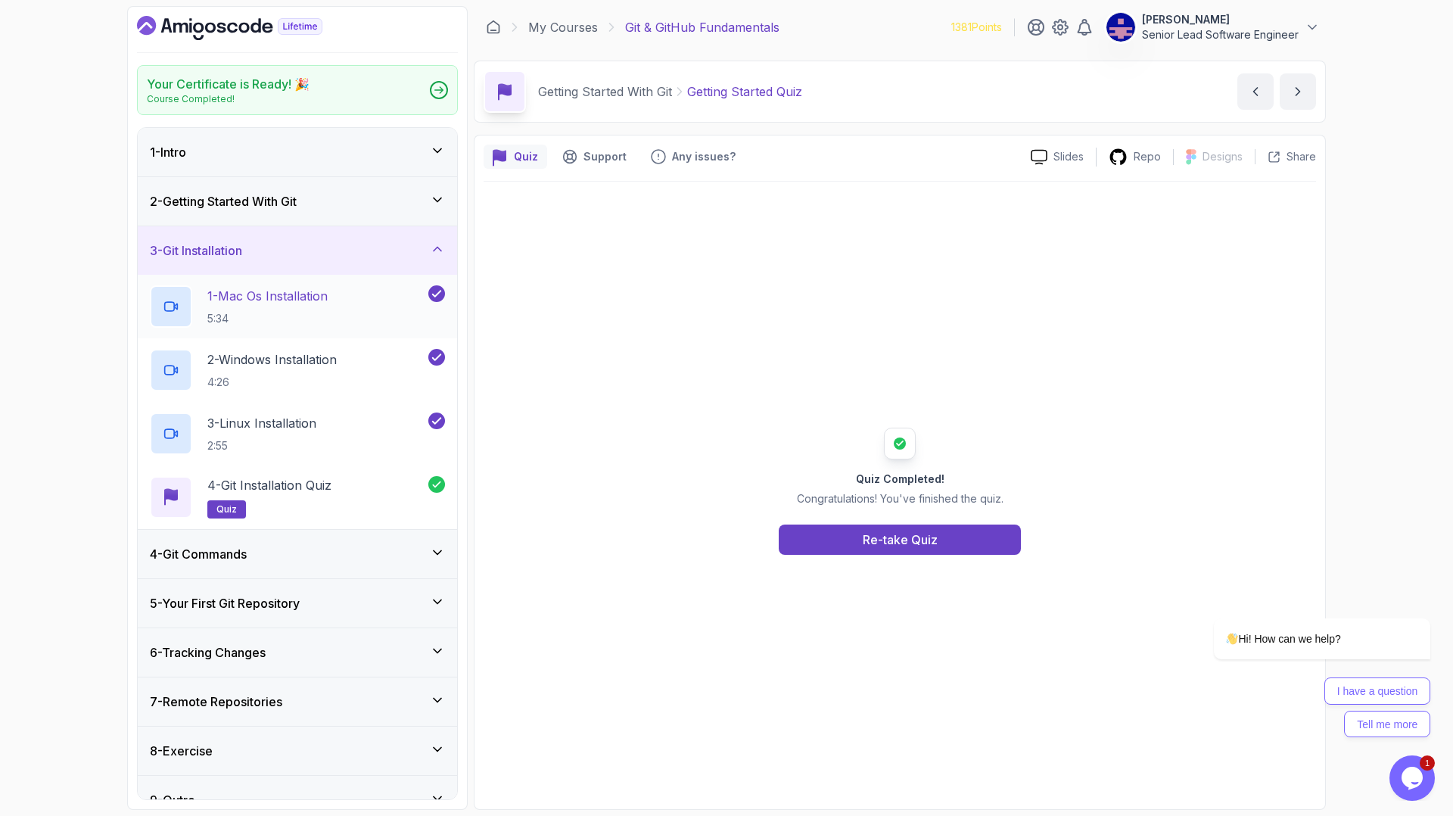
click at [253, 287] on p "1 - Mac Os Installation" at bounding box center [267, 296] width 120 height 18
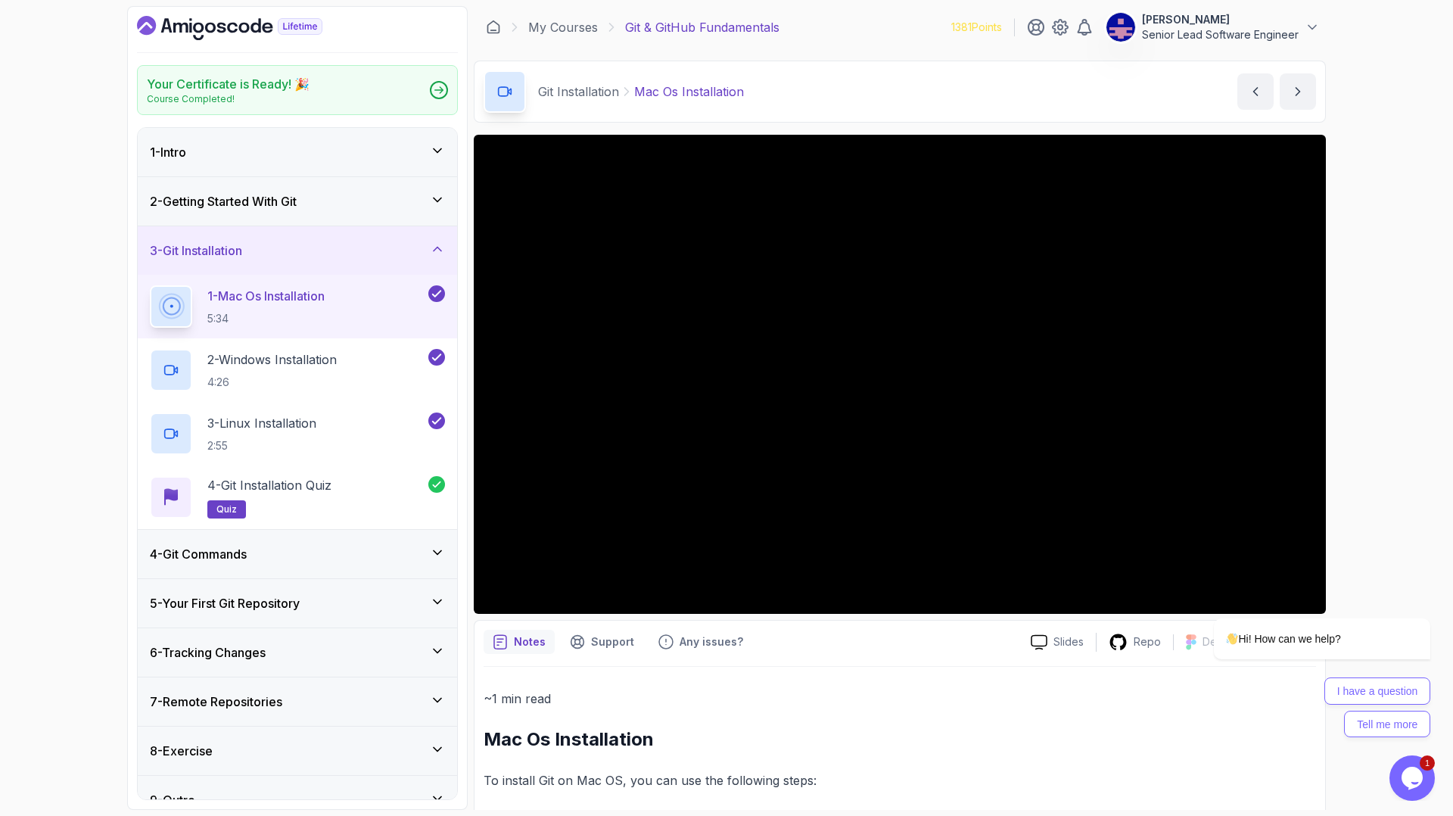
click at [212, 545] on h3 "4 - Git Commands" at bounding box center [198, 554] width 97 height 18
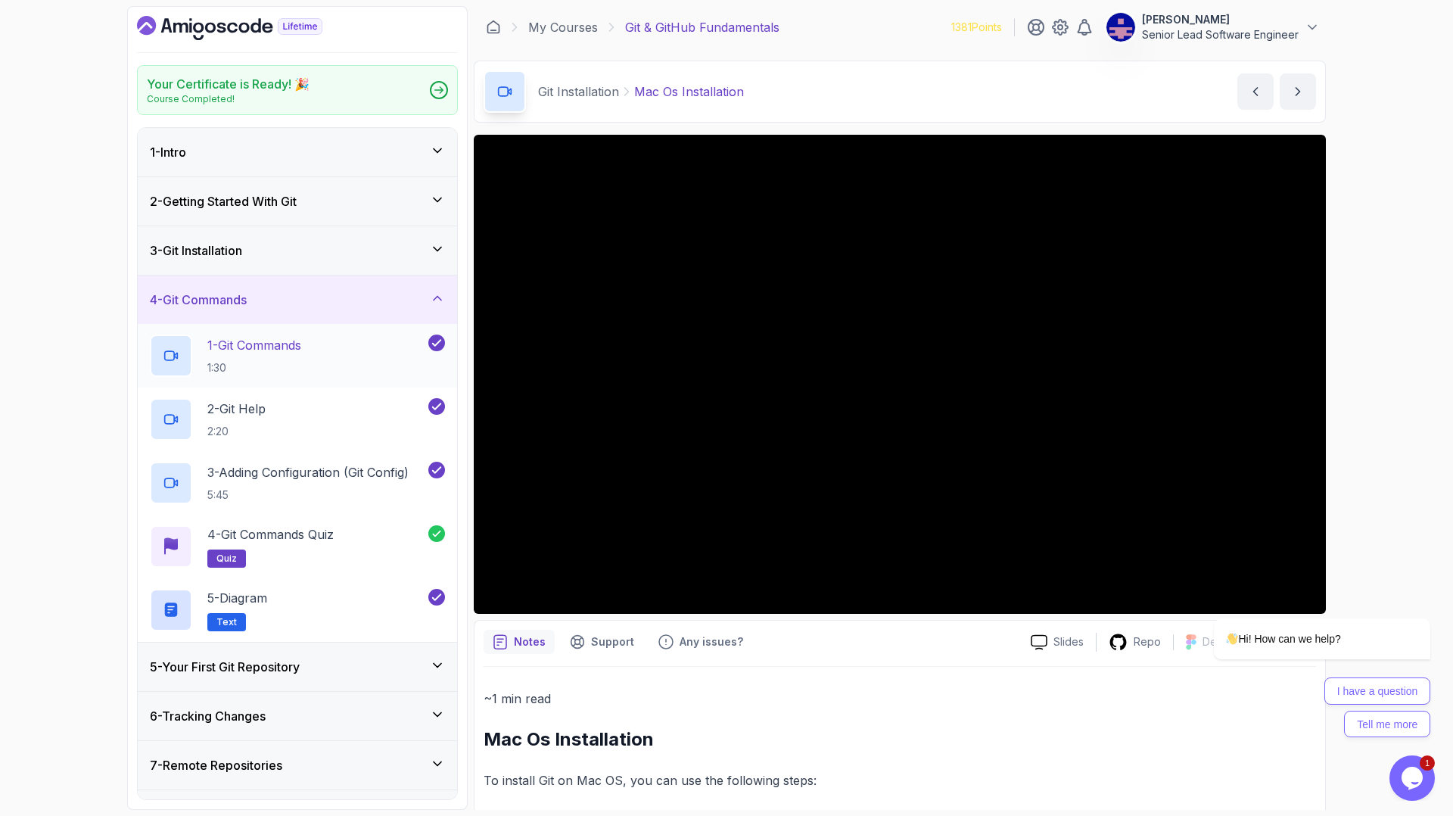
click at [207, 336] on p "1 - Git Commands" at bounding box center [254, 345] width 94 height 18
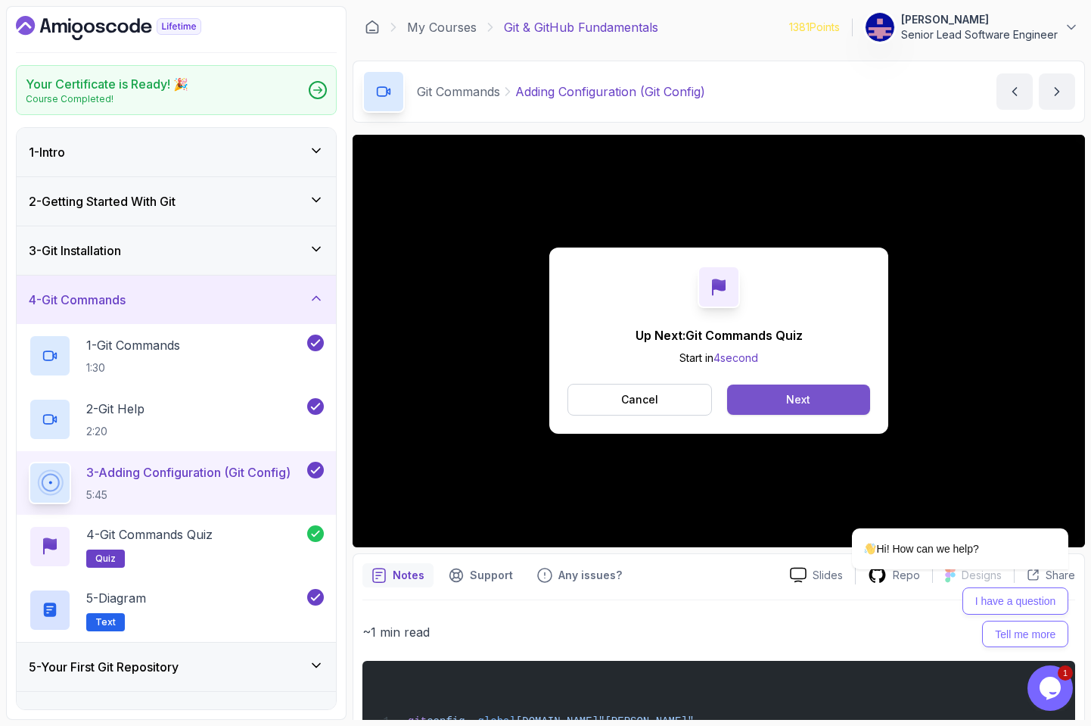
click at [751, 384] on button "Next" at bounding box center [798, 399] width 143 height 30
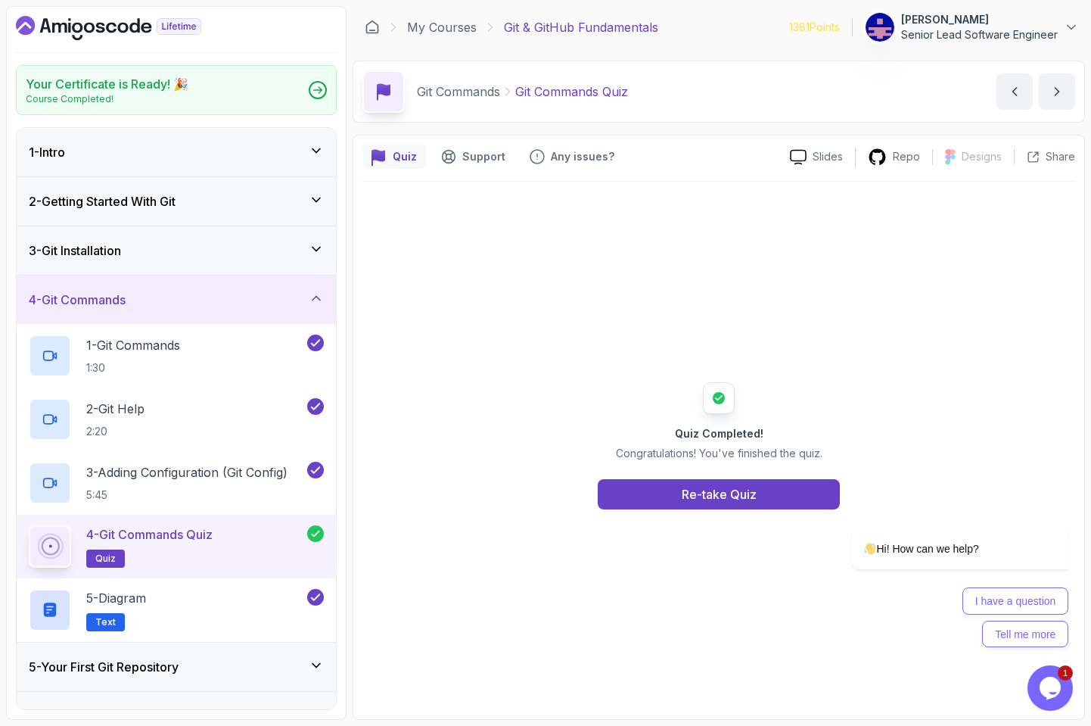
click at [142, 658] on div "5 - Your First Git Repository" at bounding box center [176, 667] width 295 height 18
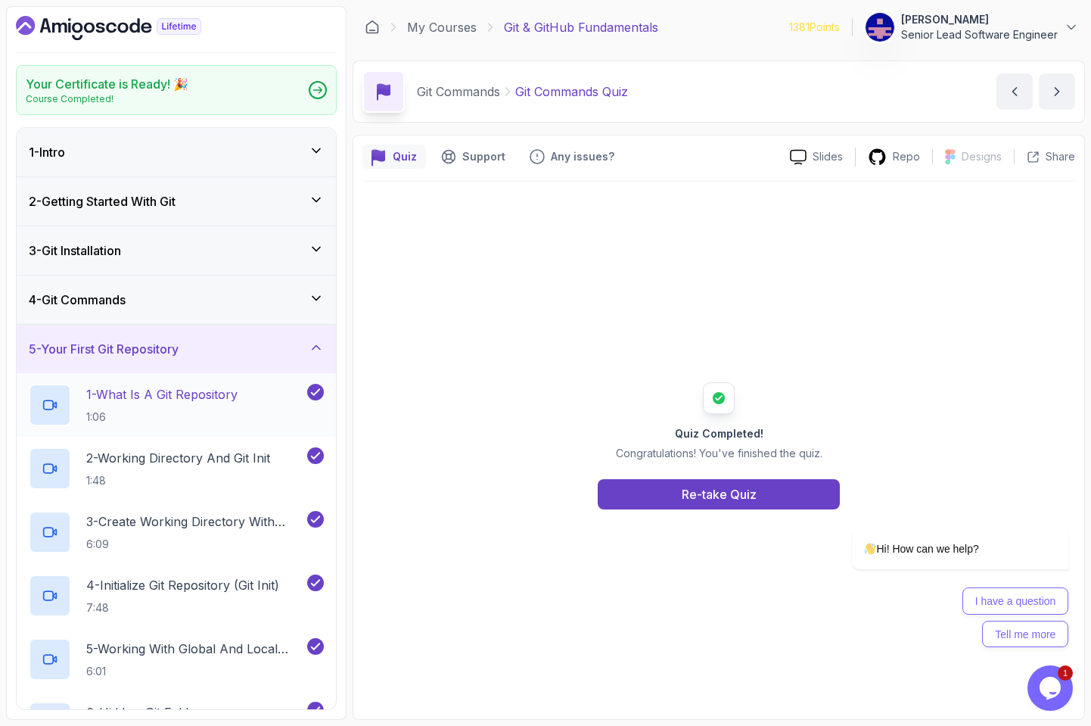
click at [129, 385] on p "1 - What Is A Git Repository" at bounding box center [161, 394] width 151 height 18
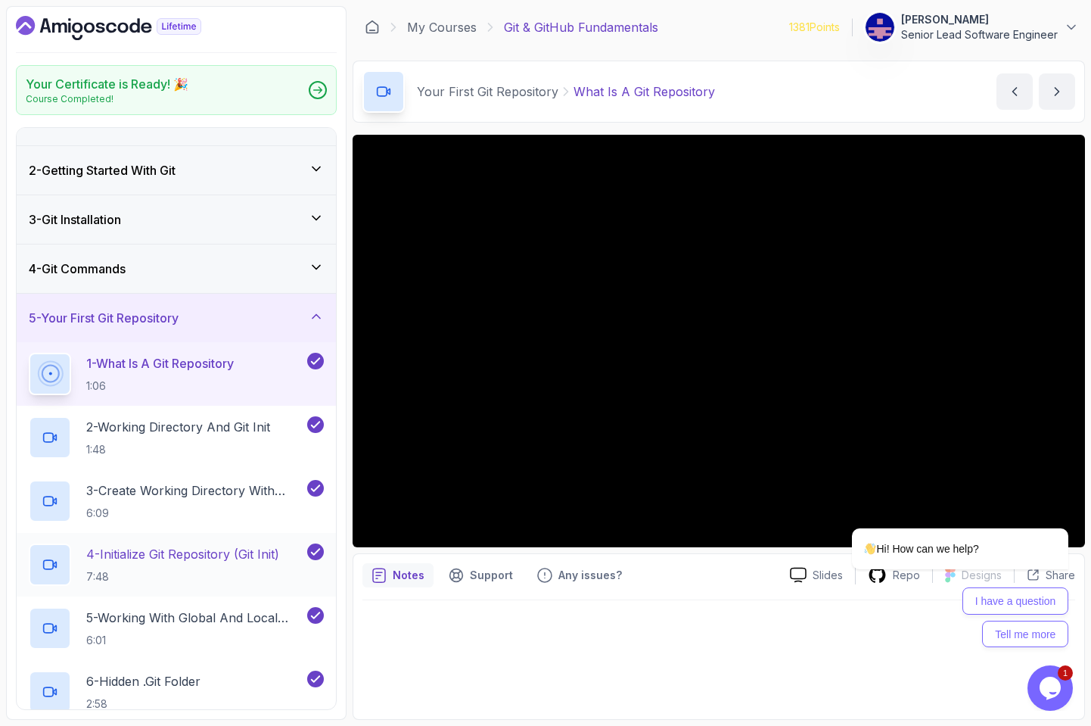
scroll to position [70, 0]
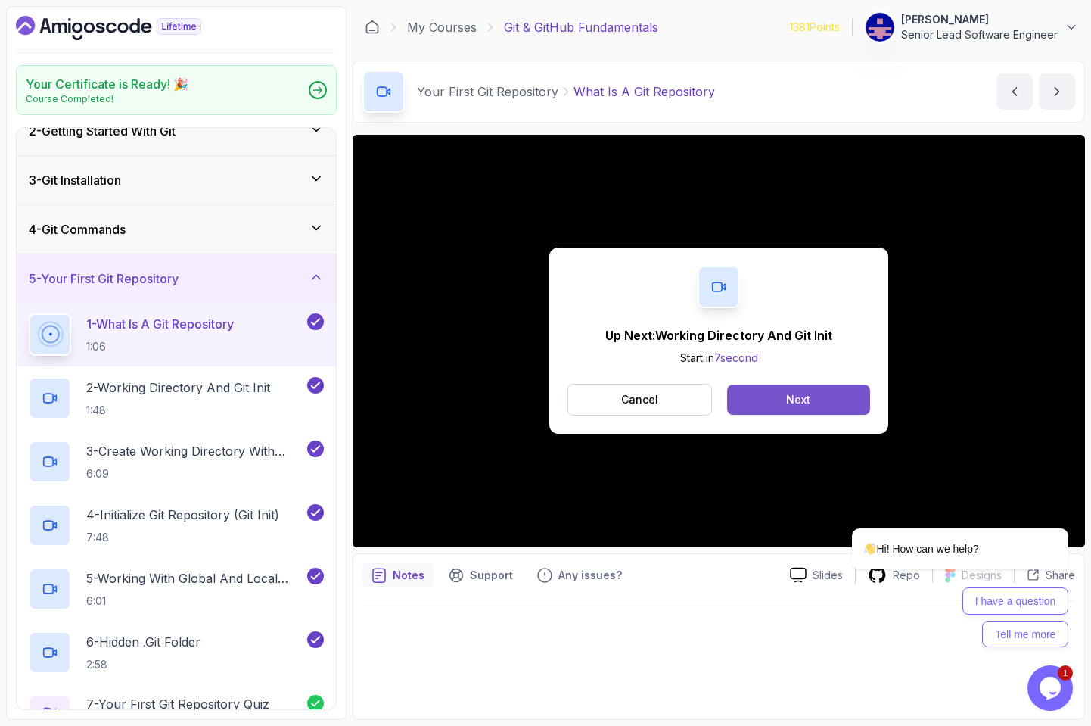
click at [763, 384] on button "Next" at bounding box center [798, 399] width 143 height 30
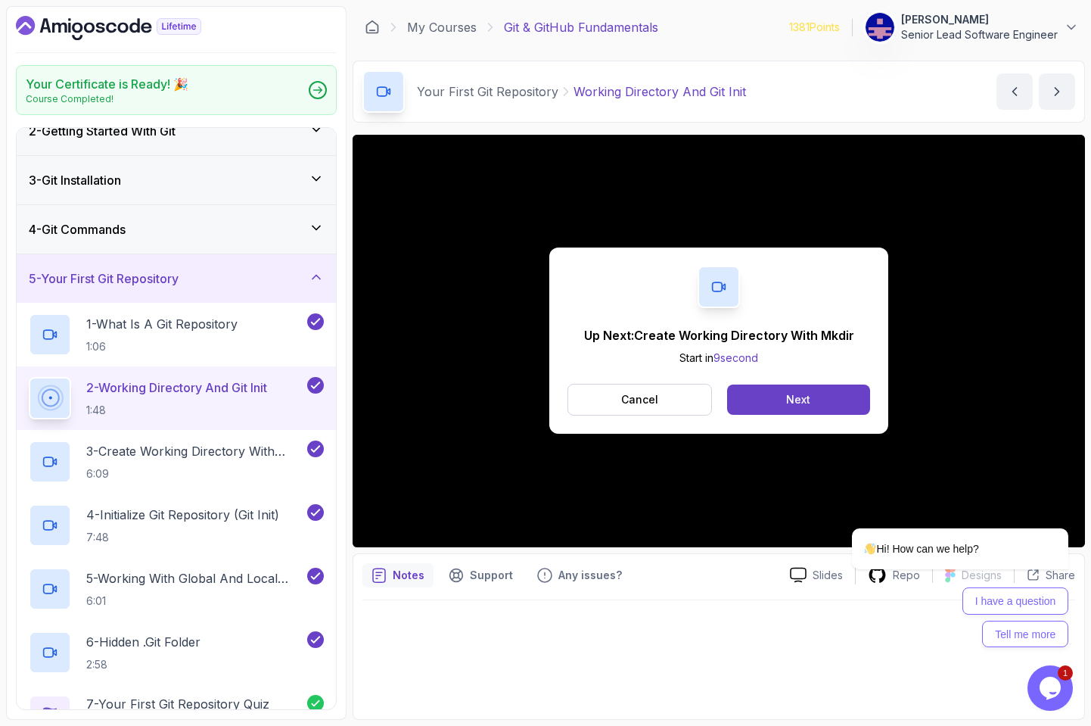
click at [763, 384] on button "Next" at bounding box center [798, 399] width 143 height 30
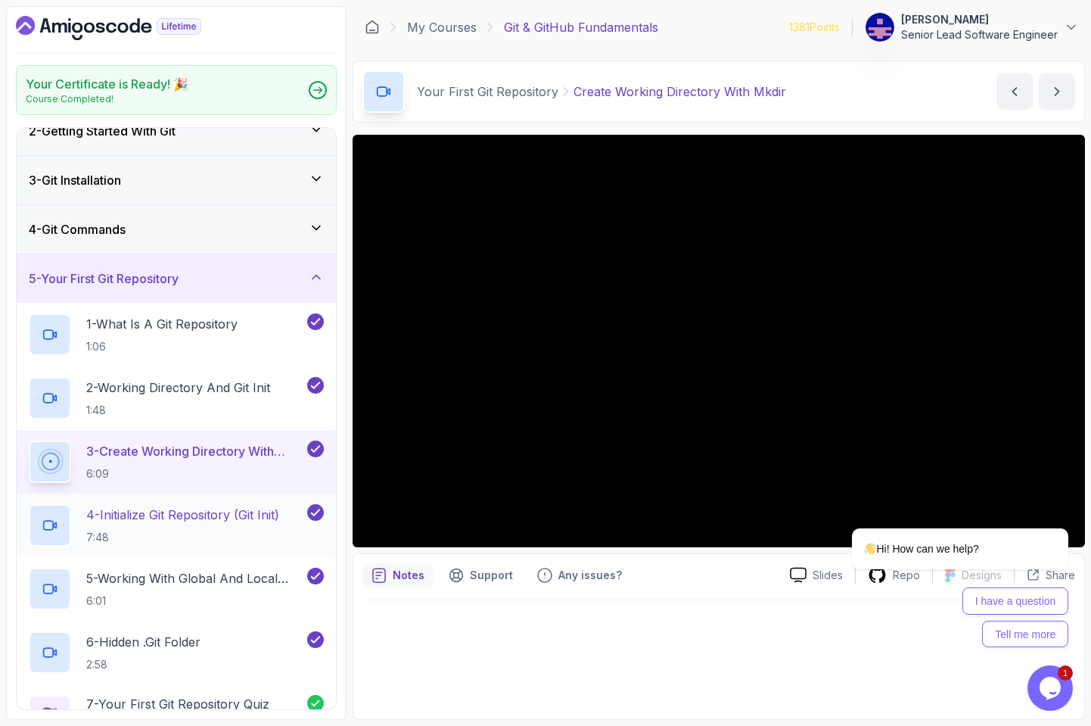
click at [129, 493] on div "4 - Initialize Git Repository (Git Init) 7:48" at bounding box center [176, 525] width 319 height 64
click at [129, 505] on p "4 - Initialize Git Repository (Git Init)" at bounding box center [182, 514] width 193 height 18
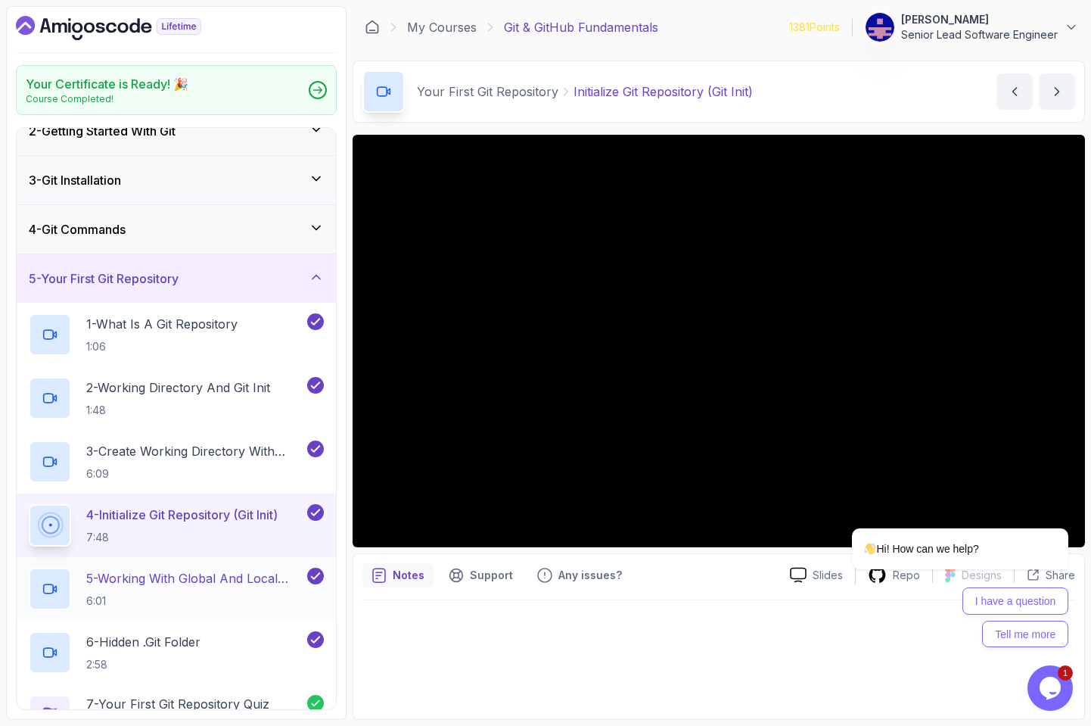
click at [193, 569] on p "5 - Working With Global And Local Configuration" at bounding box center [195, 578] width 218 height 18
